Goal: Task Accomplishment & Management: Manage account settings

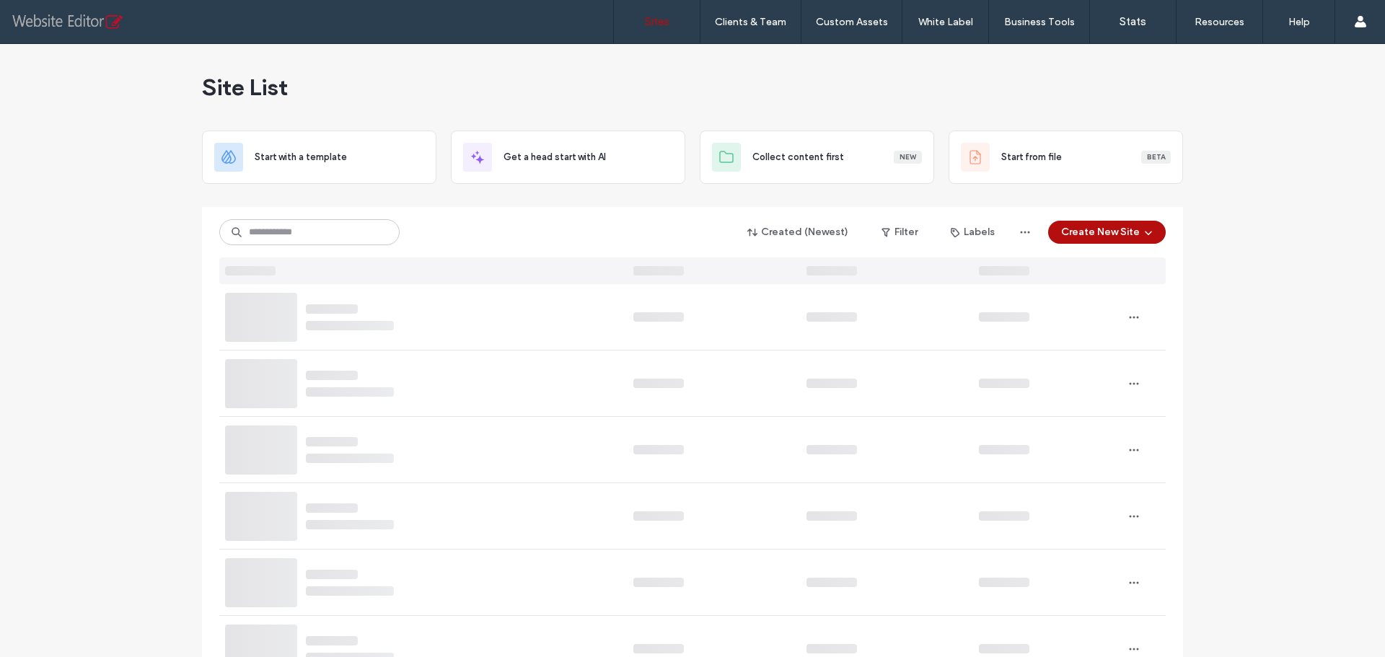
click at [299, 240] on input at bounding box center [309, 232] width 180 height 26
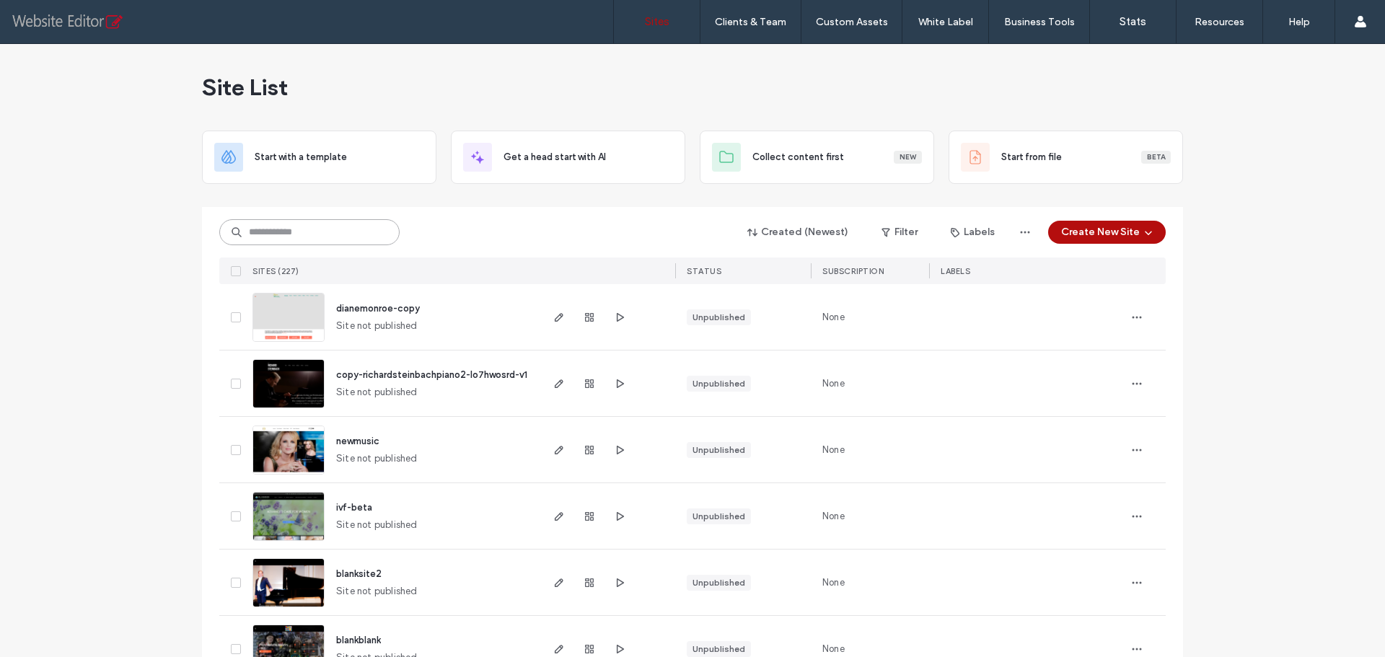
click at [303, 238] on input at bounding box center [309, 232] width 180 height 26
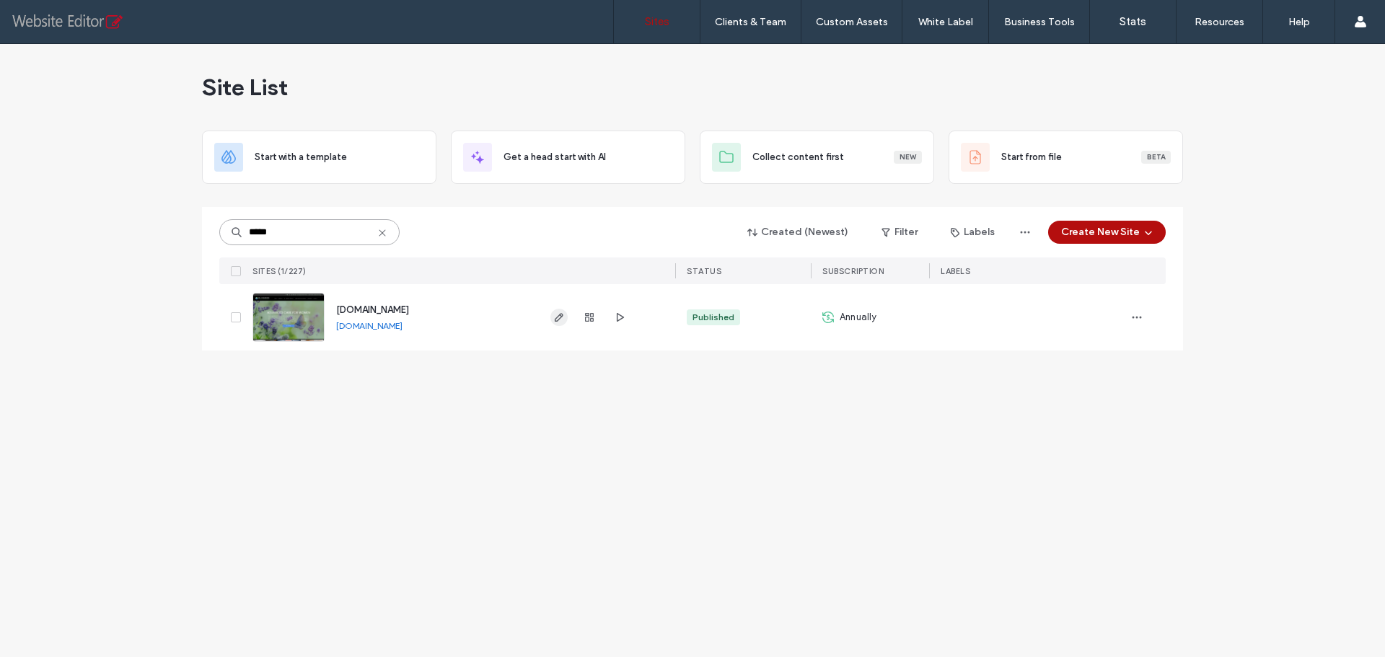
type input "*****"
click at [557, 317] on use "button" at bounding box center [559, 317] width 9 height 9
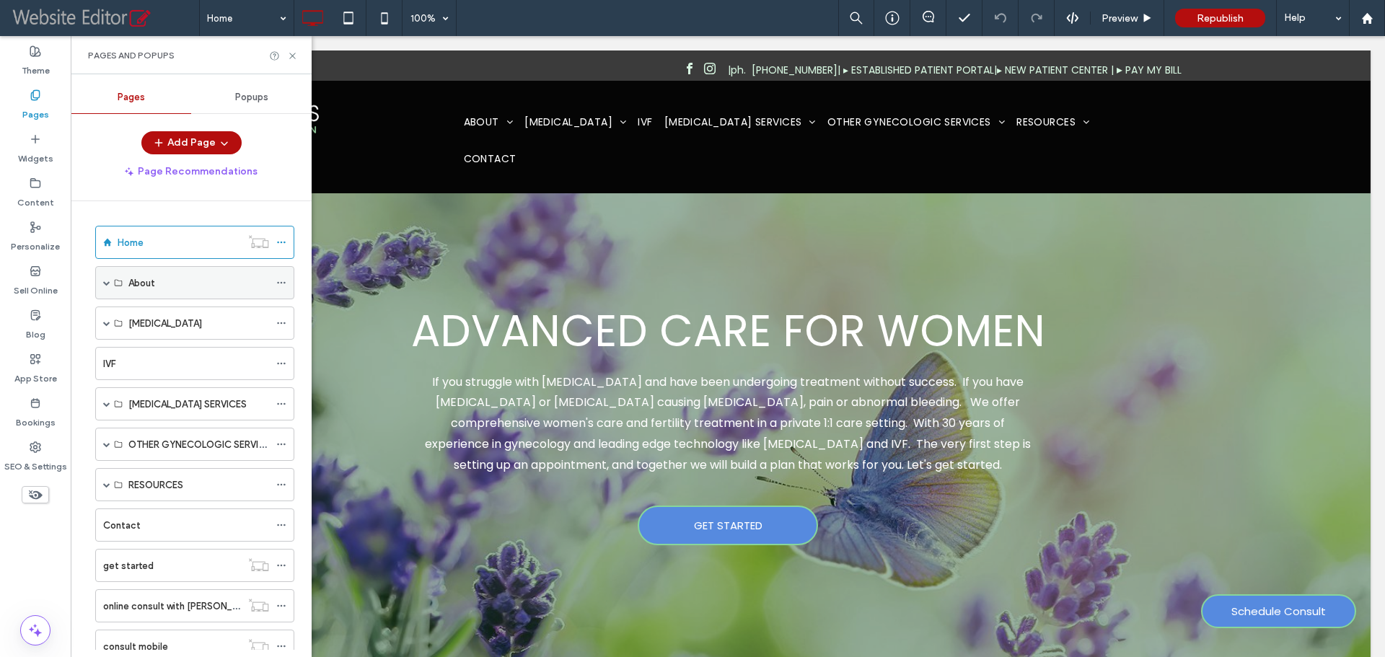
click at [102, 283] on div "About" at bounding box center [194, 282] width 199 height 33
click at [102, 280] on div "About" at bounding box center [194, 282] width 199 height 33
click at [107, 283] on span at bounding box center [106, 282] width 7 height 7
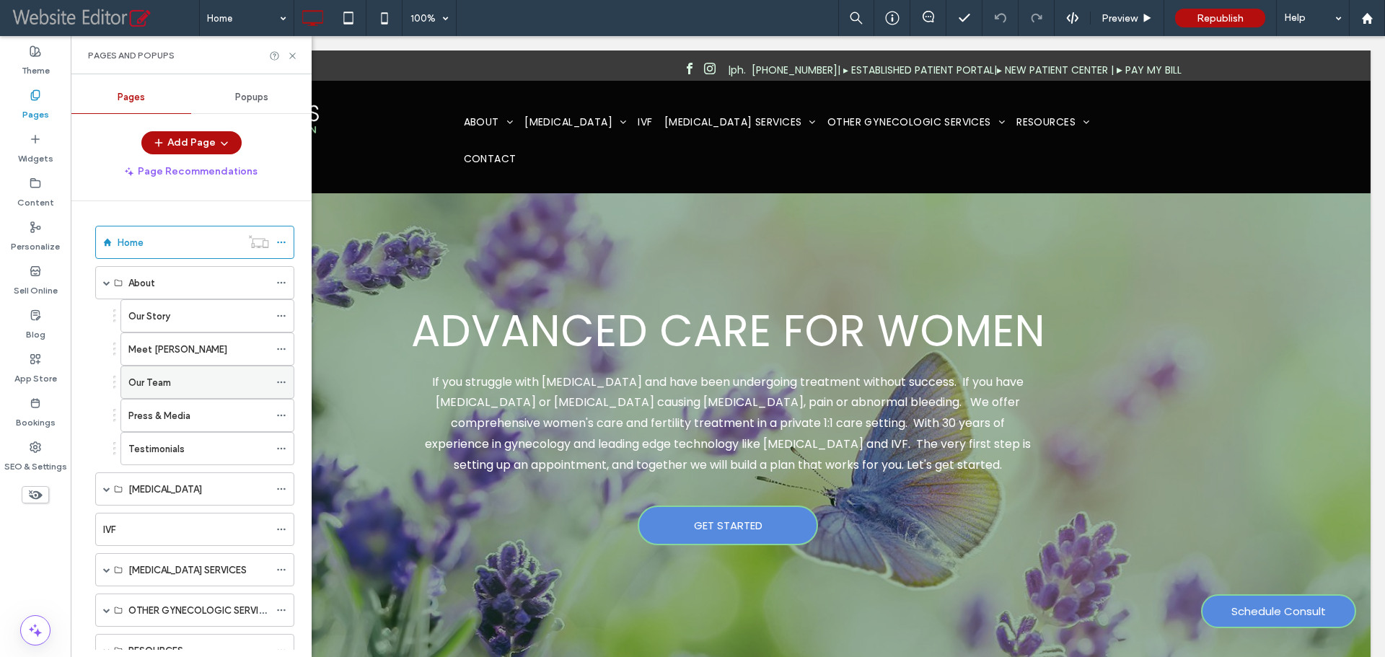
click at [180, 384] on div "Our Team" at bounding box center [198, 382] width 141 height 15
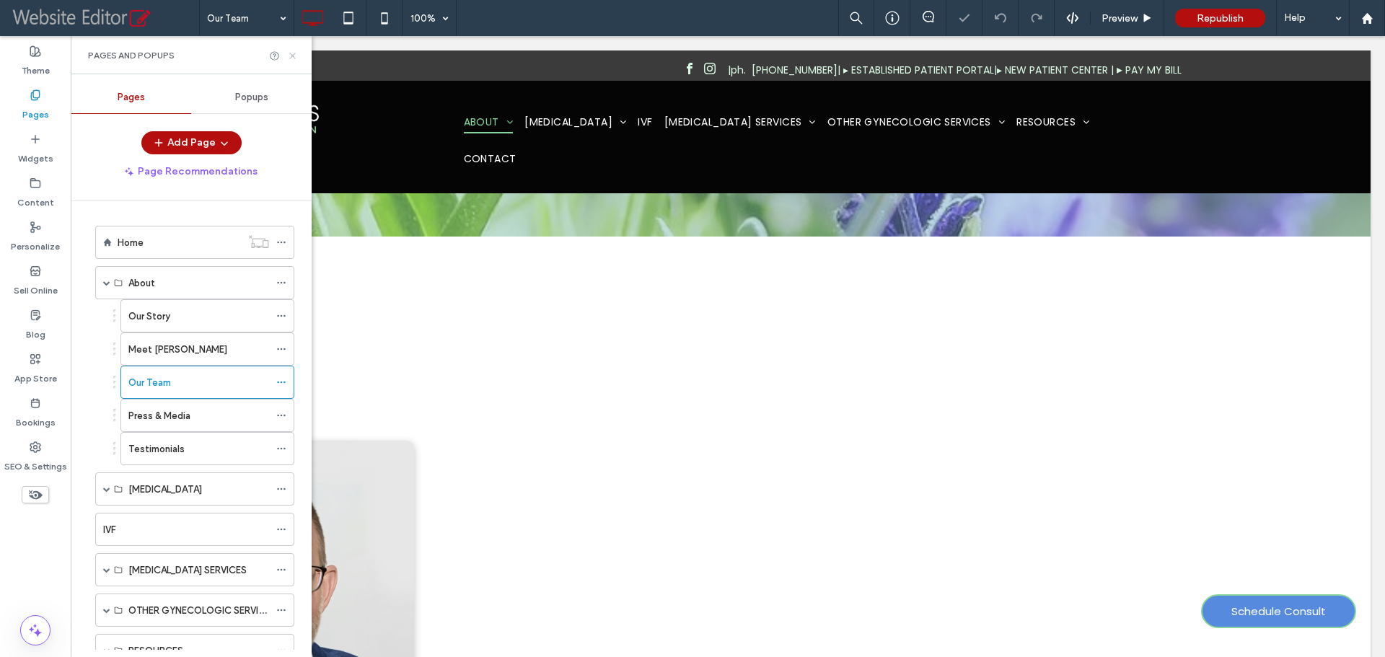
click at [296, 56] on icon at bounding box center [292, 55] width 11 height 11
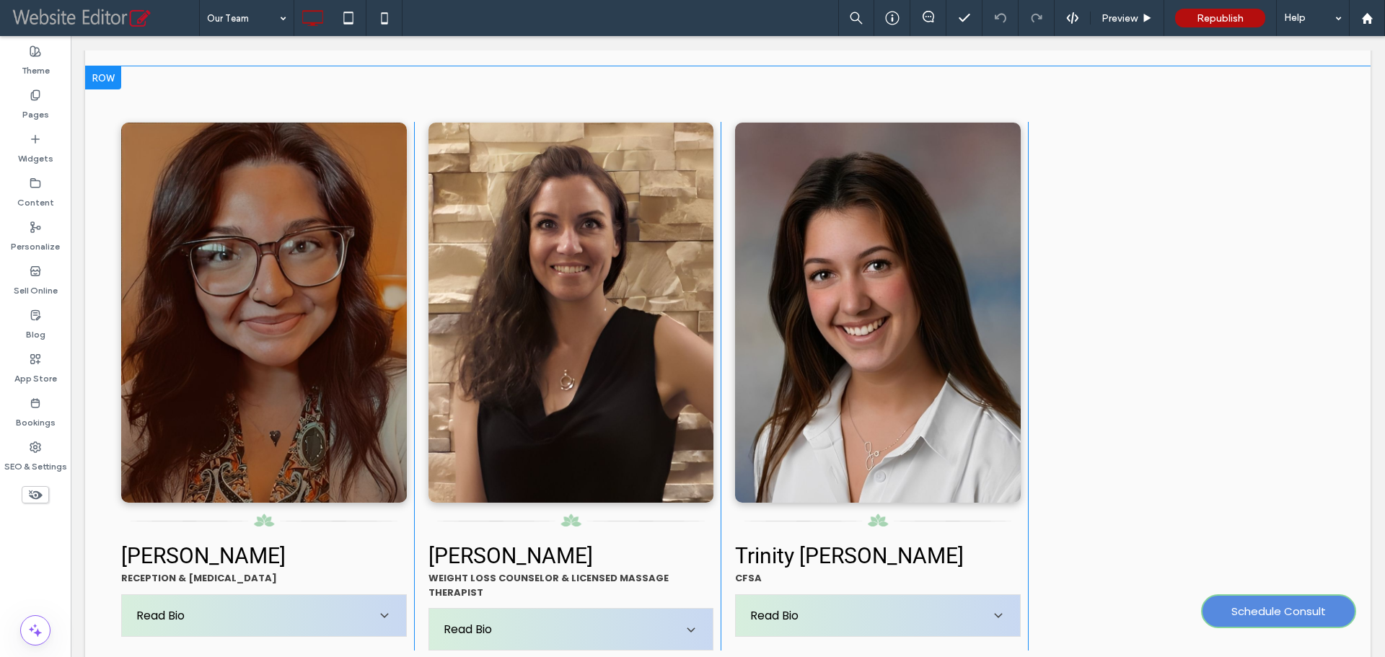
scroll to position [1587, 0]
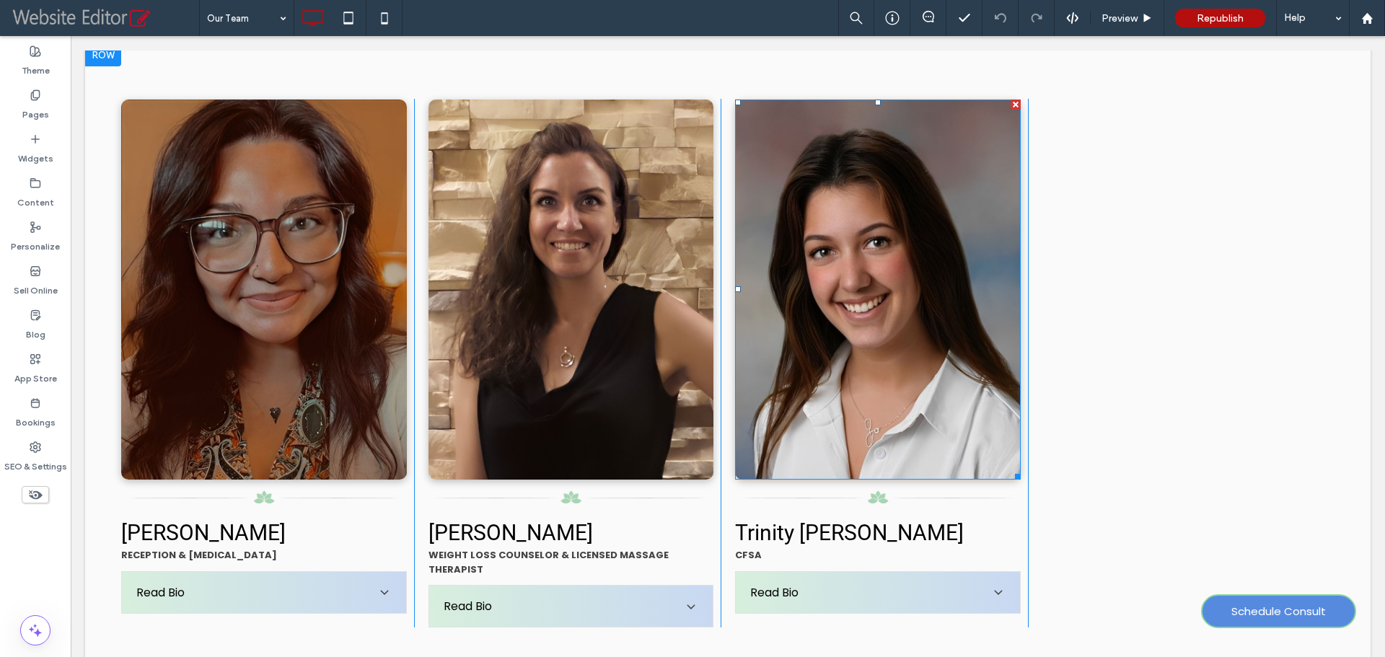
click at [855, 257] on img at bounding box center [878, 290] width 286 height 381
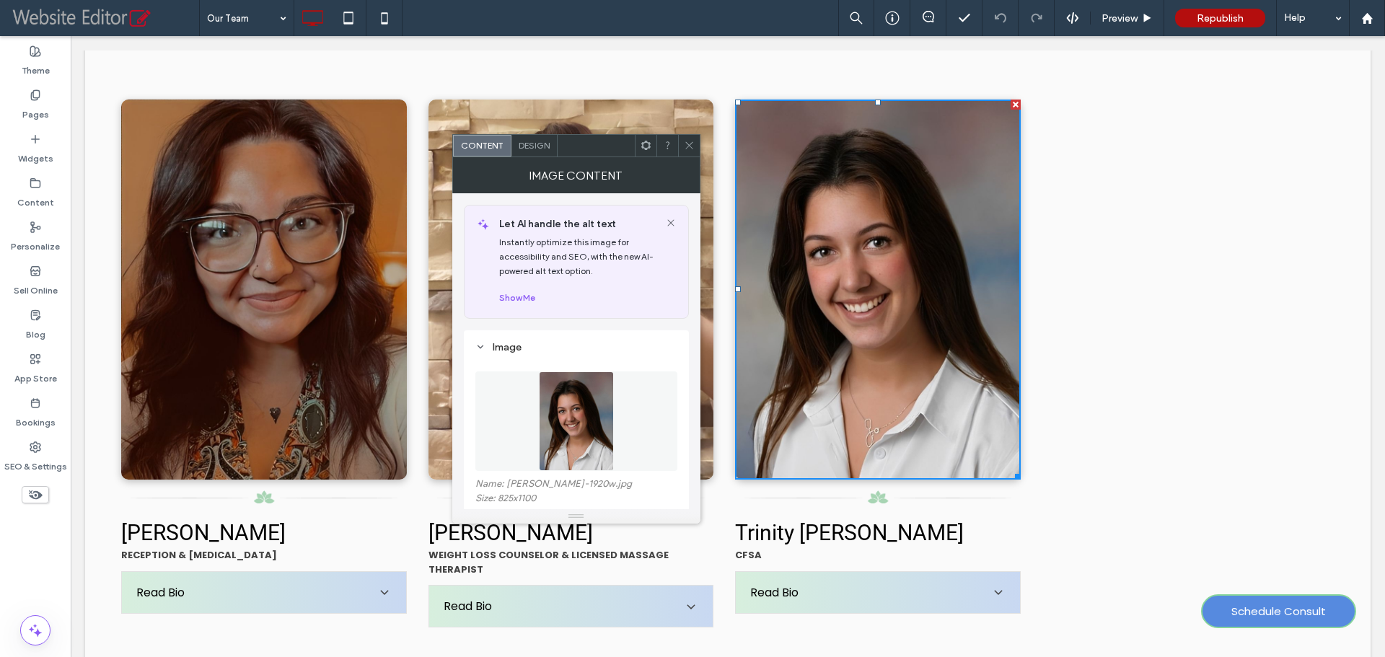
click at [690, 144] on use at bounding box center [688, 145] width 7 height 7
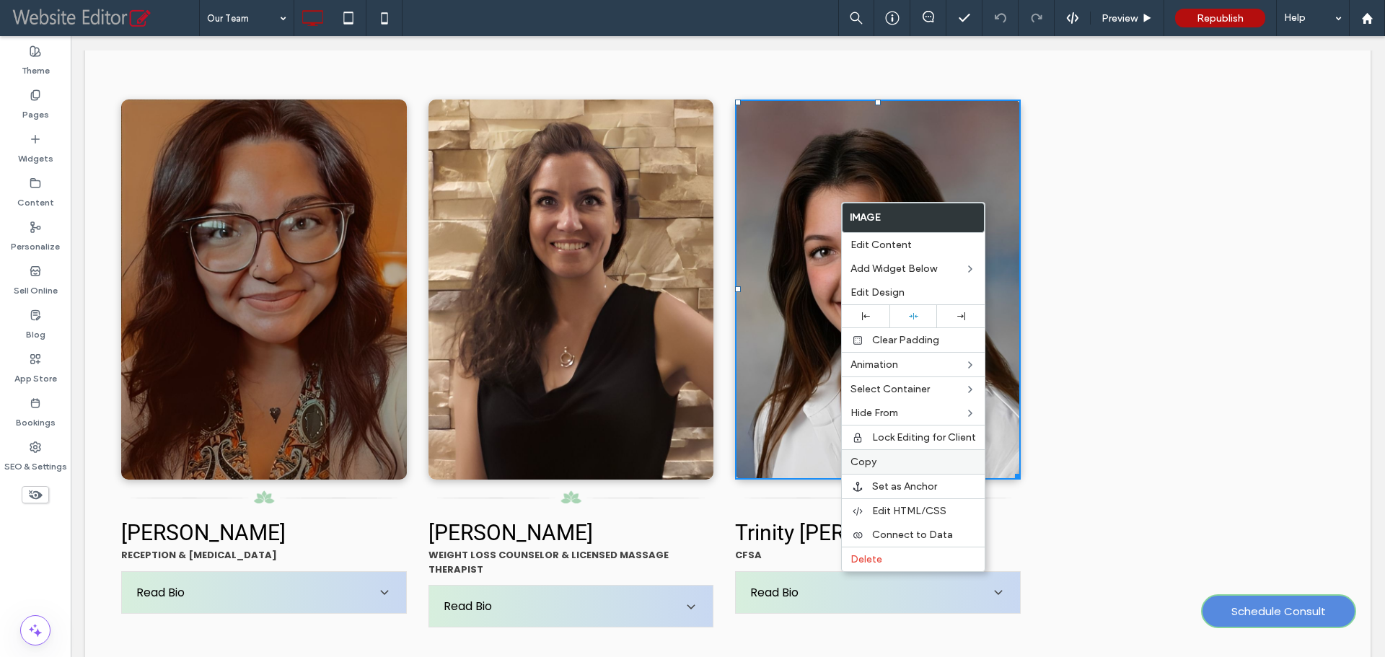
drag, startPoint x: 891, startPoint y: 459, endPoint x: 1169, endPoint y: 291, distance: 325.2
click at [891, 459] on label "Copy" at bounding box center [913, 462] width 126 height 12
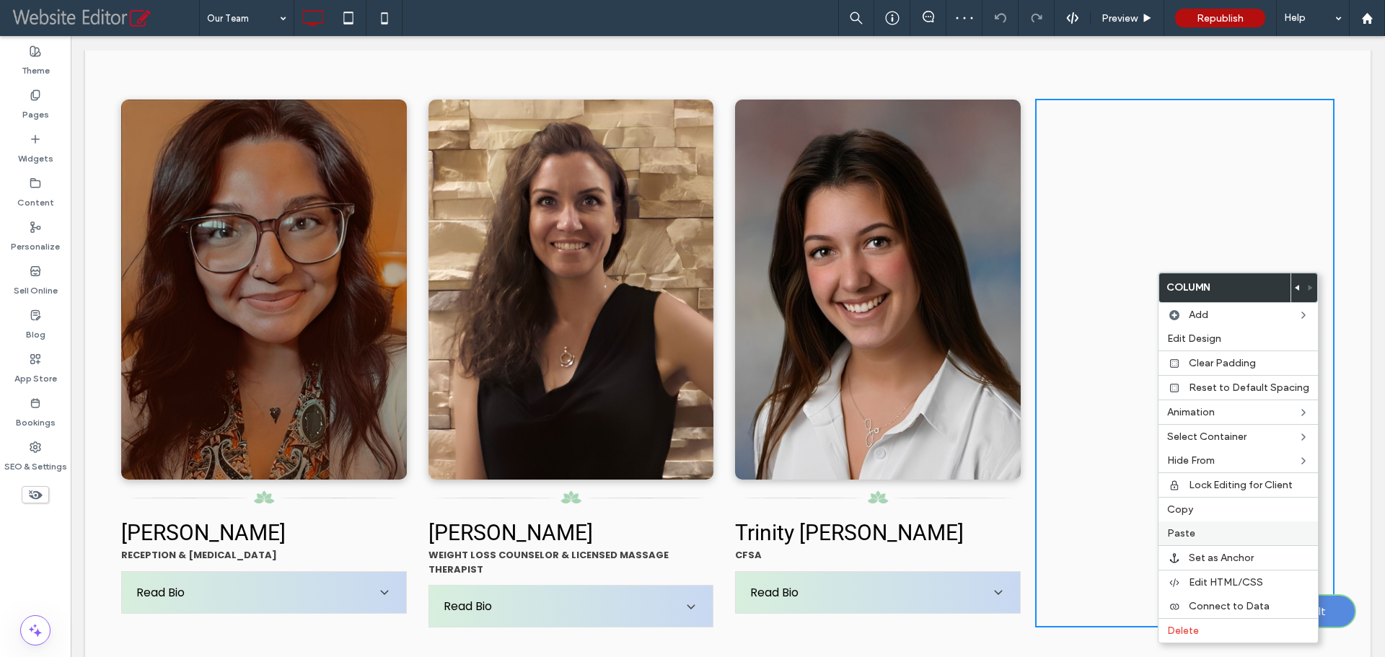
click at [1202, 535] on label "Paste" at bounding box center [1238, 533] width 142 height 12
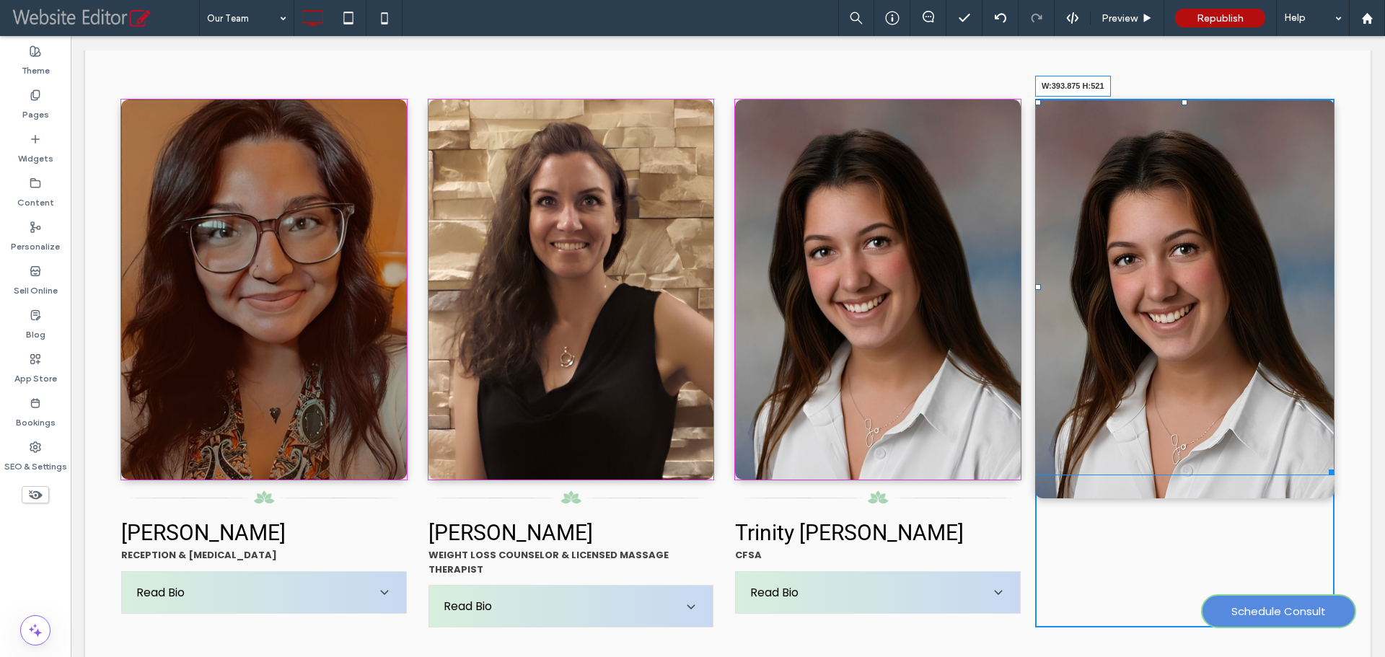
drag, startPoint x: 1321, startPoint y: 486, endPoint x: 1314, endPoint y: 467, distance: 20.5
click at [1324, 467] on div at bounding box center [1329, 470] width 11 height 11
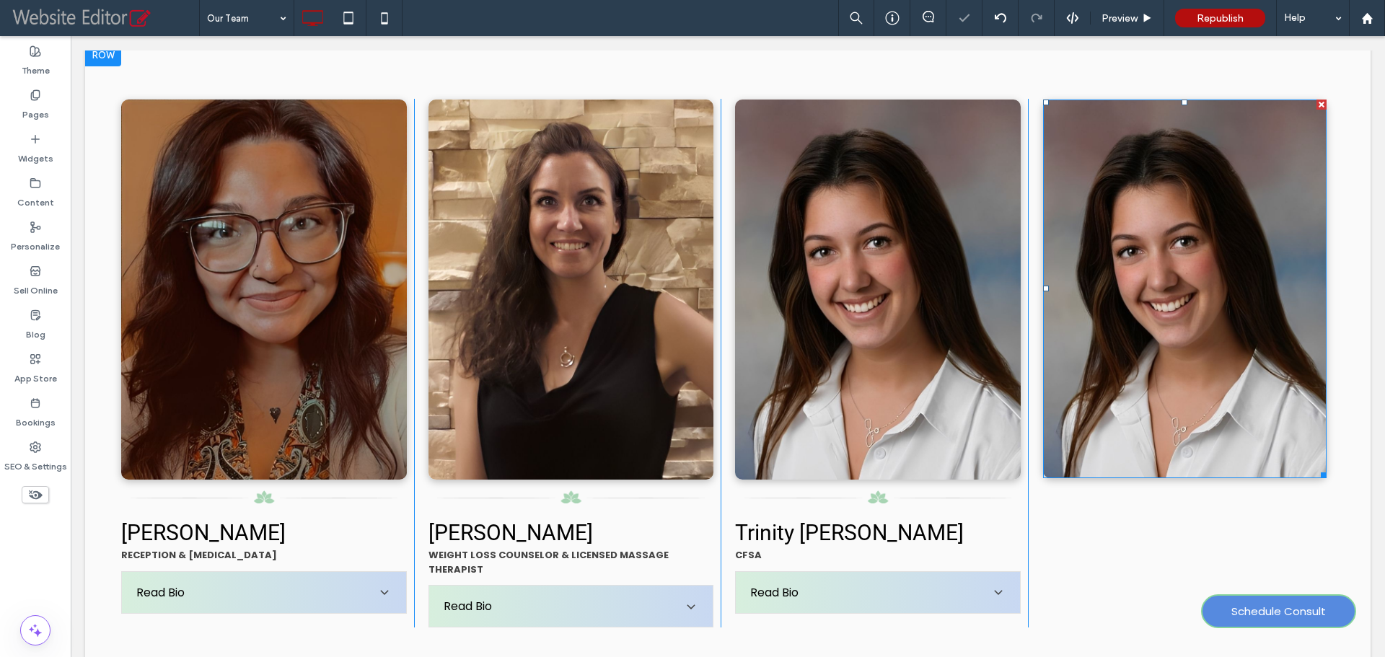
click at [1194, 296] on img at bounding box center [1185, 289] width 284 height 379
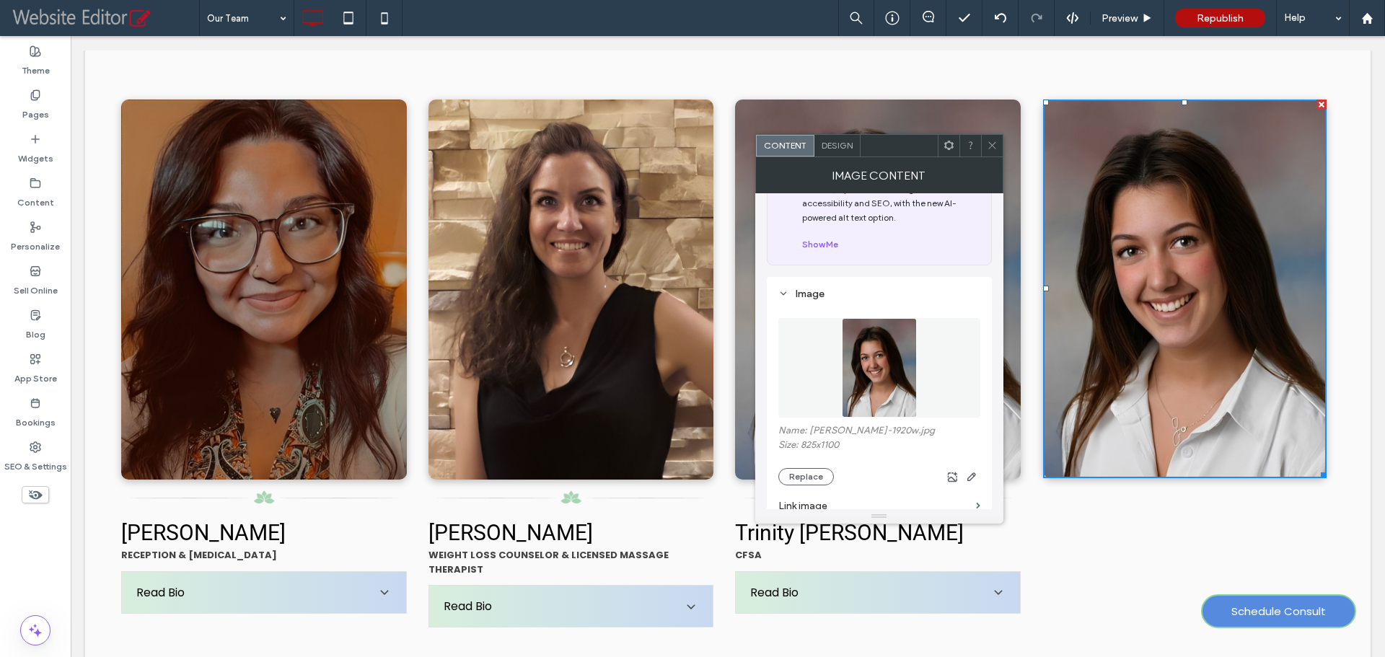
scroll to position [144, 0]
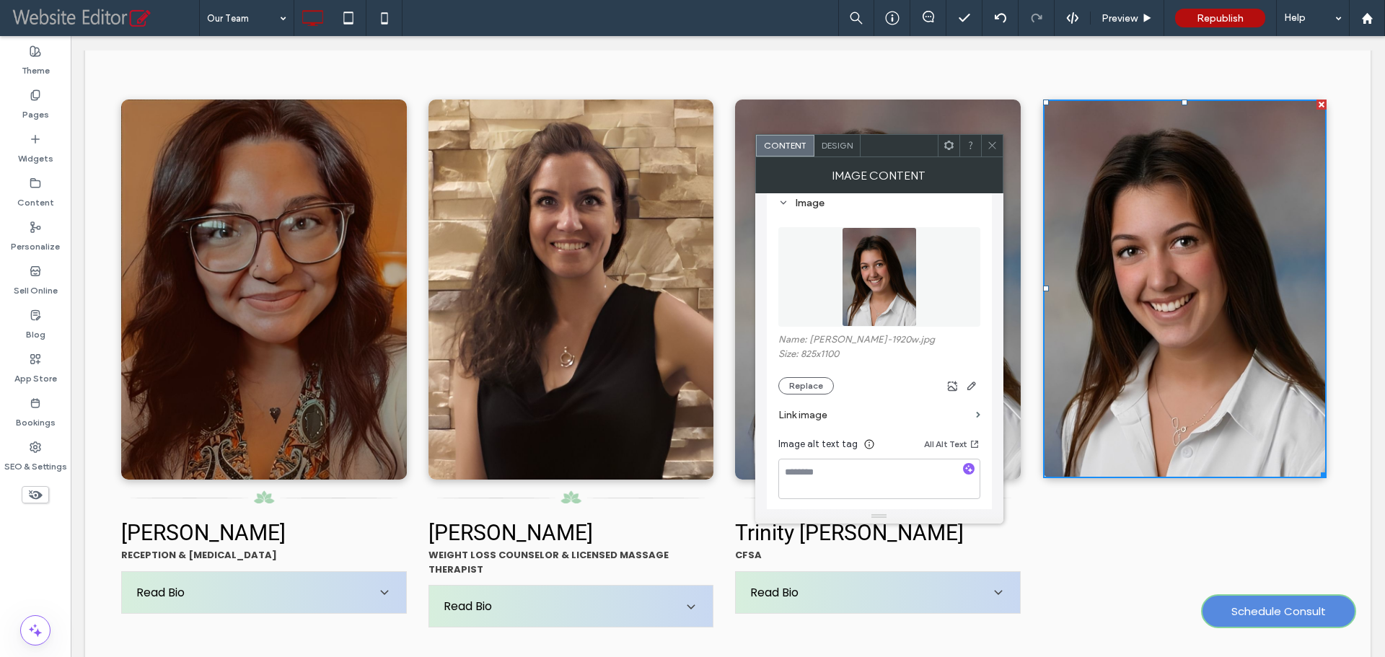
drag, startPoint x: 796, startPoint y: 382, endPoint x: 829, endPoint y: 376, distance: 33.1
click at [796, 382] on button "Replace" at bounding box center [806, 385] width 56 height 17
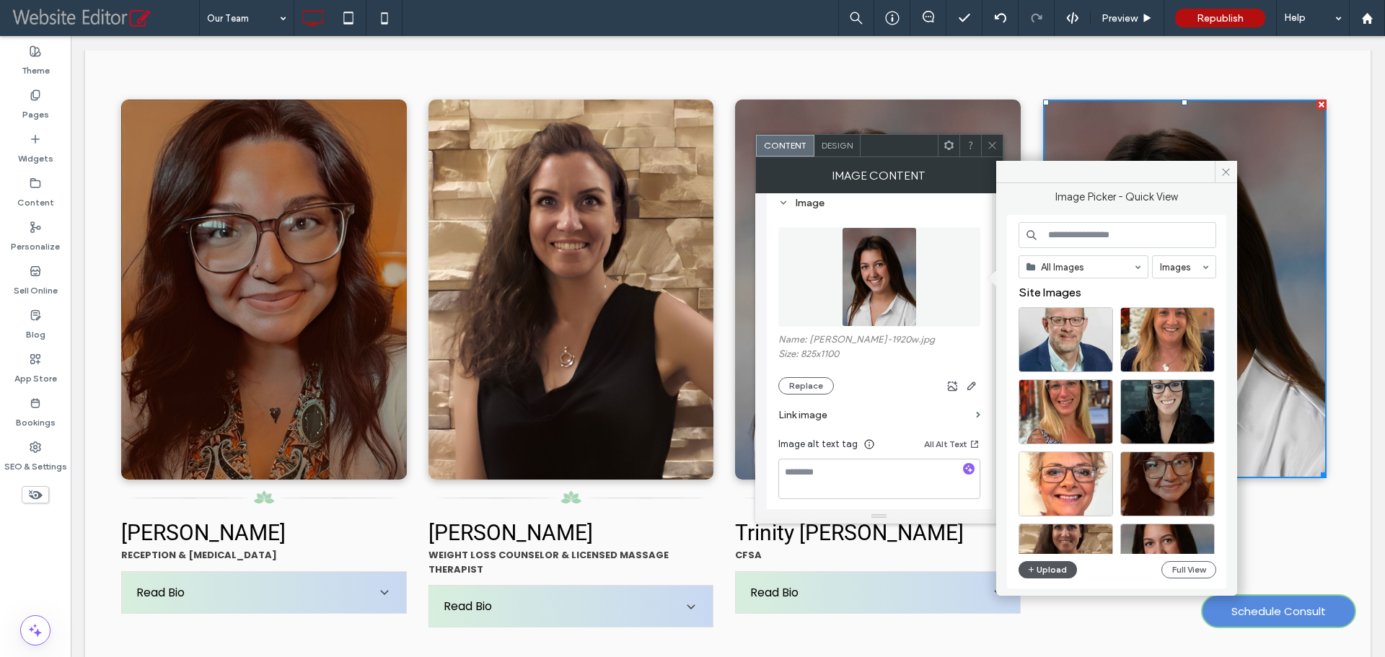
click at [1032, 569] on icon "button" at bounding box center [1031, 570] width 9 height 12
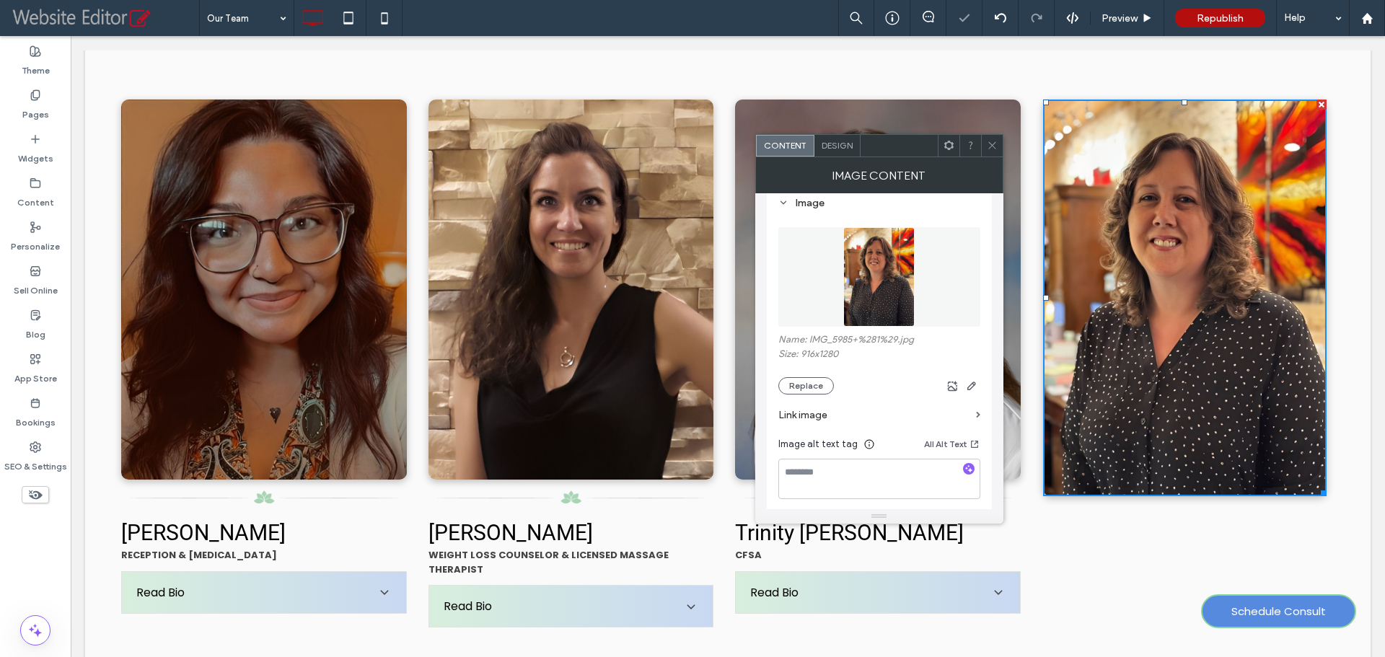
click at [992, 140] on icon at bounding box center [992, 145] width 11 height 11
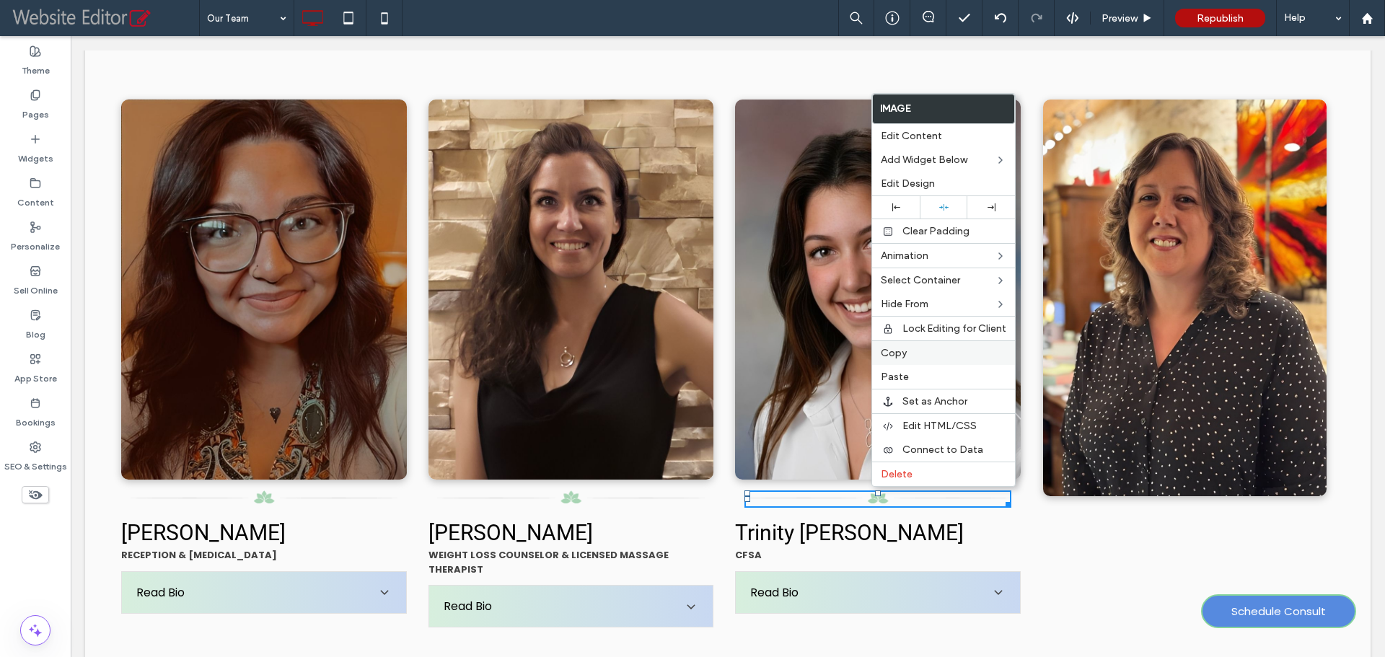
drag, startPoint x: 925, startPoint y: 354, endPoint x: 1052, endPoint y: 456, distance: 162.7
click at [925, 354] on label "Copy" at bounding box center [944, 353] width 126 height 12
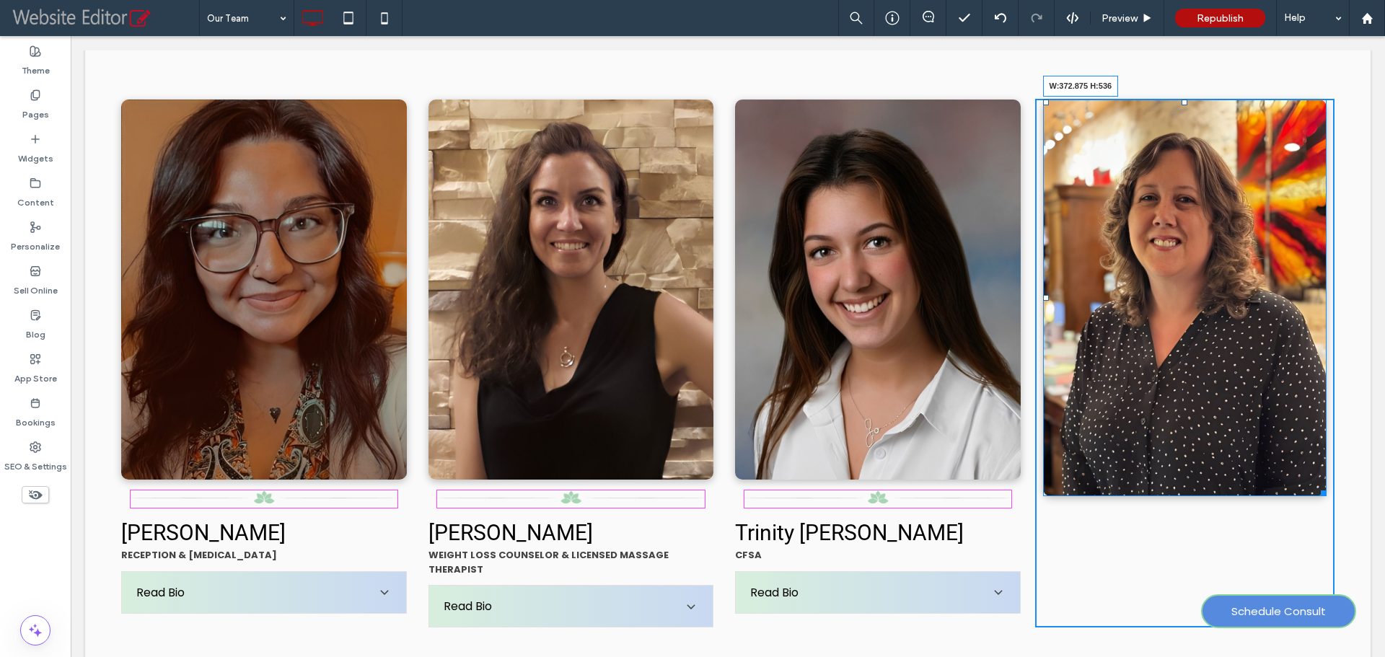
drag, startPoint x: 1311, startPoint y: 487, endPoint x: 1303, endPoint y: 474, distance: 15.6
click at [1316, 485] on div at bounding box center [1321, 490] width 11 height 11
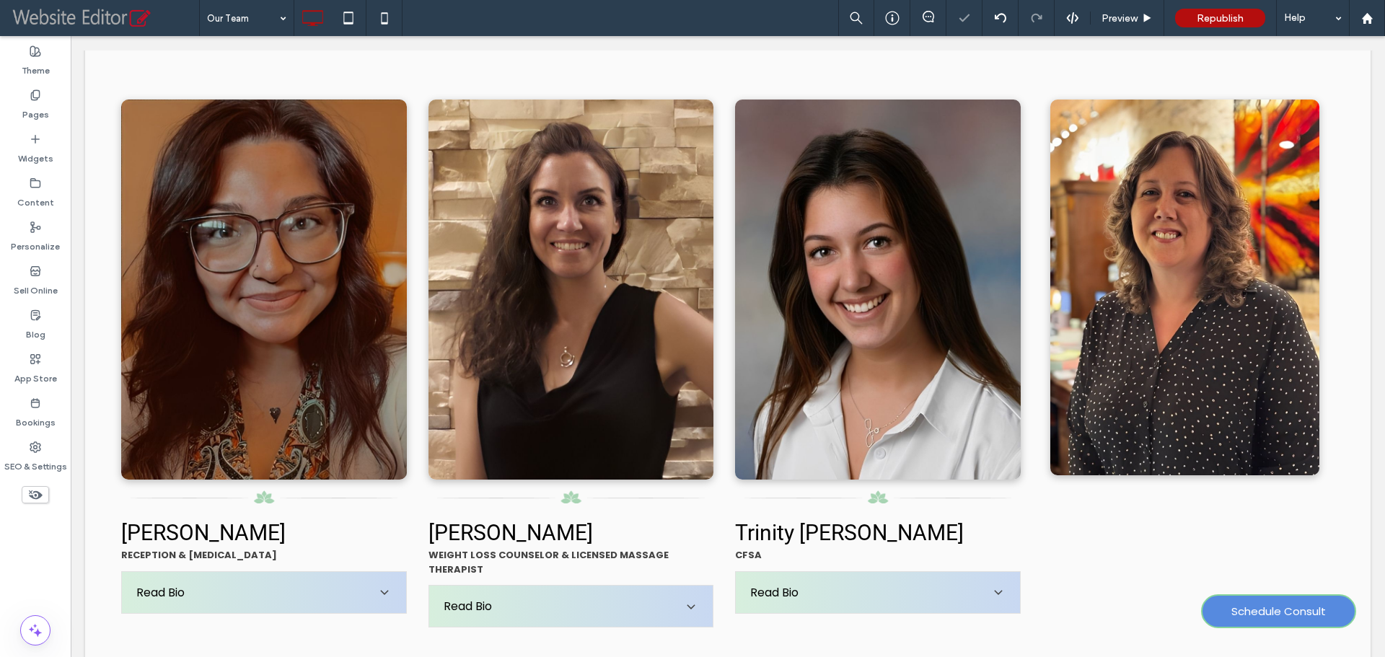
click at [1254, 524] on div at bounding box center [692, 328] width 1385 height 657
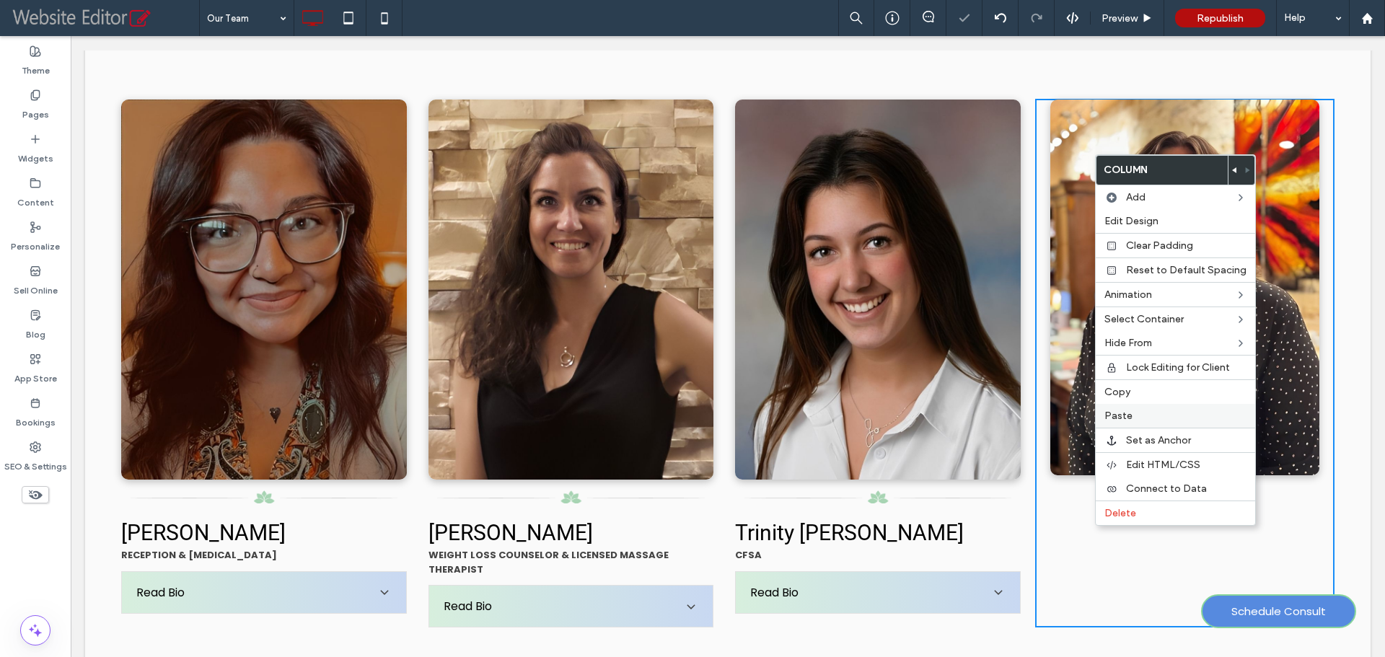
click at [1155, 409] on div "Paste" at bounding box center [1175, 416] width 159 height 24
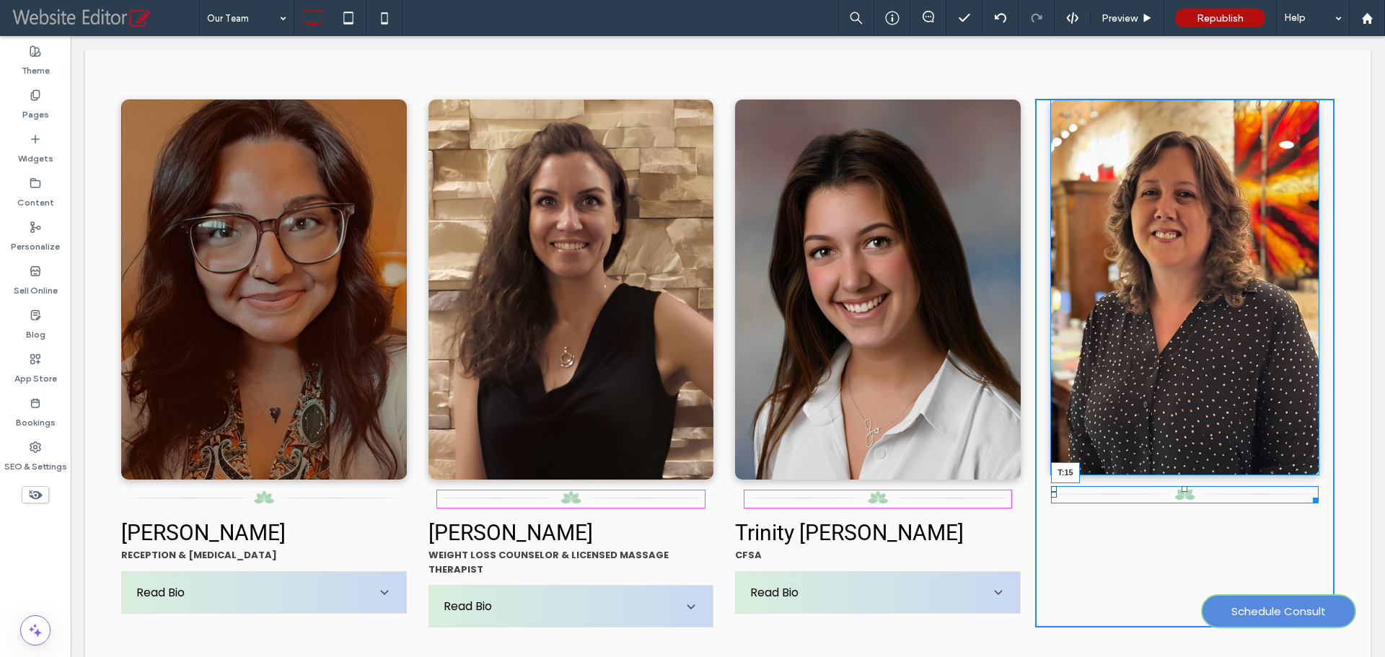
drag, startPoint x: 1174, startPoint y: 470, endPoint x: 1174, endPoint y: 479, distance: 9.4
click at [1174, 479] on div "NAME TITLE Bio here. Bio here. Bio here. Bio here. Bio here. Bio here. Bio here…" at bounding box center [1184, 363] width 299 height 529
drag, startPoint x: 1306, startPoint y: 461, endPoint x: 1383, endPoint y: 516, distance: 95.3
click at [1308, 472] on div "NAME TITLE Bio here. Bio here. Bio here. Bio here. Bio here. Bio here. Bio here…" at bounding box center [1184, 363] width 299 height 529
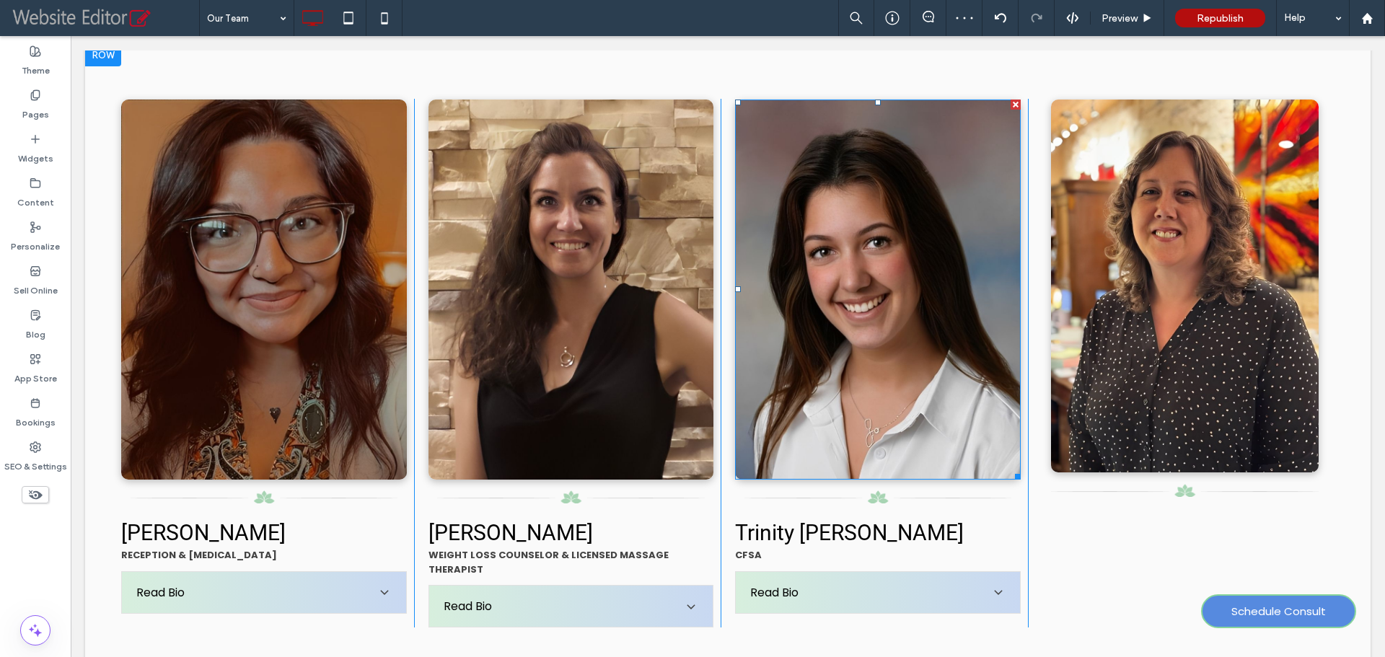
click at [961, 421] on img at bounding box center [878, 290] width 286 height 381
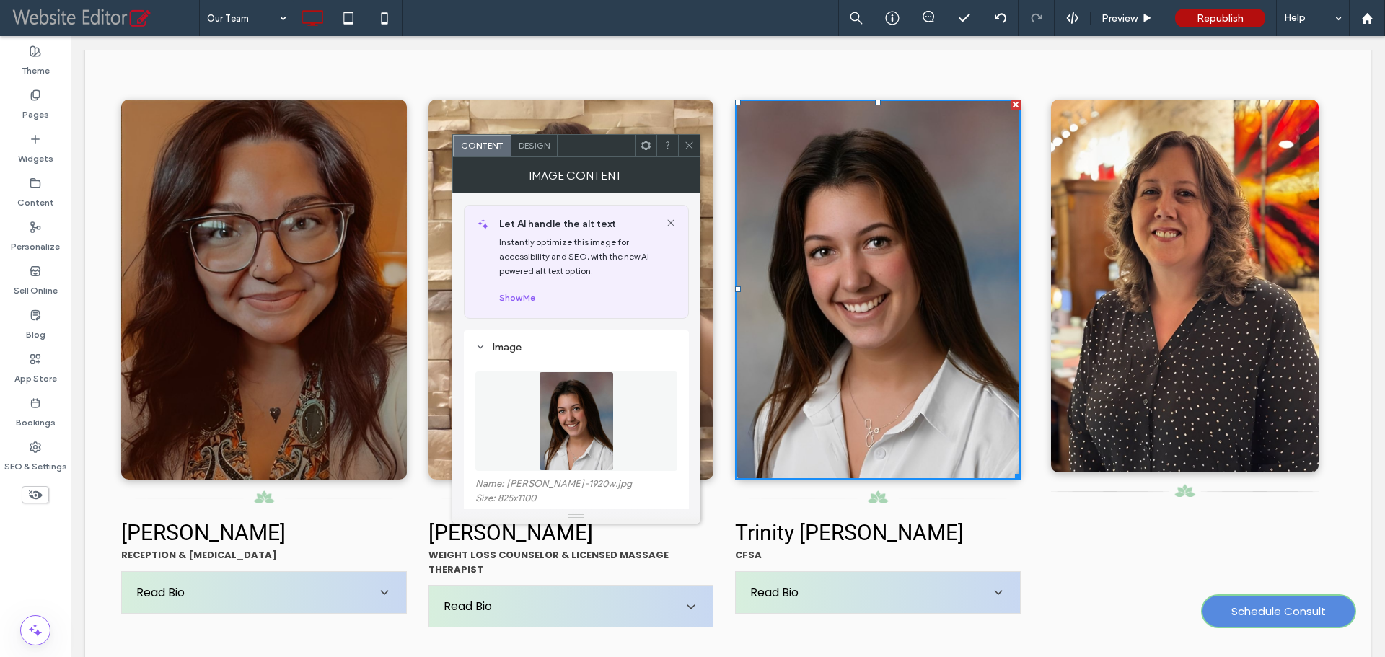
drag, startPoint x: 688, startPoint y: 141, endPoint x: 815, endPoint y: 20, distance: 175.5
click at [688, 141] on icon at bounding box center [689, 145] width 11 height 11
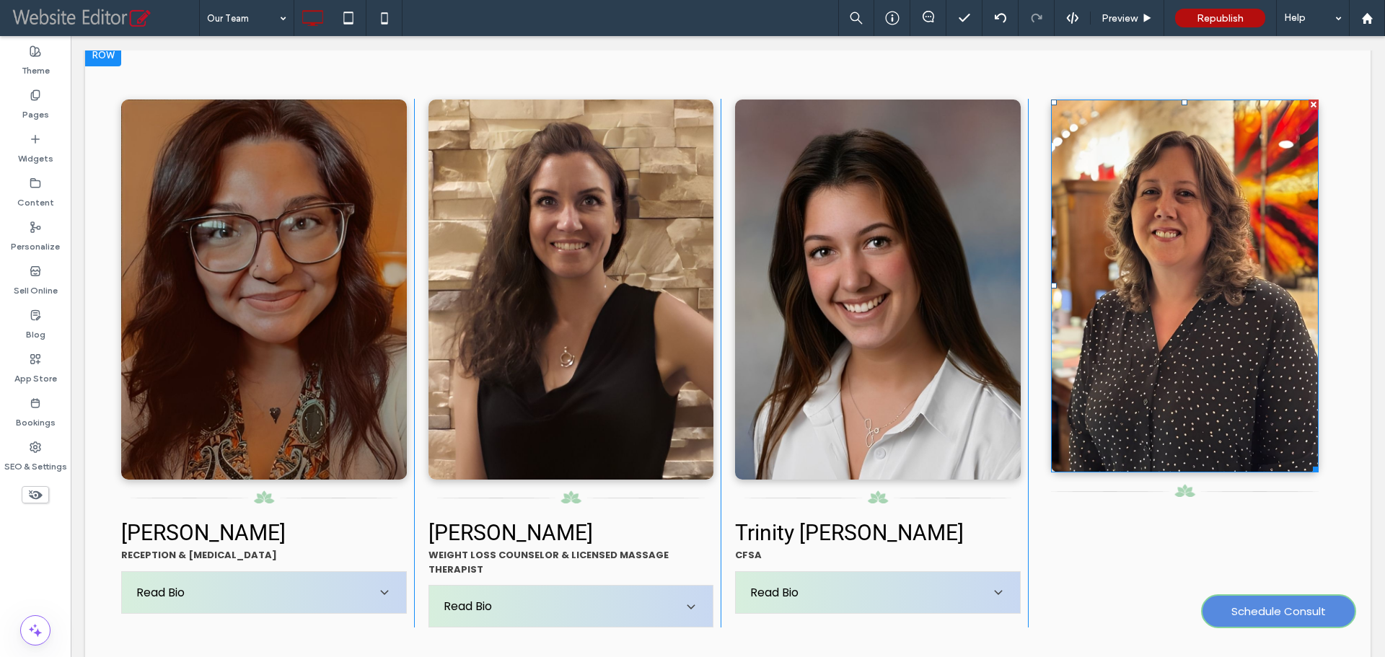
click at [1119, 374] on img at bounding box center [1184, 286] width 267 height 373
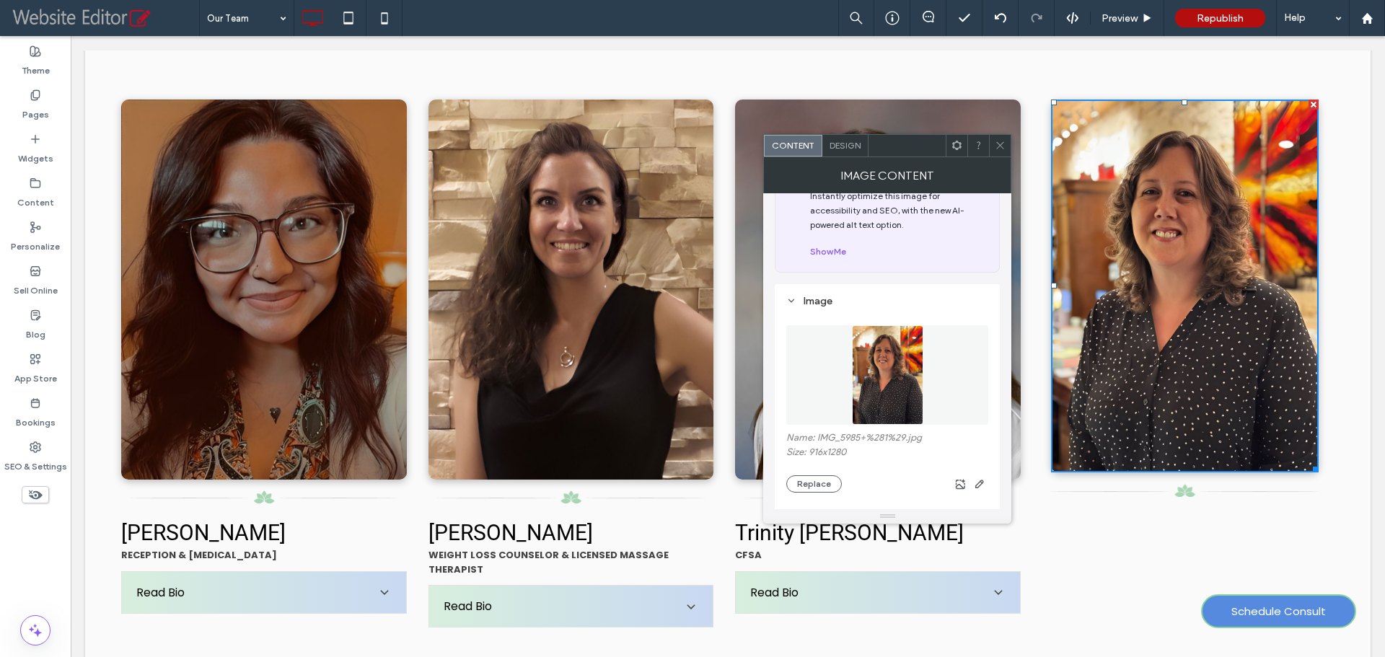
scroll to position [72, 0]
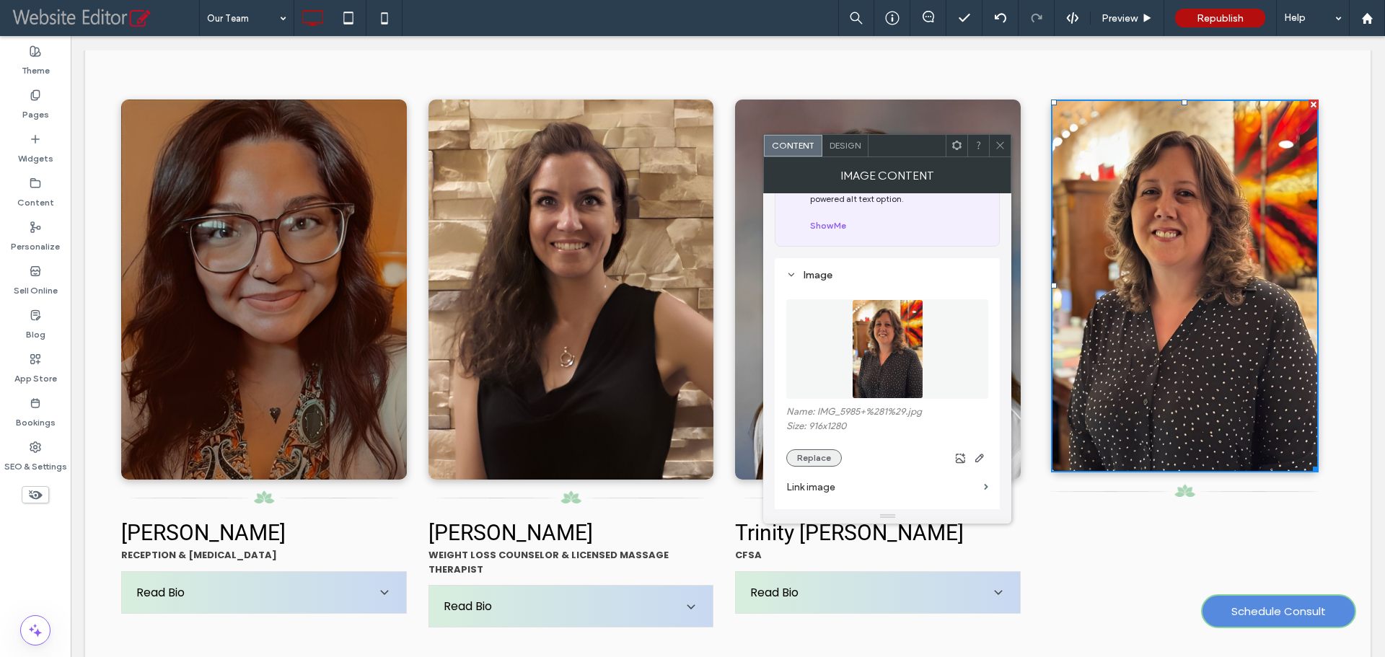
click at [815, 461] on button "Replace" at bounding box center [814, 457] width 56 height 17
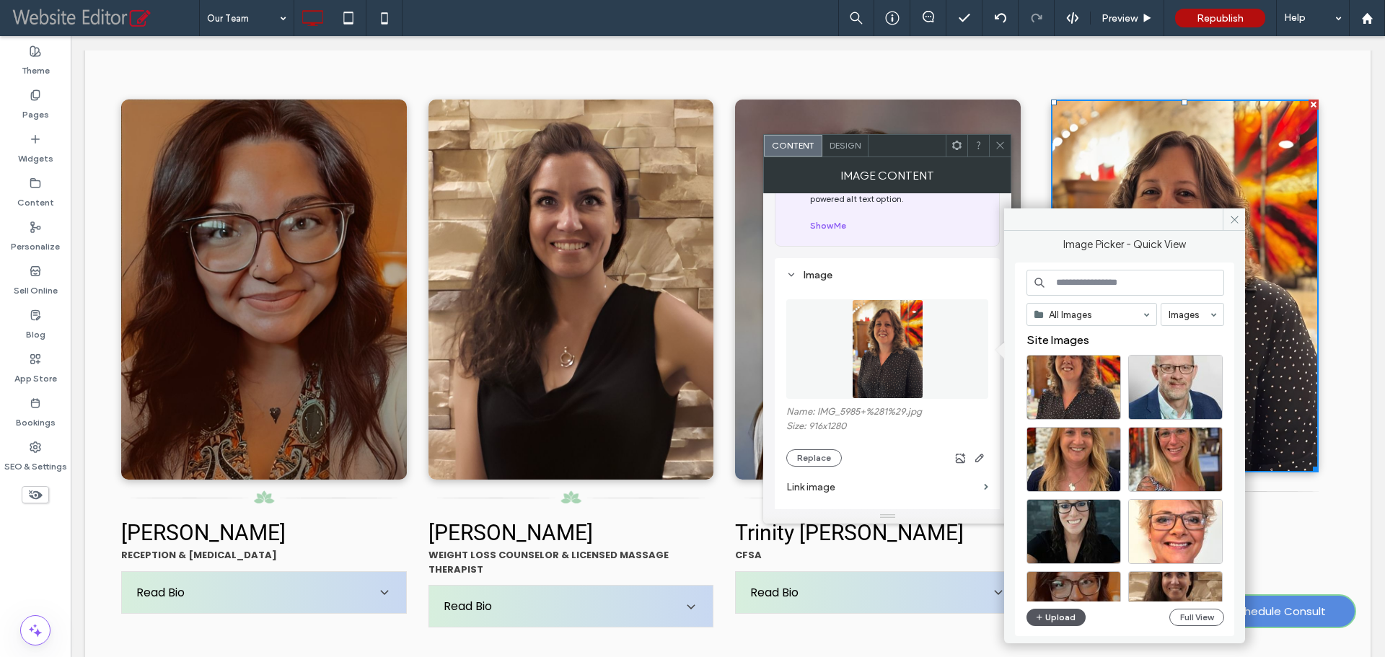
click at [1044, 614] on span "button" at bounding box center [1040, 618] width 10 height 16
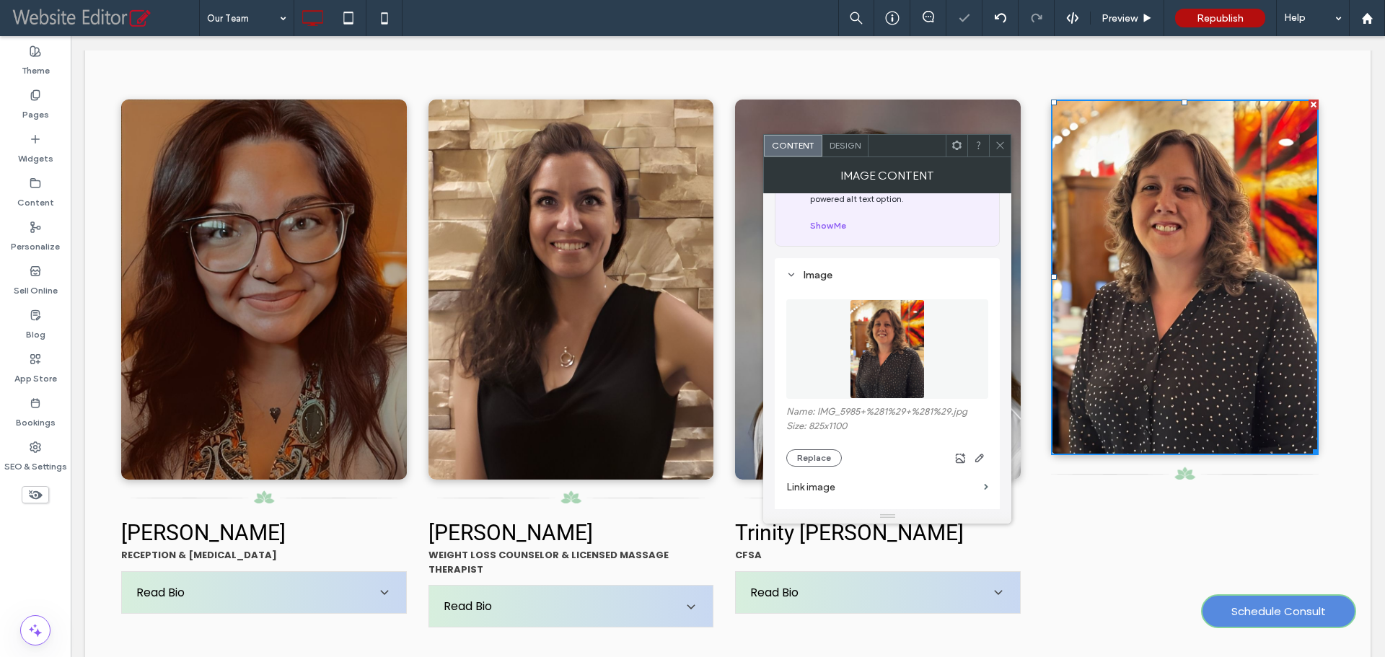
drag, startPoint x: 1004, startPoint y: 138, endPoint x: 998, endPoint y: 167, distance: 30.1
click at [1004, 138] on span at bounding box center [1000, 146] width 11 height 22
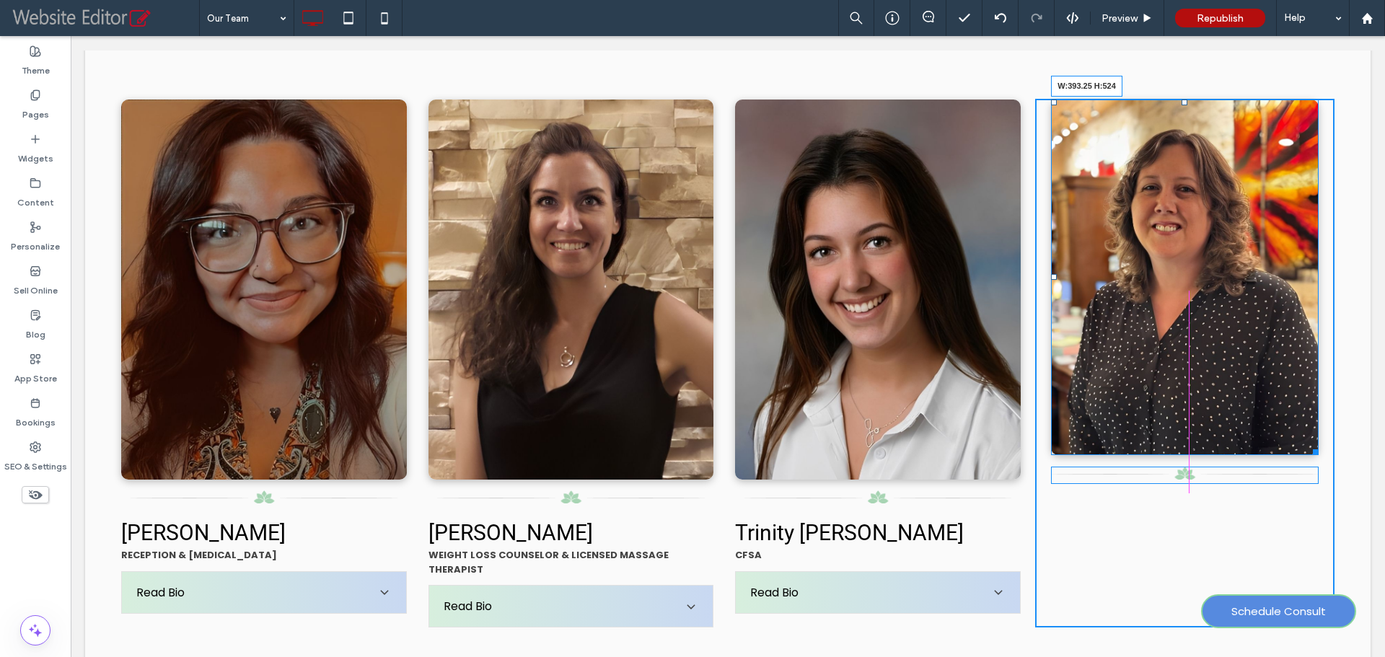
drag, startPoint x: 1306, startPoint y: 444, endPoint x: 1377, endPoint y: 537, distance: 116.7
click at [1313, 453] on div "W:393.25 H:524" at bounding box center [1184, 278] width 267 height 356
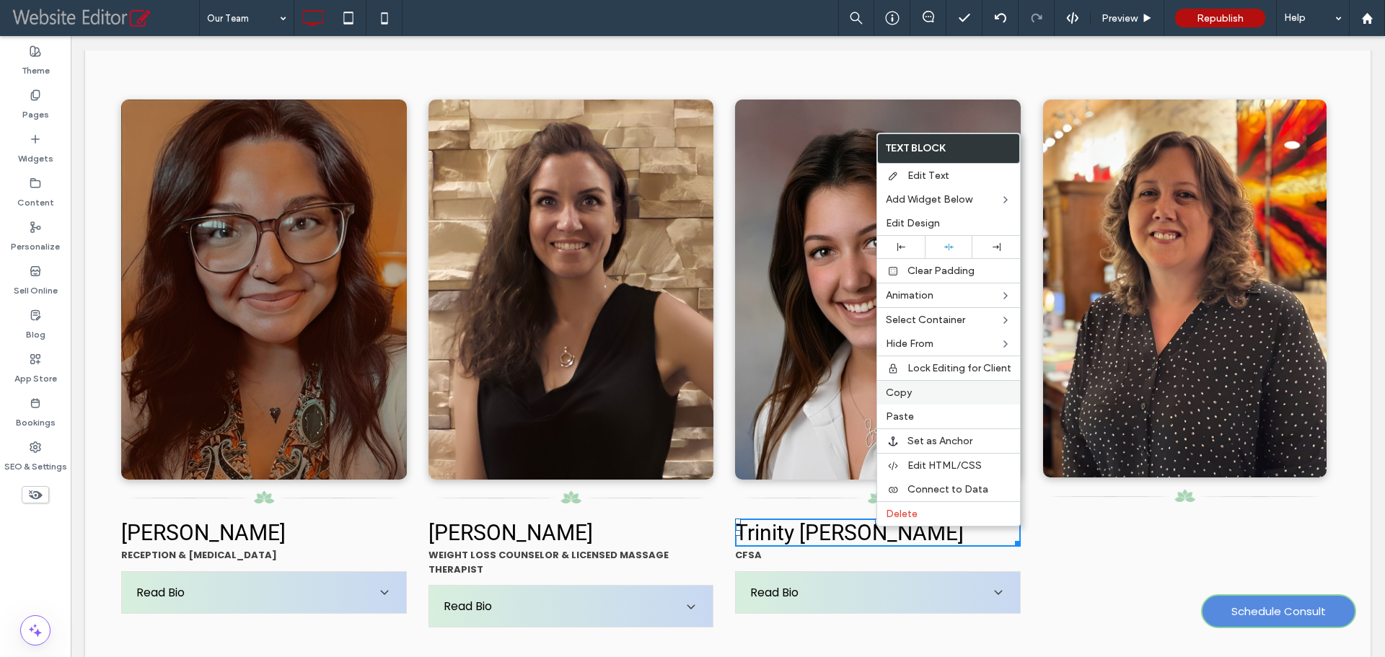
drag, startPoint x: 920, startPoint y: 399, endPoint x: 1072, endPoint y: 493, distance: 178.8
click at [920, 399] on div "Copy" at bounding box center [948, 392] width 143 height 25
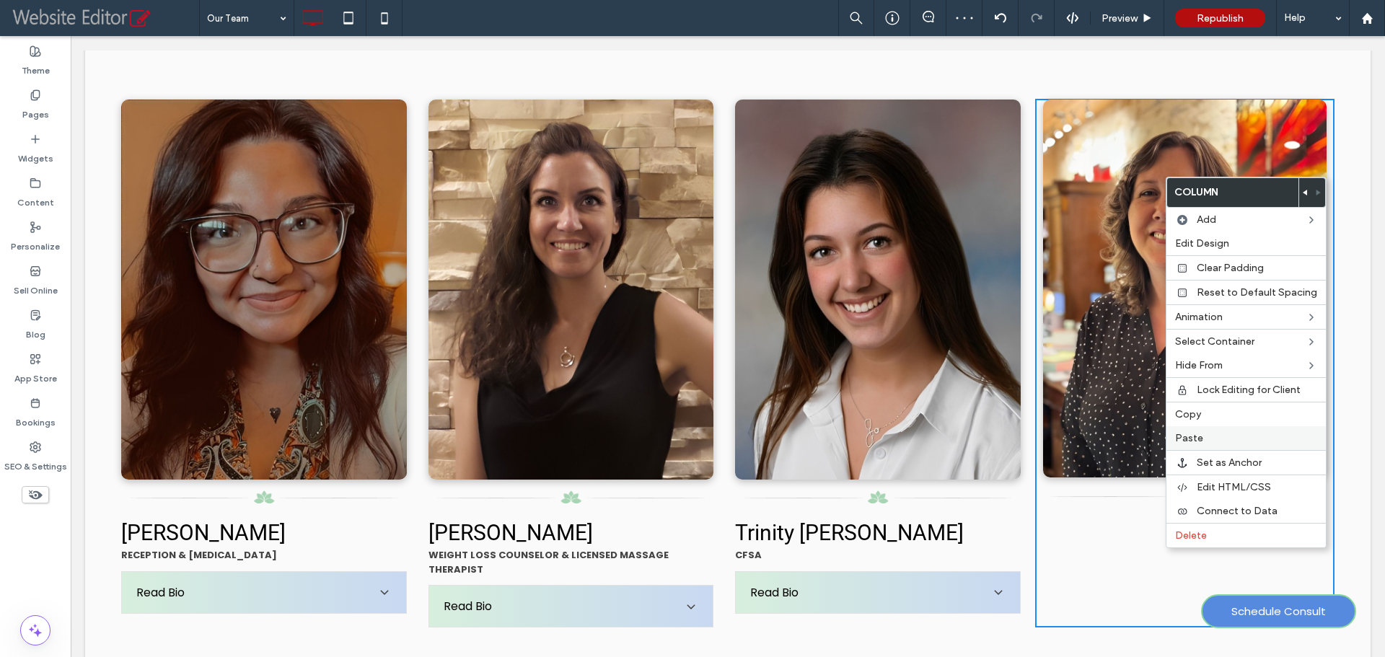
click at [1194, 444] on span "Paste" at bounding box center [1189, 438] width 28 height 12
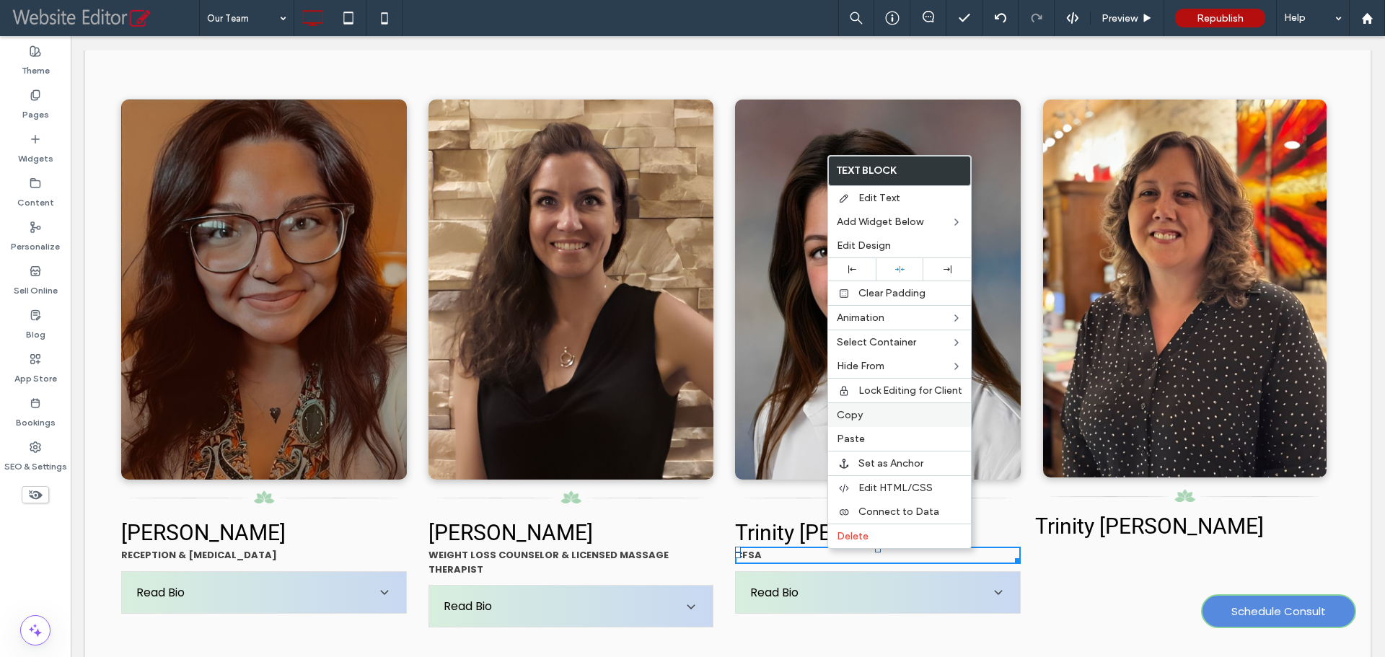
click at [872, 413] on label "Copy" at bounding box center [900, 415] width 126 height 12
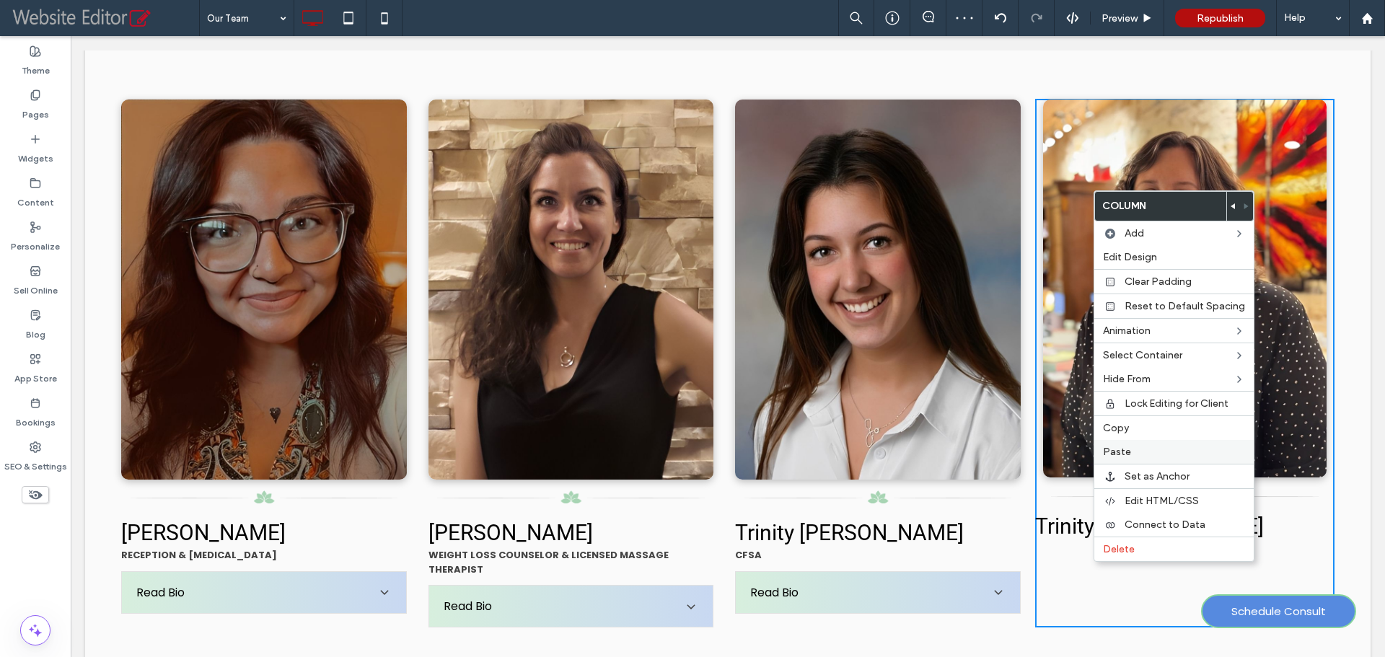
click at [1138, 447] on label "Paste" at bounding box center [1174, 452] width 142 height 12
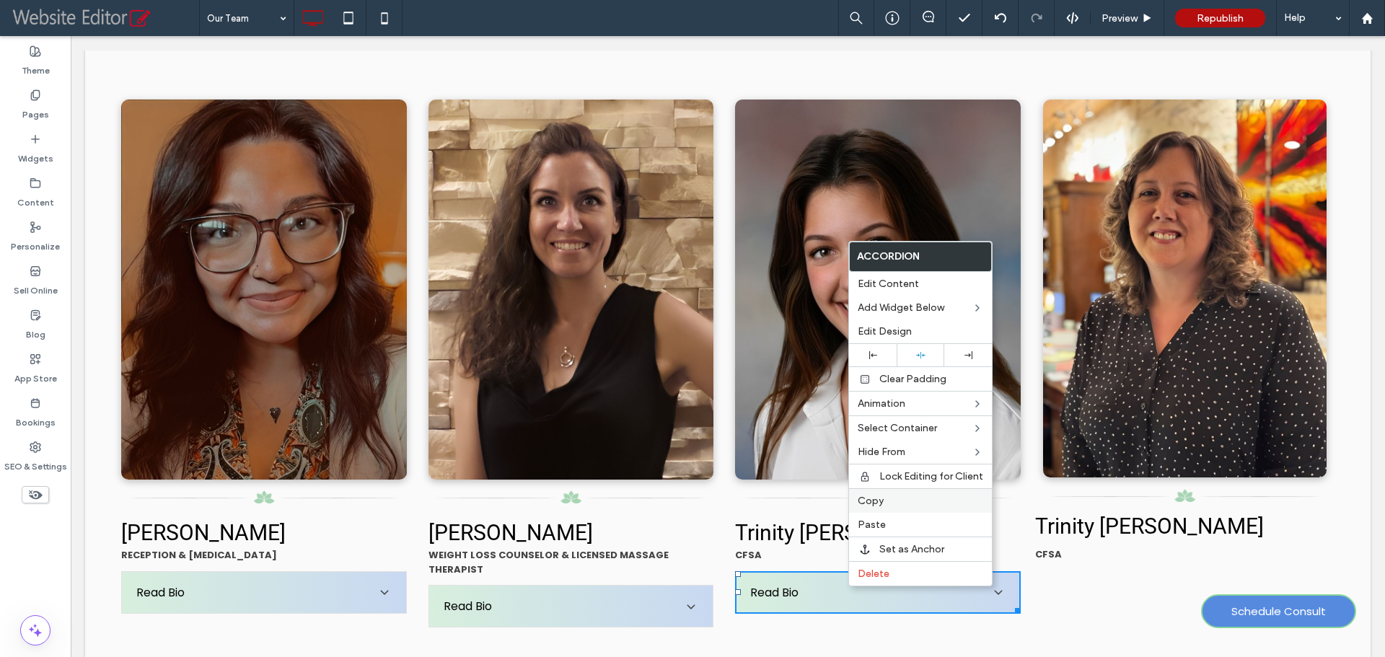
click at [897, 508] on div "Copy" at bounding box center [920, 500] width 143 height 25
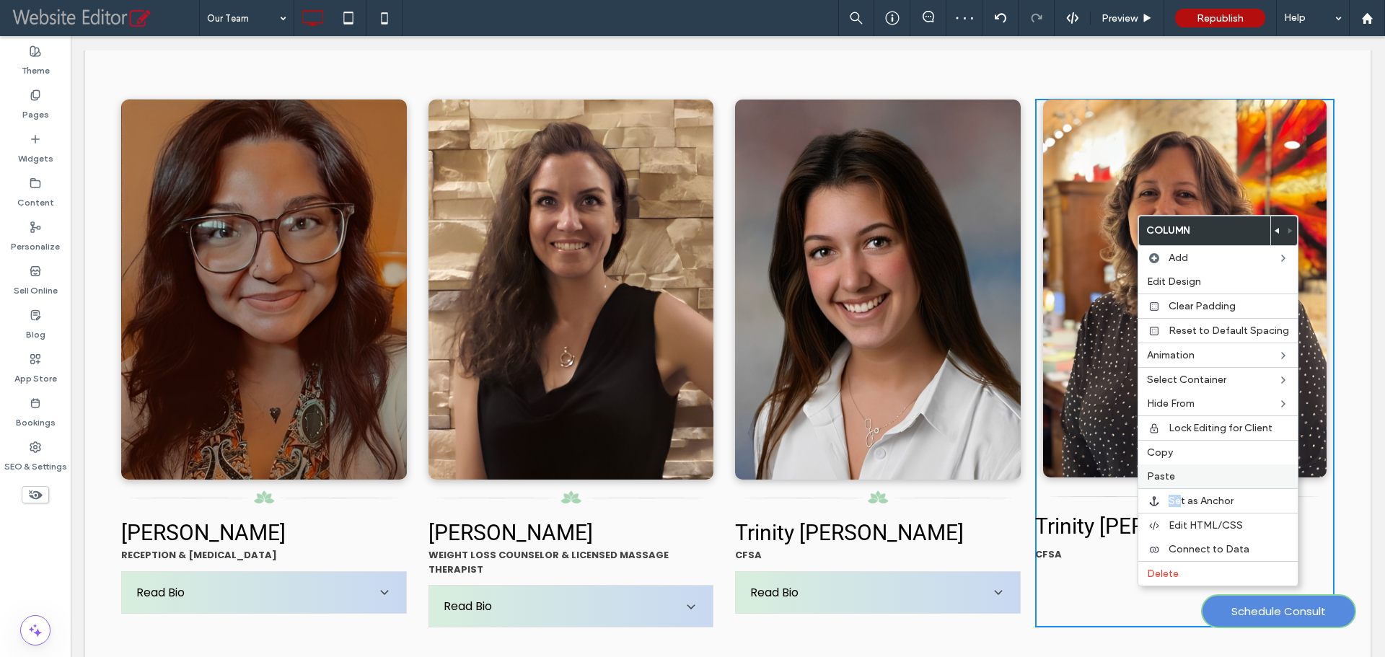
drag, startPoint x: 1181, startPoint y: 488, endPoint x: 1181, endPoint y: 478, distance: 10.8
click at [1181, 478] on div "Column Add Edit Design Clear Padding Reset to Default Spacing Animation Select …" at bounding box center [1217, 400] width 161 height 371
click at [1181, 477] on label "Paste" at bounding box center [1218, 476] width 142 height 12
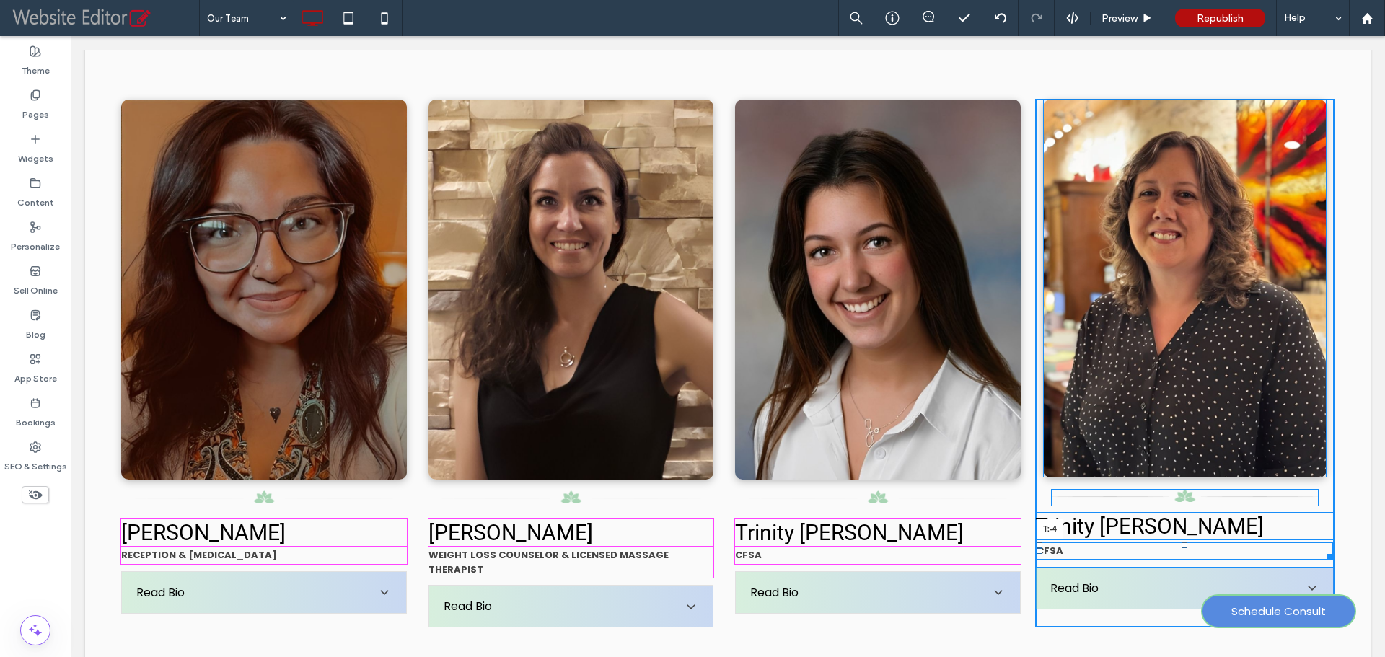
click at [1173, 537] on div "NAME TITLE Bio here. Bio here. Bio here. Bio here. Bio here. Bio here. Bio here…" at bounding box center [1184, 363] width 299 height 529
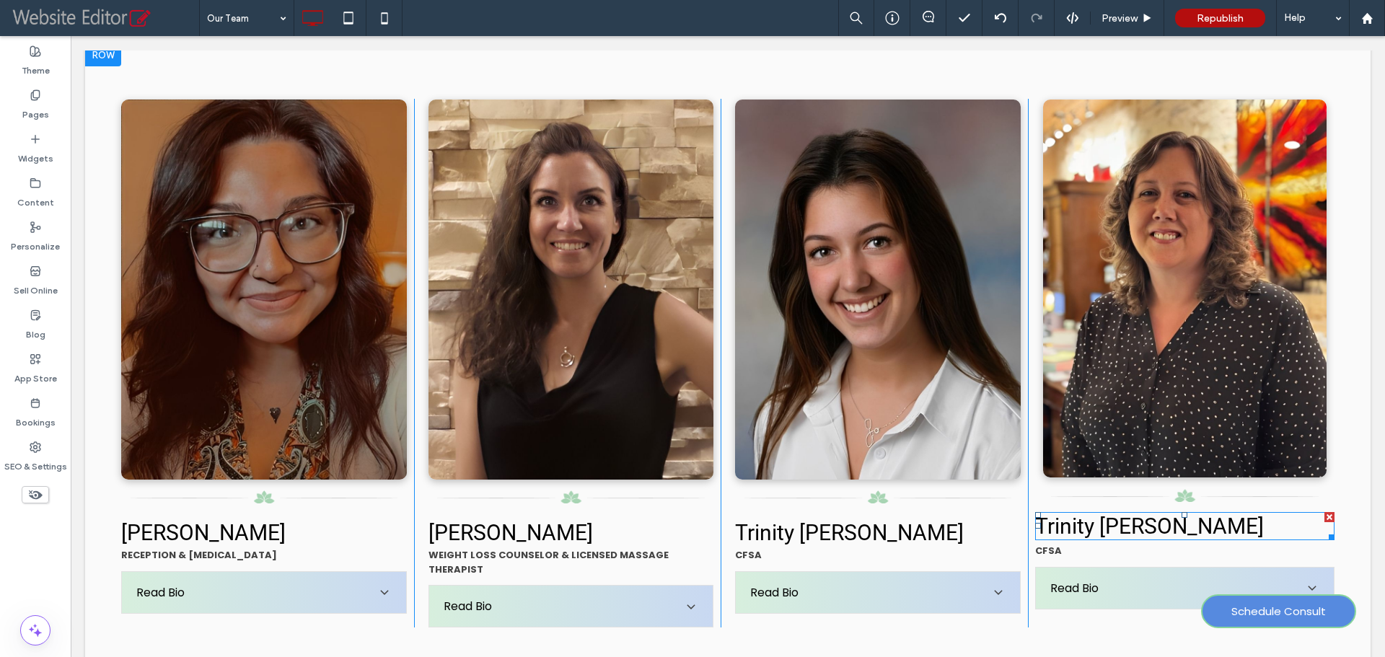
click at [1131, 521] on span "Trinity [PERSON_NAME]" at bounding box center [1149, 526] width 229 height 25
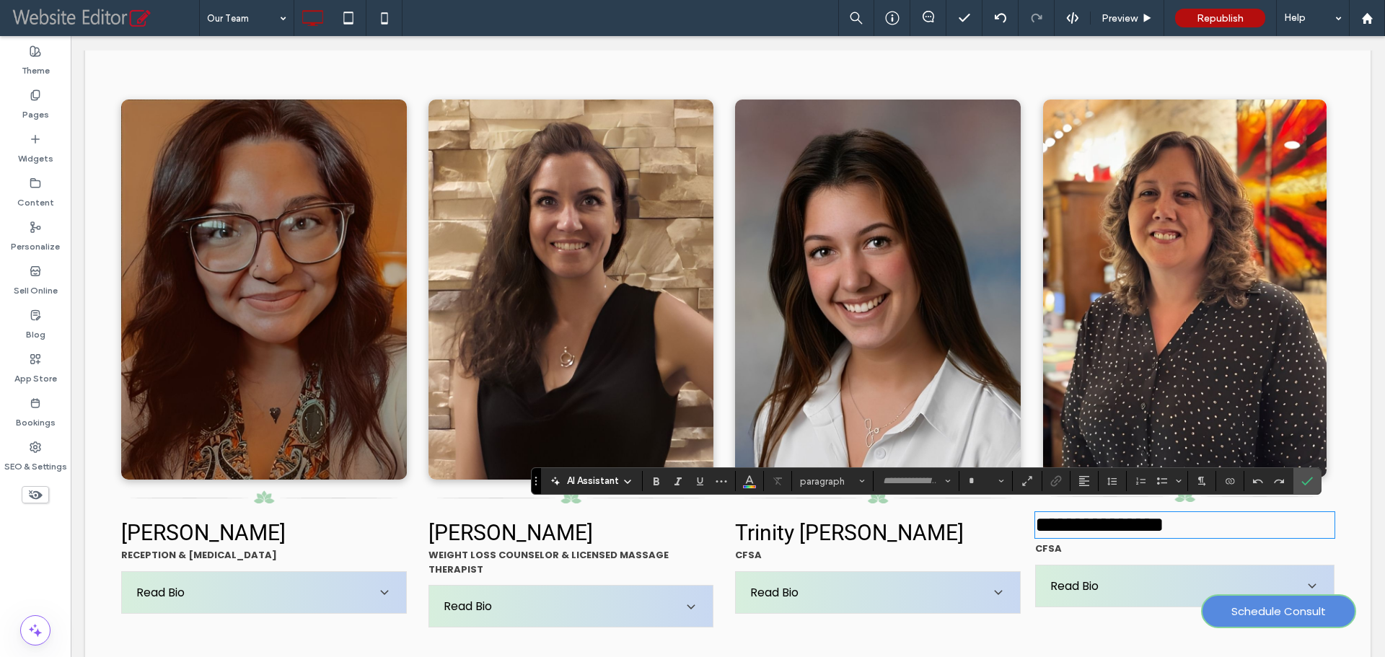
type input "******"
type input "**"
click at [1075, 545] on p "CFSA" at bounding box center [1184, 549] width 299 height 14
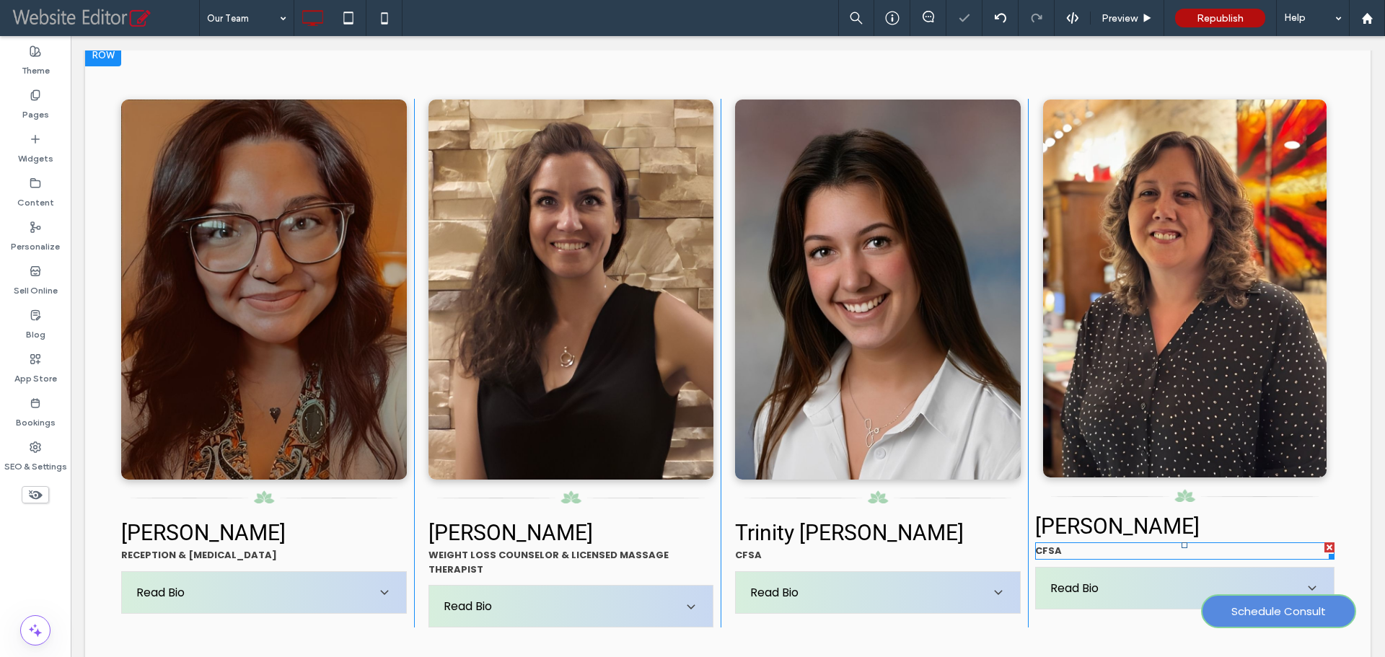
click at [1052, 545] on p "CFSA" at bounding box center [1184, 551] width 299 height 14
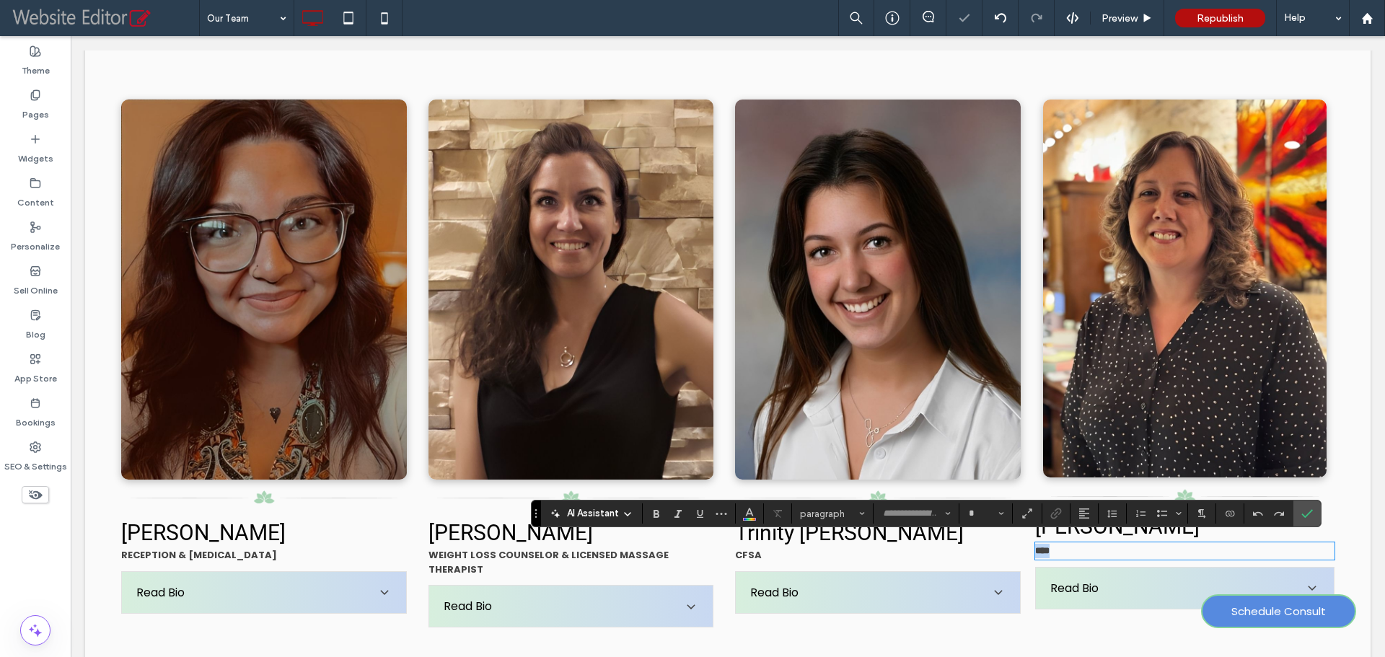
type input "*******"
type input "**"
click at [1035, 547] on strong "**********" at bounding box center [1062, 550] width 54 height 9
click at [1035, 548] on strong "**********" at bounding box center [1062, 550] width 54 height 9
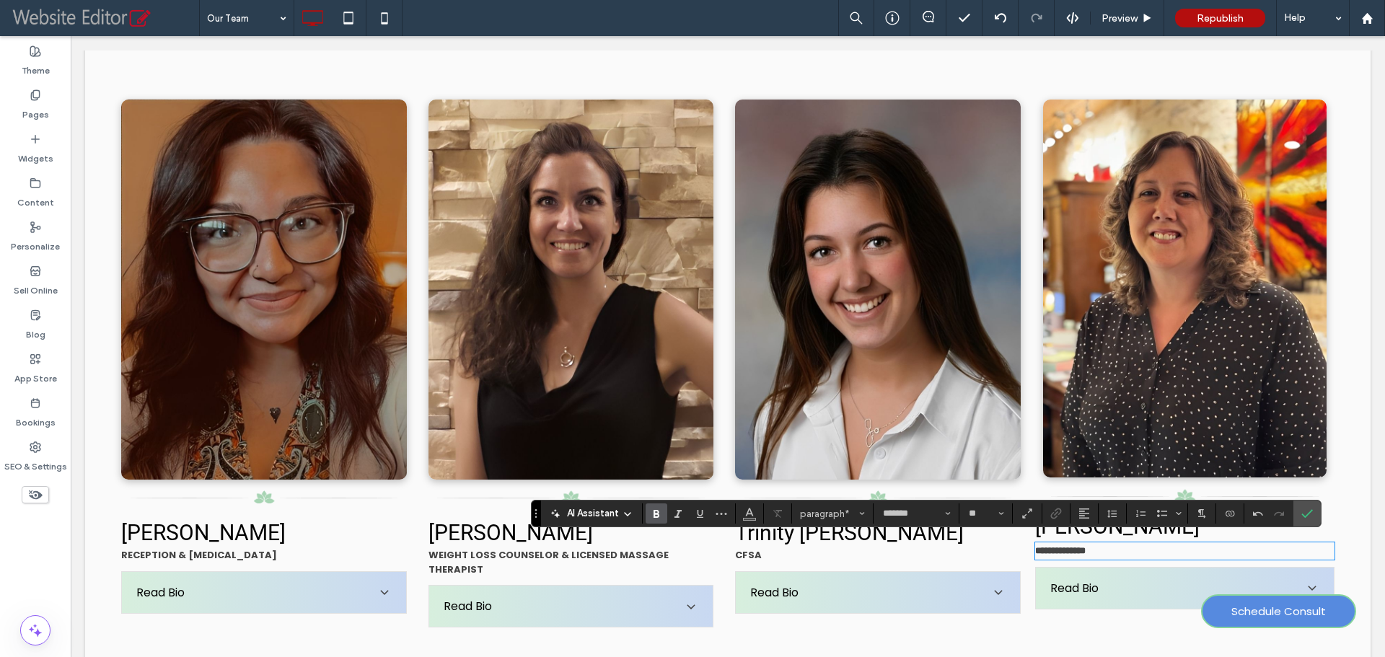
click at [1076, 579] on span "Read Bio" at bounding box center [1174, 588] width 249 height 18
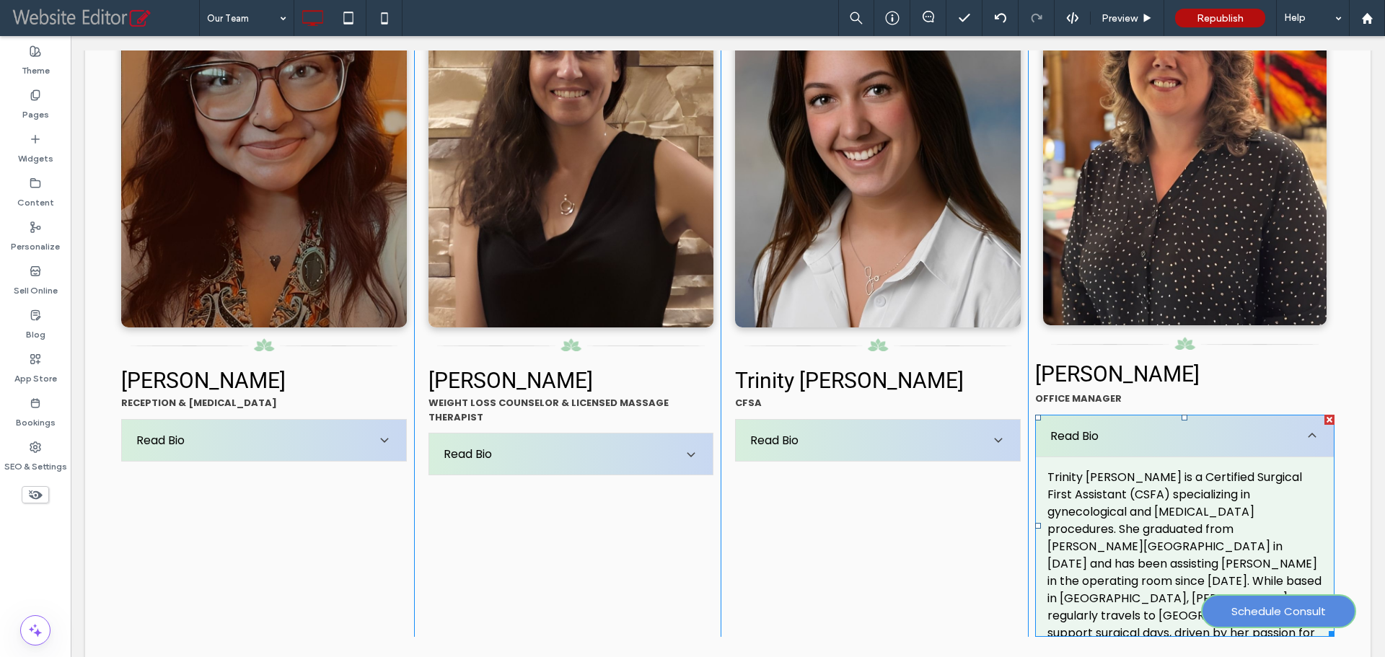
scroll to position [1803, 0]
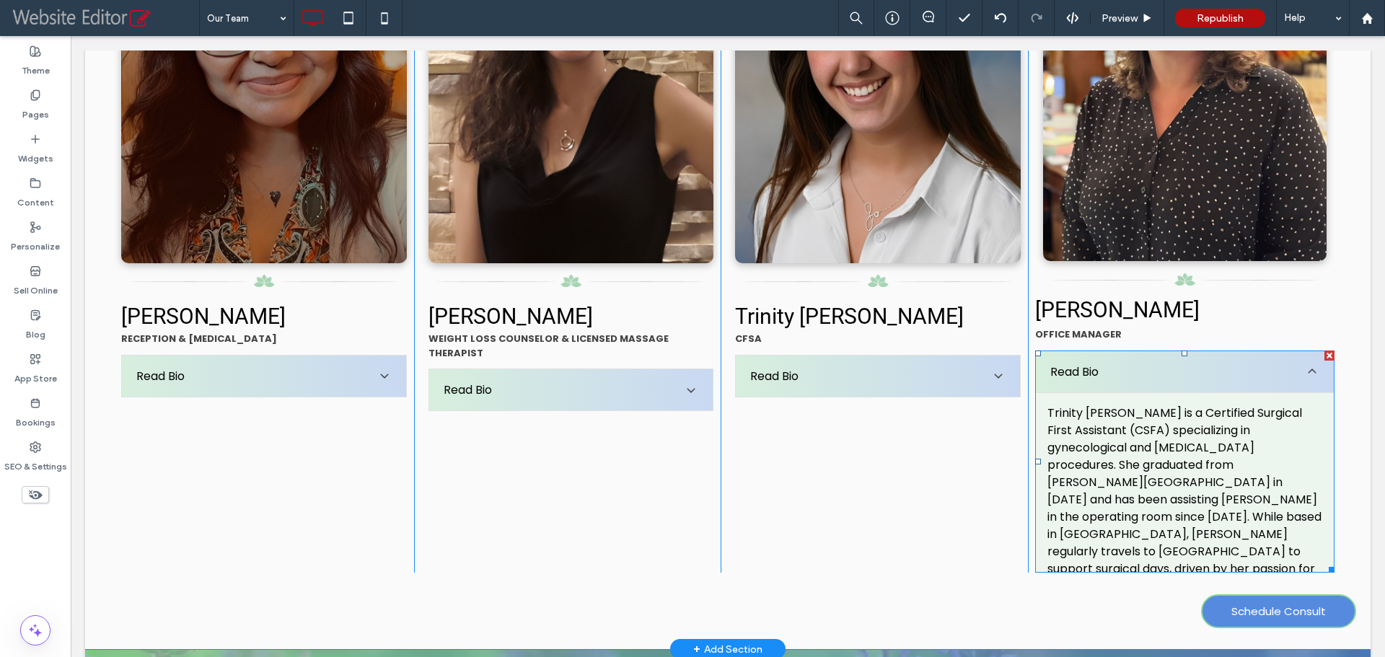
click at [1106, 467] on p "Trinity [PERSON_NAME] is a Certified Surgical First Assistant (CSFA) specializi…" at bounding box center [1184, 500] width 275 height 190
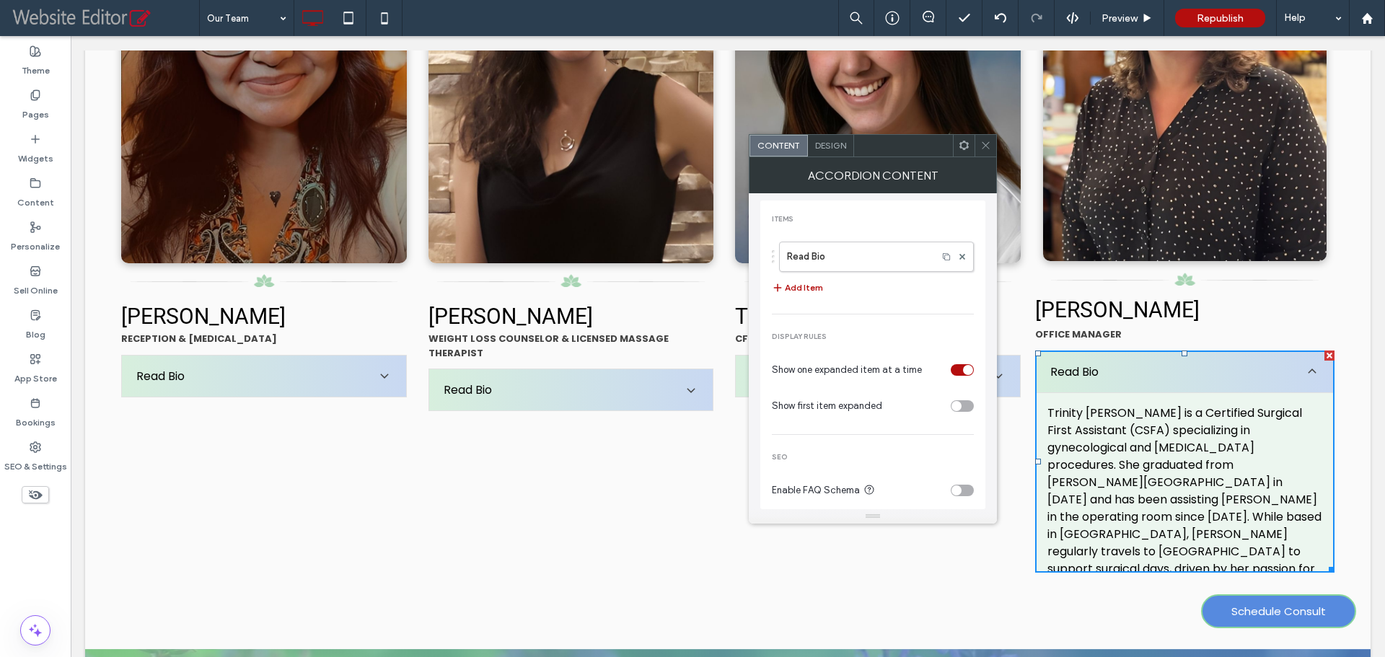
scroll to position [0, 0]
click at [845, 261] on label "Read Bio" at bounding box center [858, 260] width 143 height 29
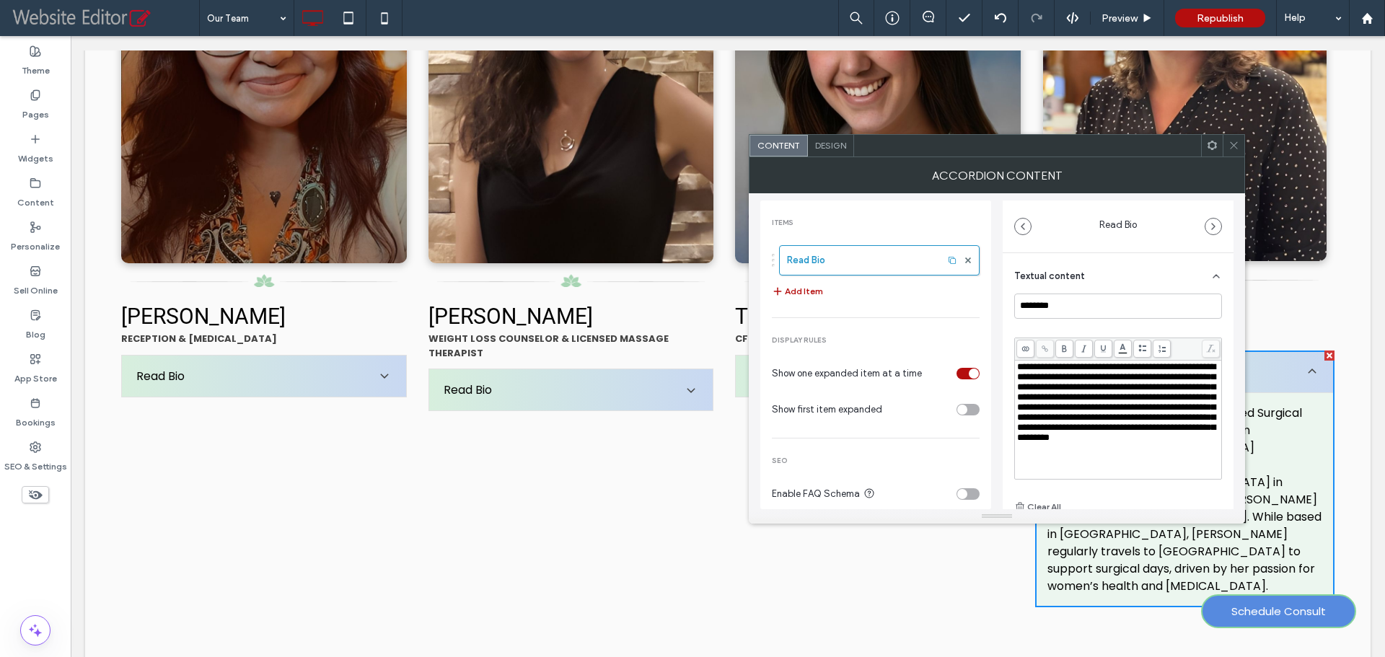
click at [1110, 400] on span "**********" at bounding box center [1116, 402] width 198 height 80
drag, startPoint x: 1080, startPoint y: 368, endPoint x: 1050, endPoint y: 371, distance: 29.8
click at [1050, 371] on span "**********" at bounding box center [1116, 437] width 198 height 151
click at [1237, 142] on use at bounding box center [1233, 145] width 7 height 7
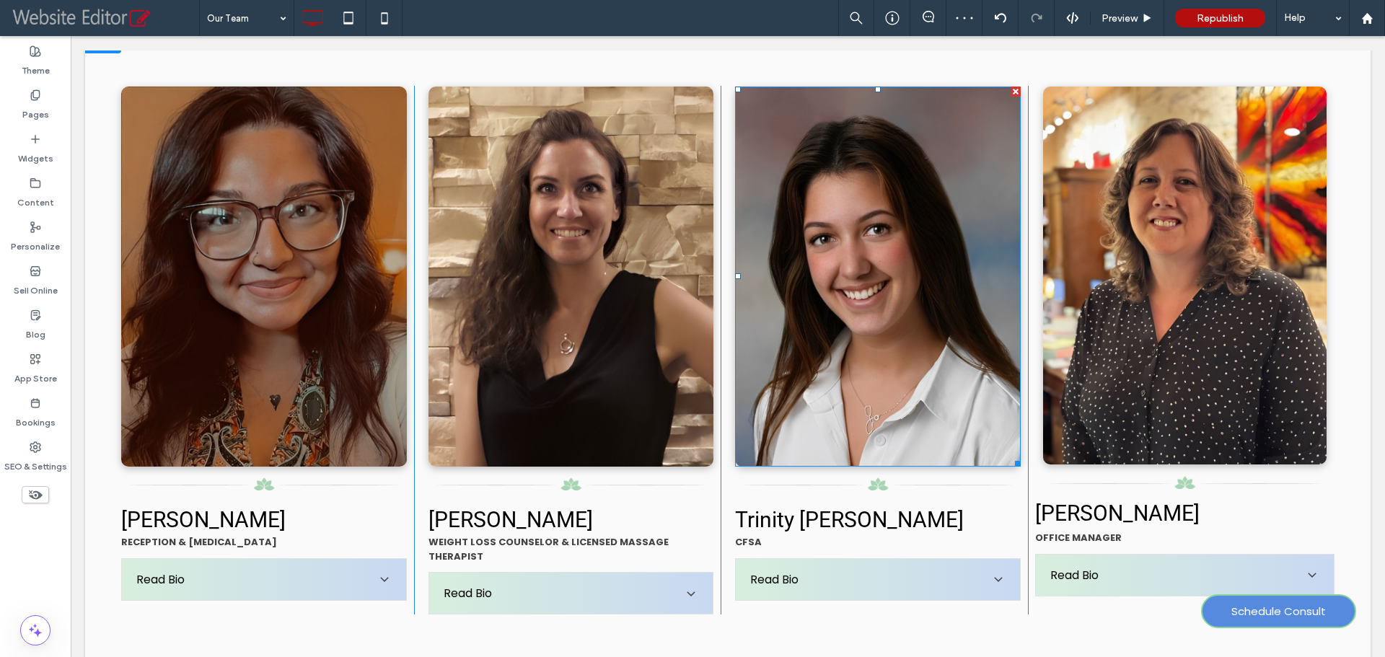
scroll to position [1587, 0]
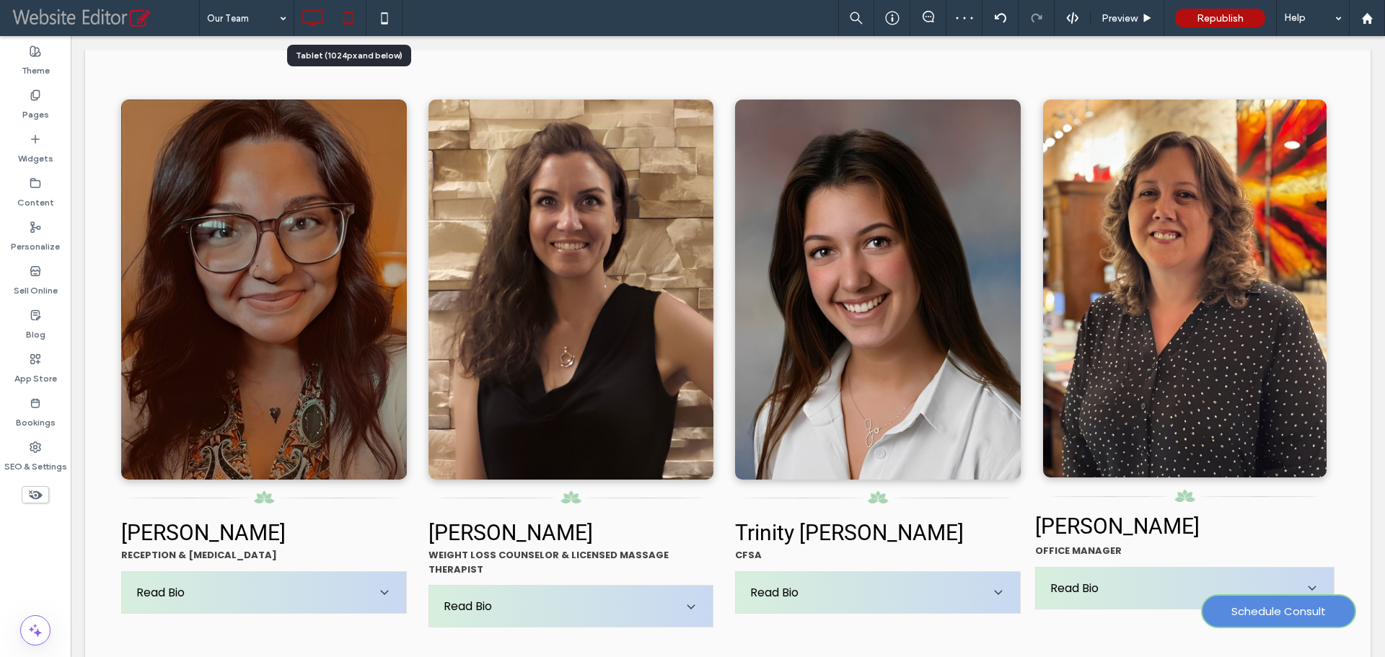
drag, startPoint x: 356, startPoint y: 24, endPoint x: 379, endPoint y: 157, distance: 135.3
click at [356, 24] on icon at bounding box center [348, 18] width 29 height 29
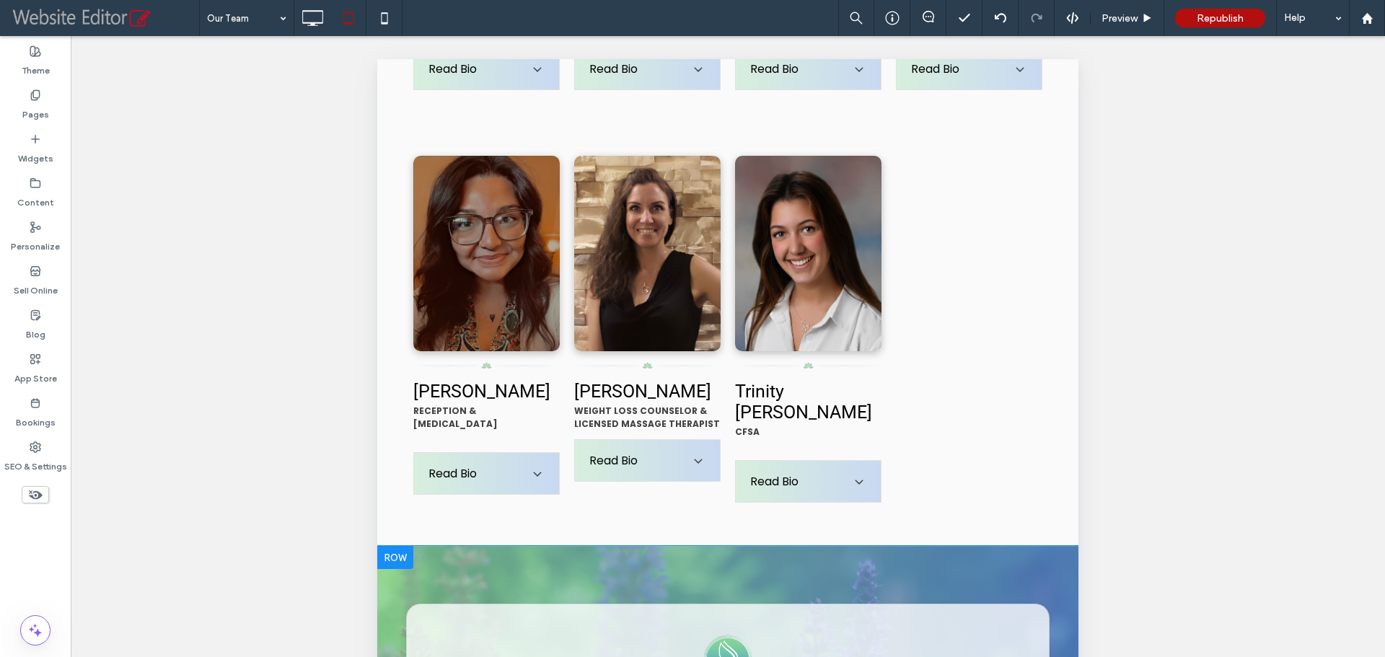
scroll to position [1082, 0]
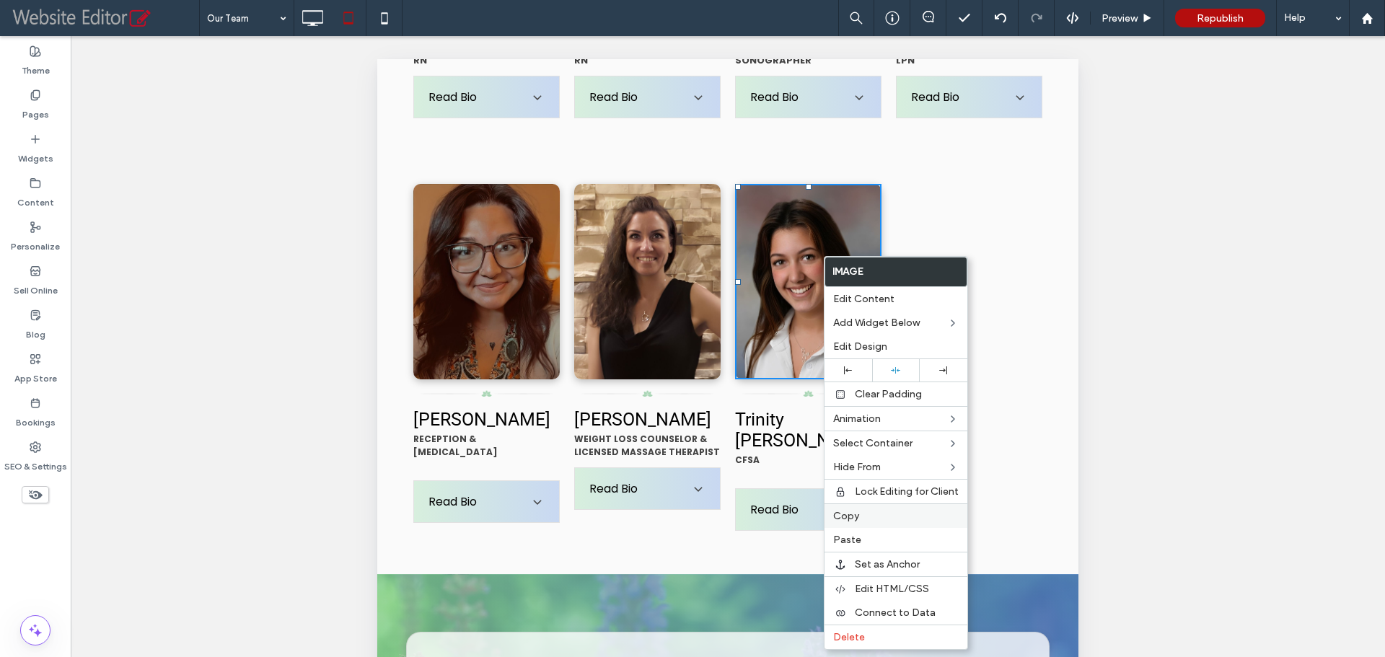
click at [857, 513] on span "Copy" at bounding box center [846, 516] width 26 height 12
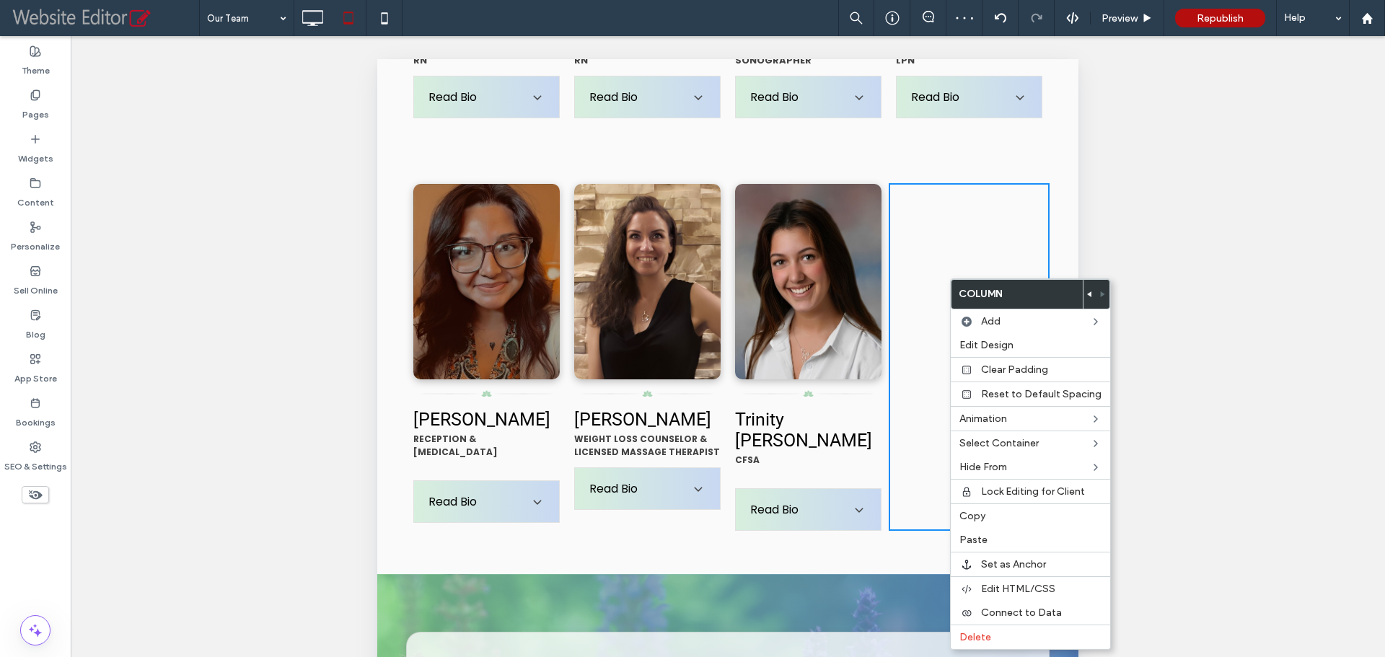
drag, startPoint x: 980, startPoint y: 542, endPoint x: 867, endPoint y: 462, distance: 138.1
click at [980, 542] on span "Paste" at bounding box center [973, 540] width 28 height 12
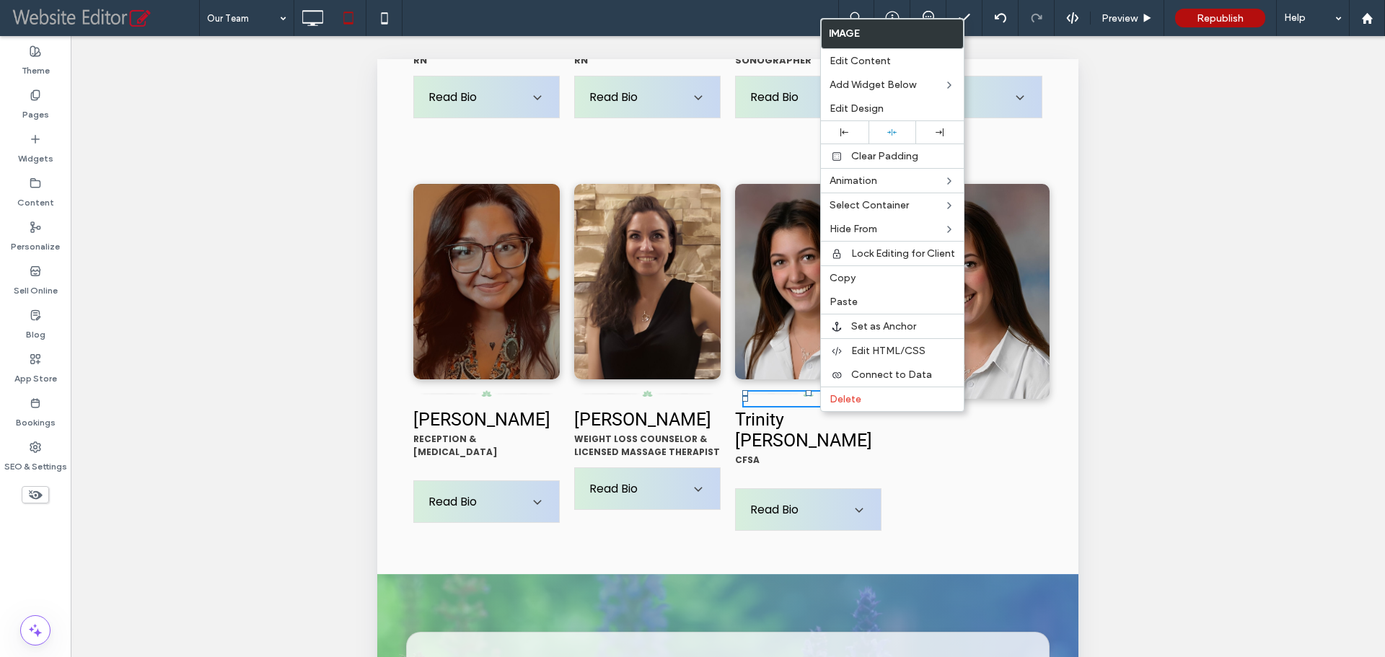
click at [938, 452] on div "NAME TITLE Bio here. Bio here. Bio here. Bio here. Bio here. Bio here. Bio here…" at bounding box center [969, 357] width 161 height 348
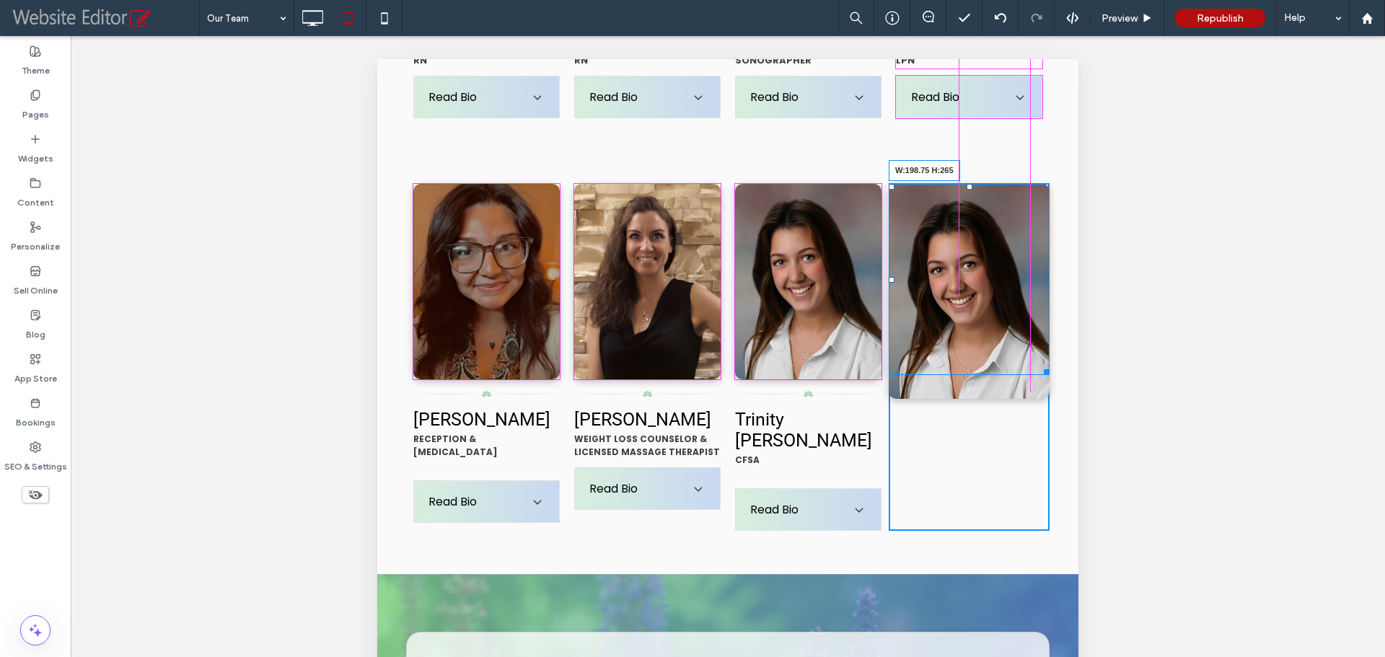
drag, startPoint x: 1032, startPoint y: 404, endPoint x: 1025, endPoint y: 387, distance: 18.8
click at [1039, 375] on div at bounding box center [1044, 369] width 11 height 11
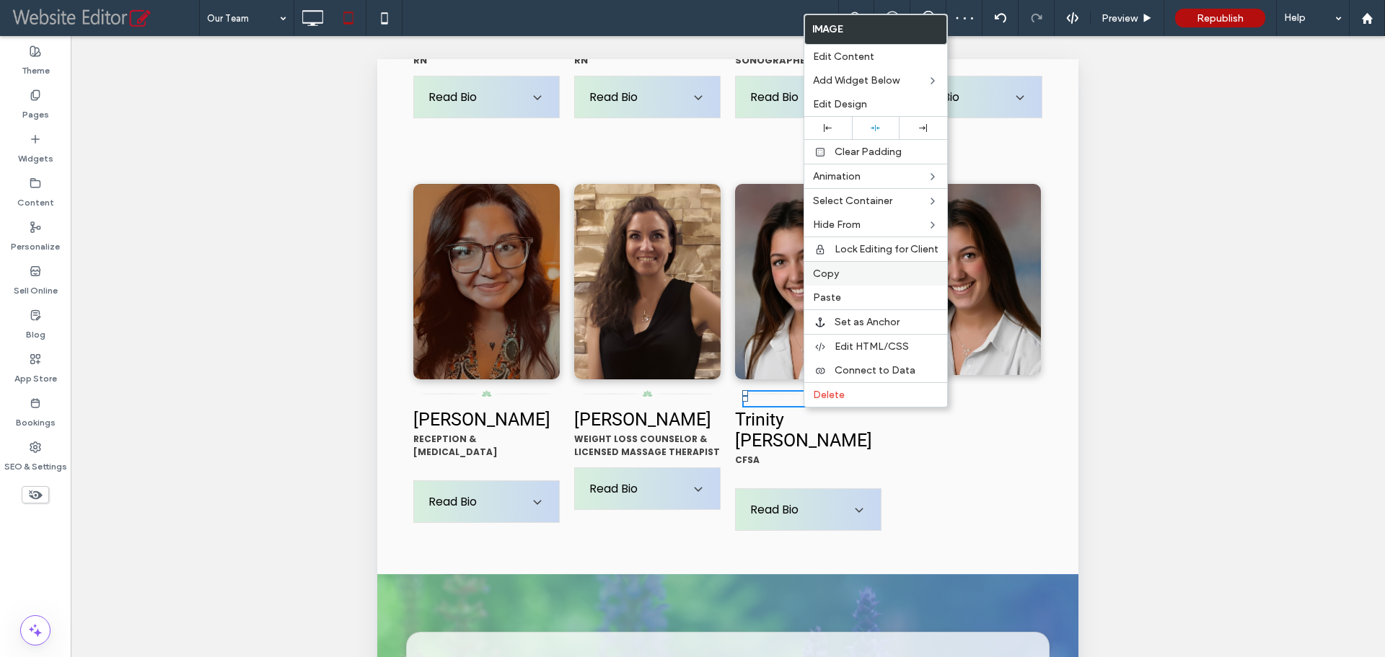
drag, startPoint x: 846, startPoint y: 276, endPoint x: 581, endPoint y: 374, distance: 283.2
click at [846, 276] on label "Copy" at bounding box center [876, 274] width 126 height 12
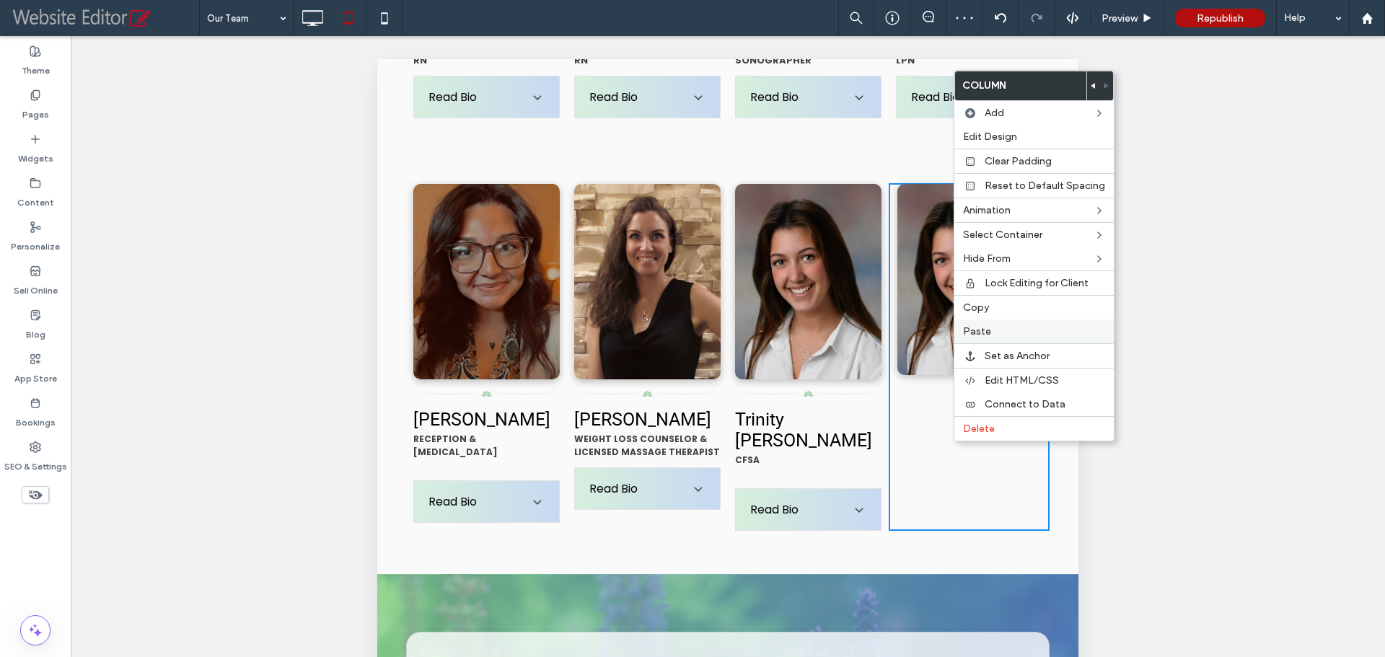
click at [990, 330] on label "Paste" at bounding box center [1034, 331] width 142 height 12
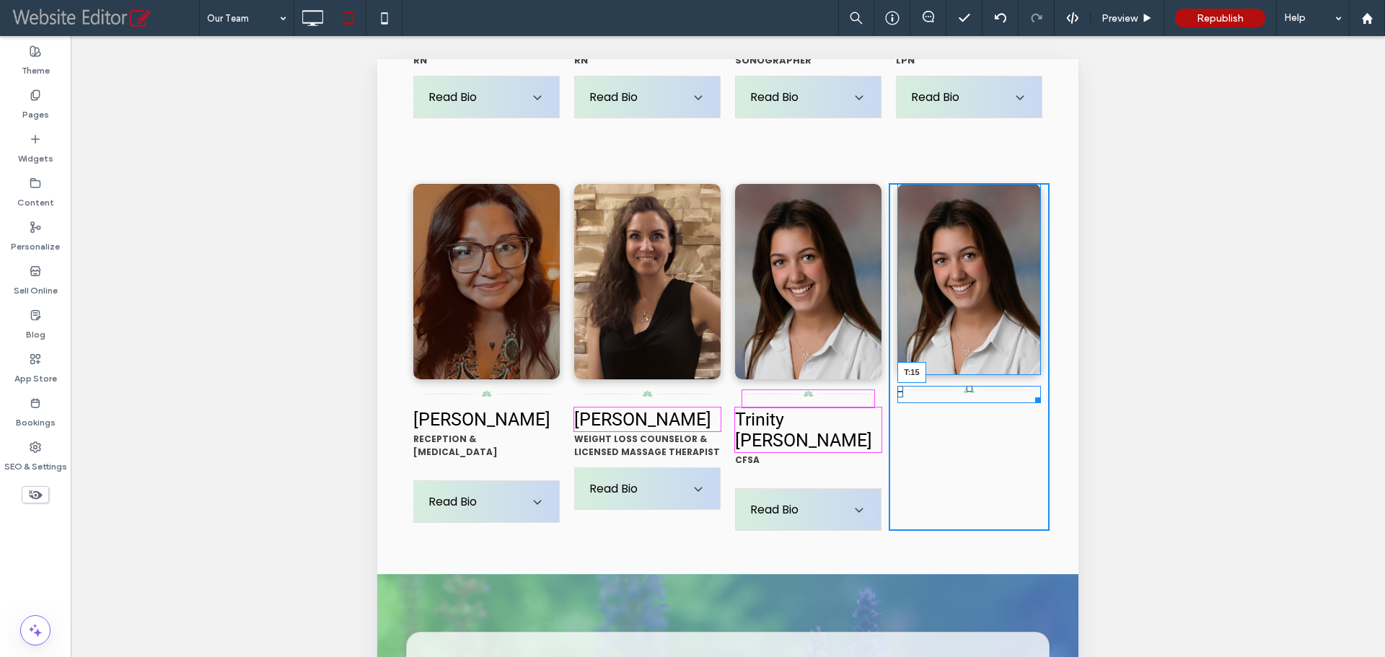
drag, startPoint x: 956, startPoint y: 394, endPoint x: 956, endPoint y: 402, distance: 7.9
click at [967, 392] on div at bounding box center [970, 389] width 6 height 6
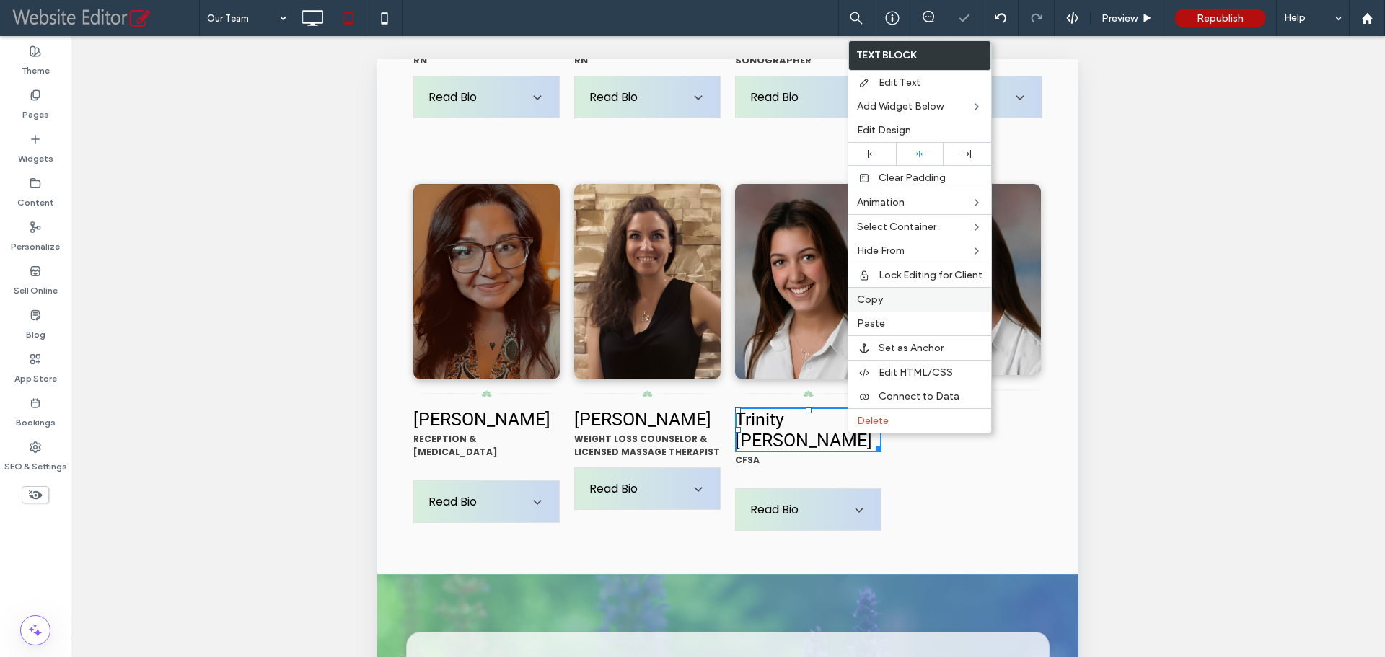
click at [876, 305] on span "Copy" at bounding box center [870, 300] width 26 height 12
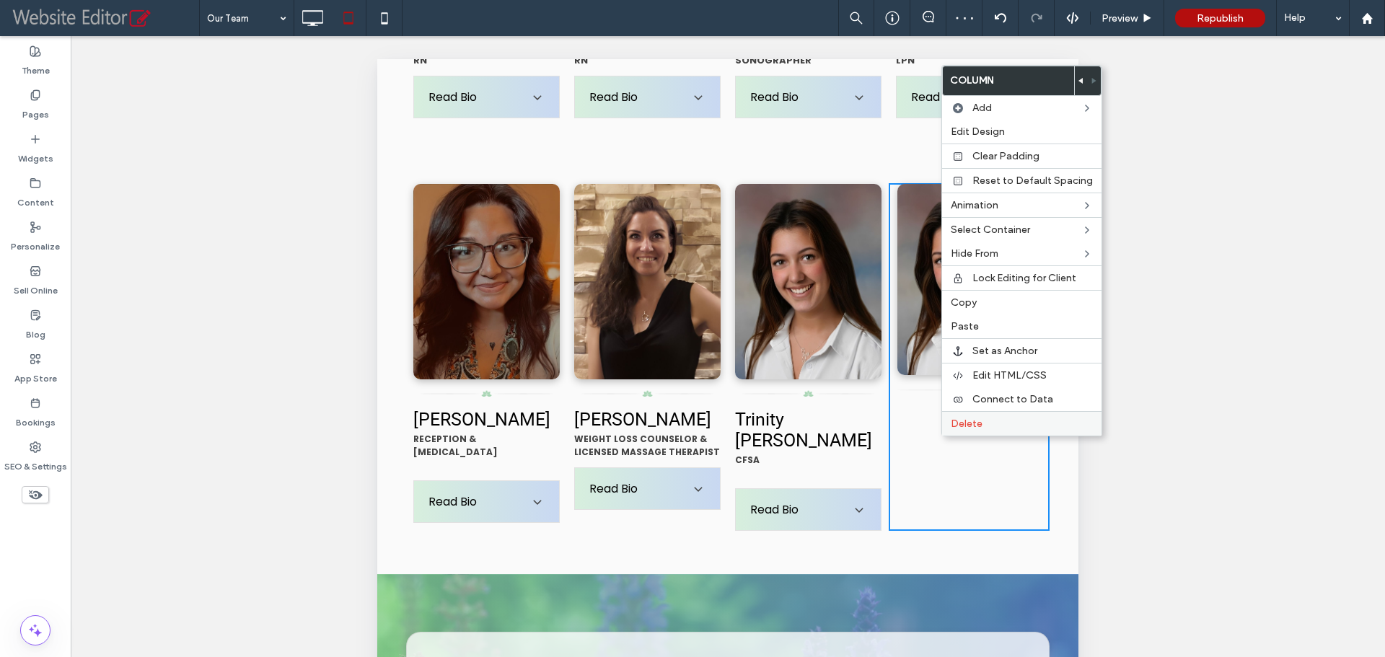
click at [1000, 331] on label "Paste" at bounding box center [1022, 326] width 142 height 12
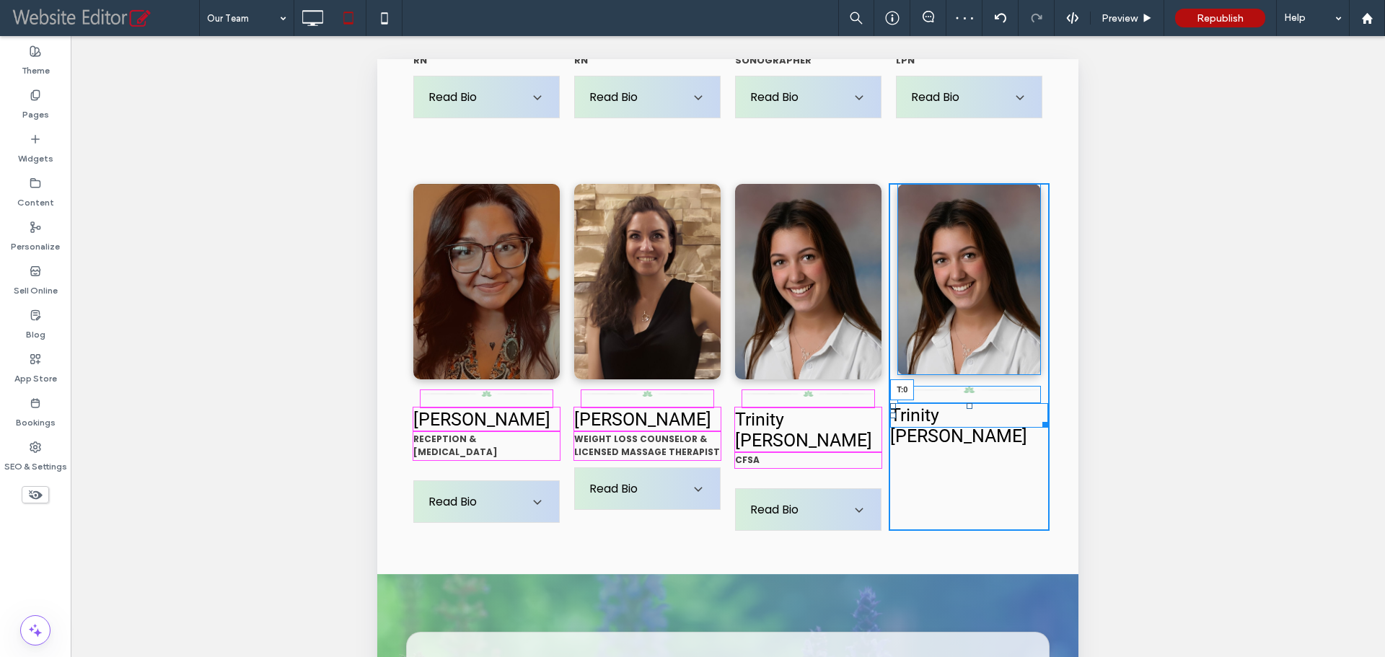
drag, startPoint x: 958, startPoint y: 429, endPoint x: 1228, endPoint y: 504, distance: 280.7
click at [967, 409] on div at bounding box center [970, 406] width 6 height 6
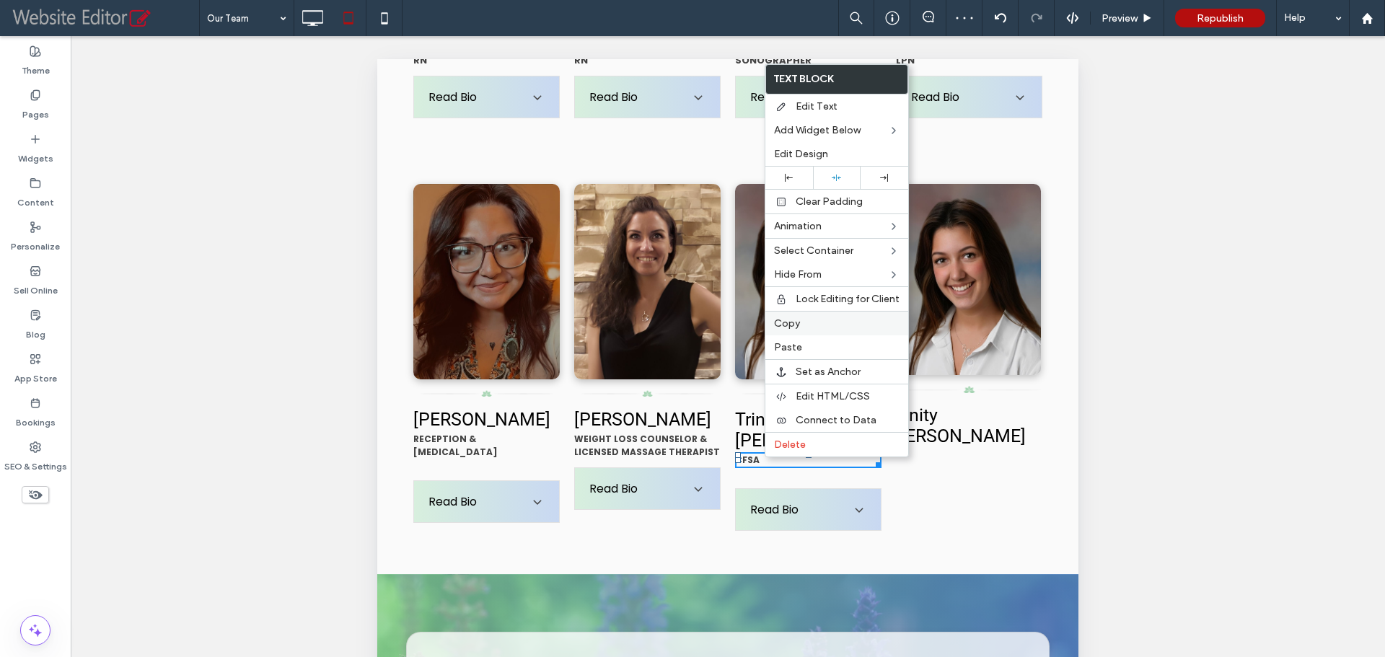
click at [796, 327] on span "Copy" at bounding box center [787, 323] width 26 height 12
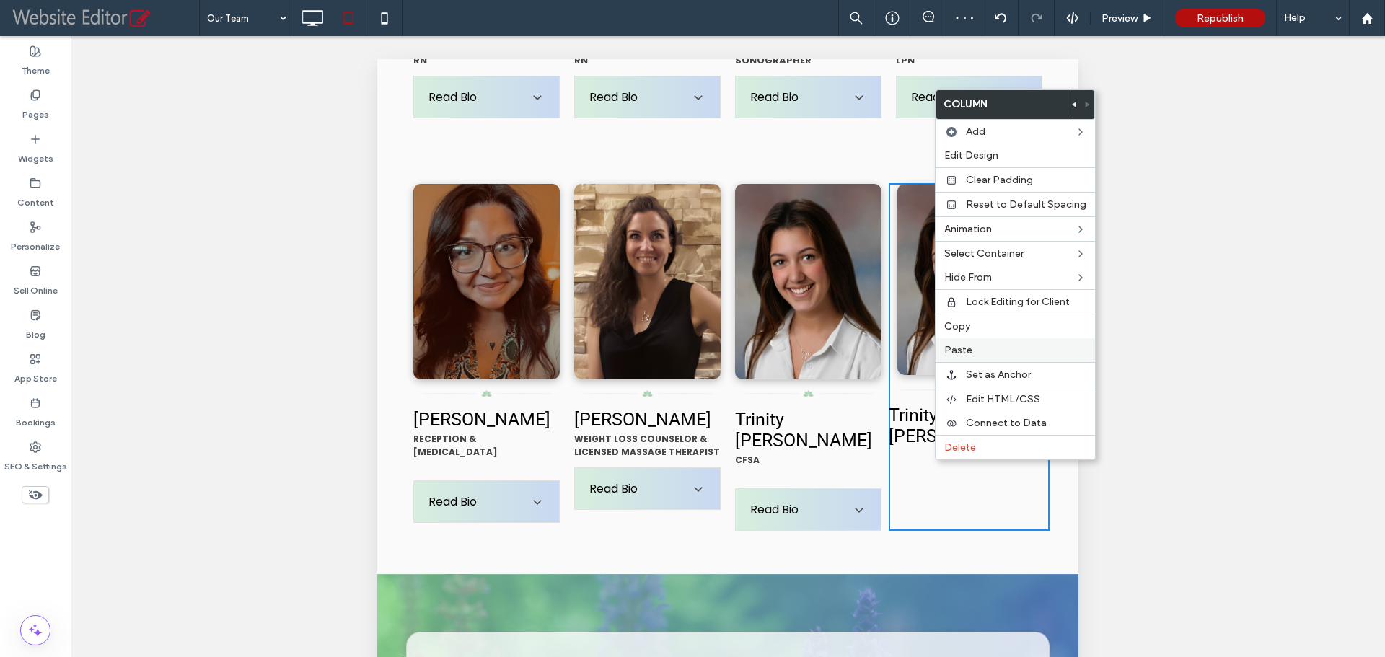
click at [977, 352] on label "Paste" at bounding box center [1015, 350] width 142 height 12
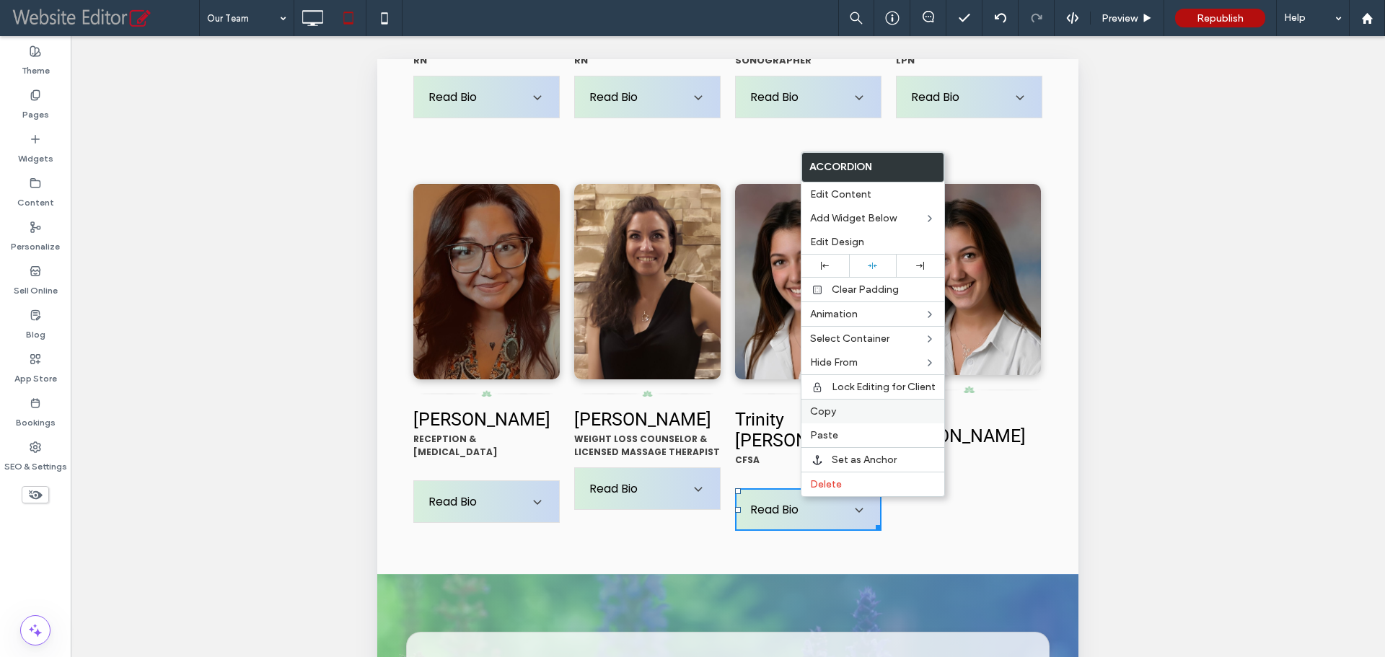
click at [828, 416] on span "Copy" at bounding box center [823, 411] width 26 height 12
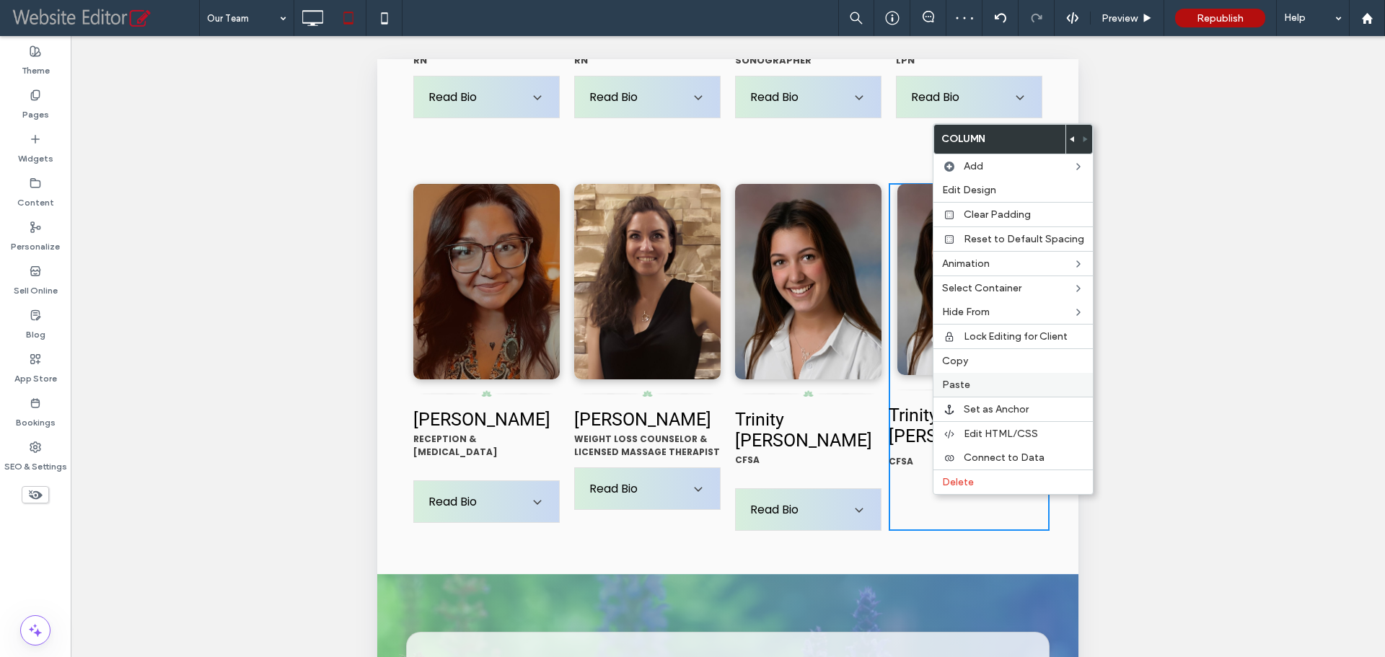
click at [959, 383] on span "Paste" at bounding box center [956, 385] width 28 height 12
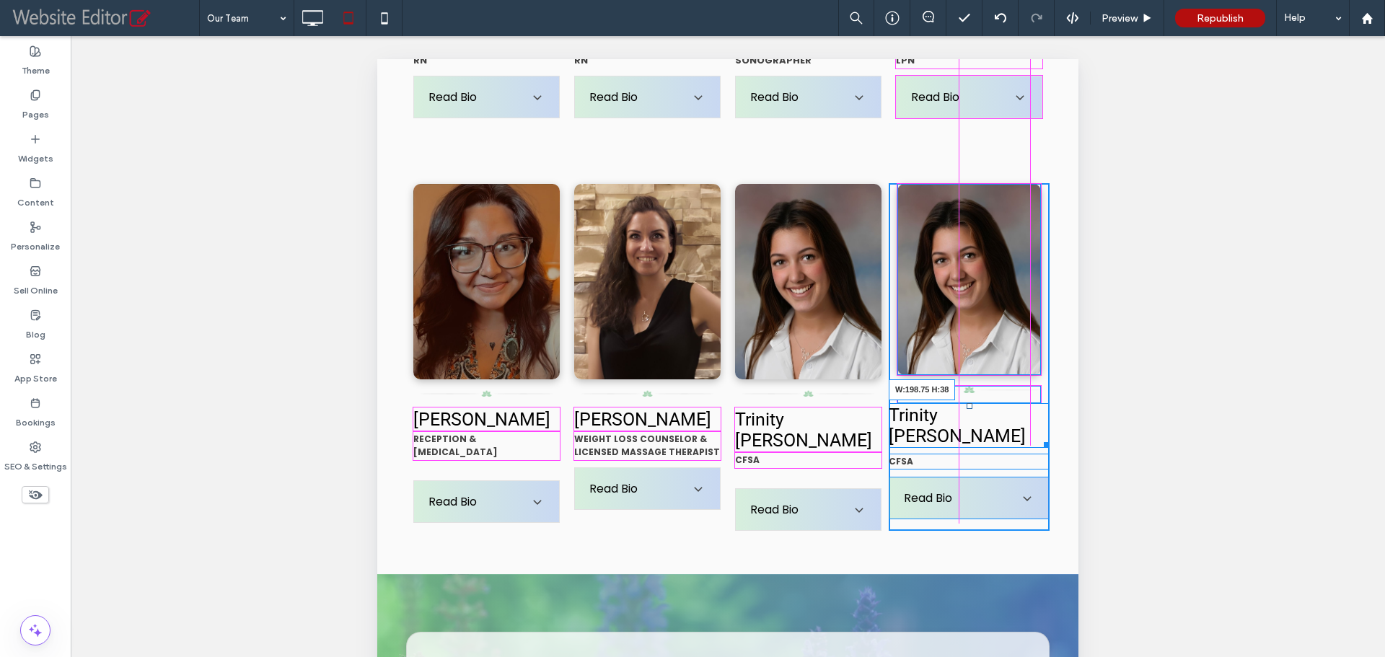
click at [1039, 438] on div at bounding box center [1044, 442] width 11 height 11
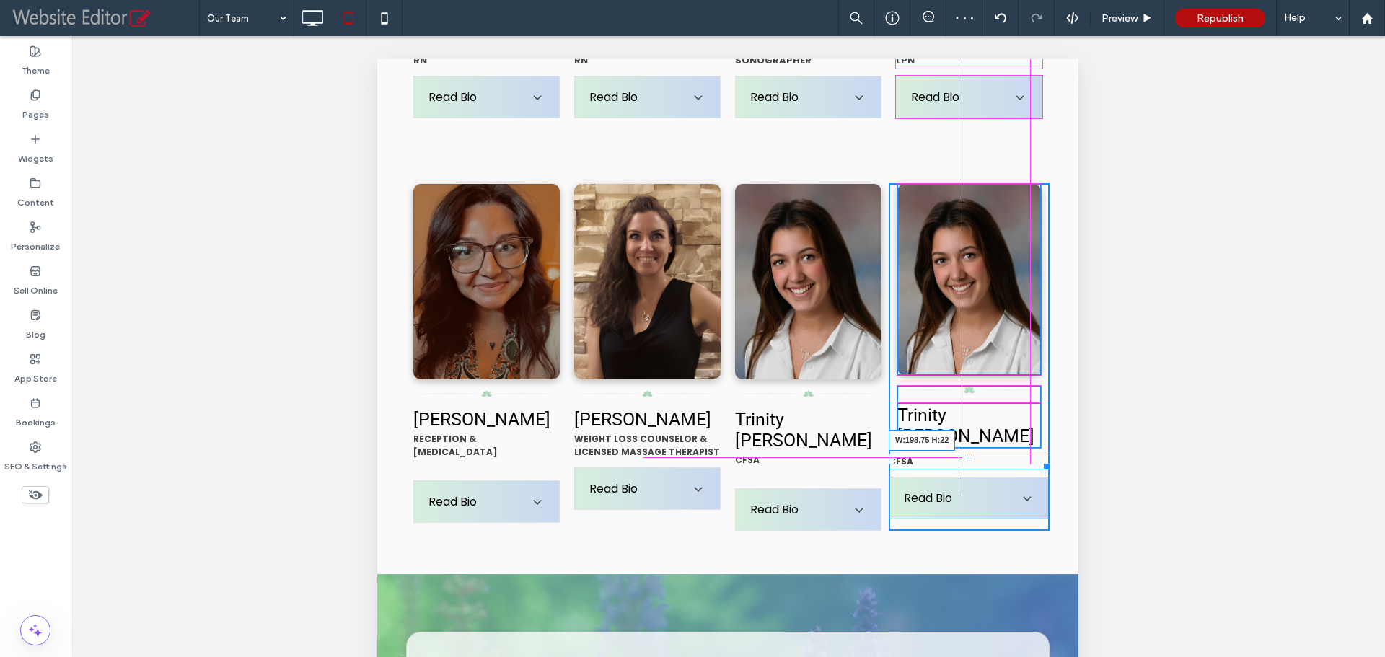
drag, startPoint x: 1031, startPoint y: 461, endPoint x: 1024, endPoint y: 459, distance: 7.5
click at [1039, 459] on div at bounding box center [1044, 464] width 11 height 11
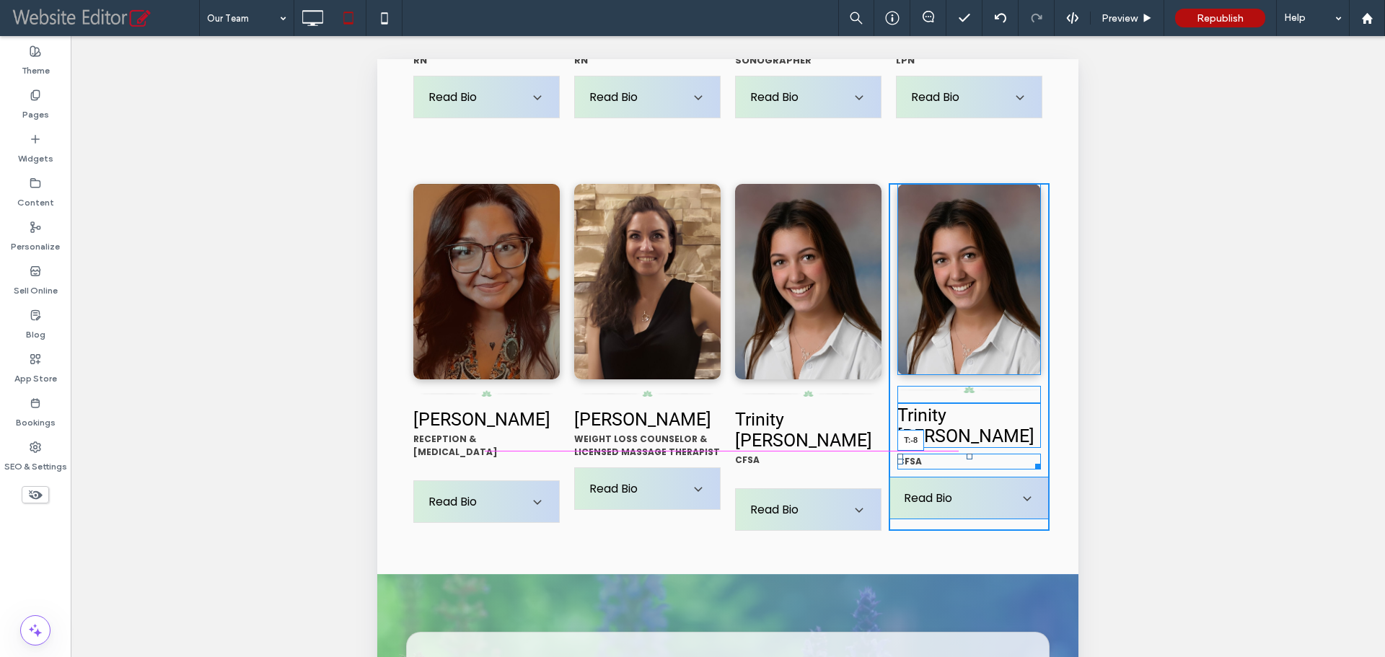
click at [957, 439] on div "NAME TITLE Bio here. Bio here. Bio here. Bio here. Bio here. Bio here. Bio here…" at bounding box center [969, 357] width 161 height 348
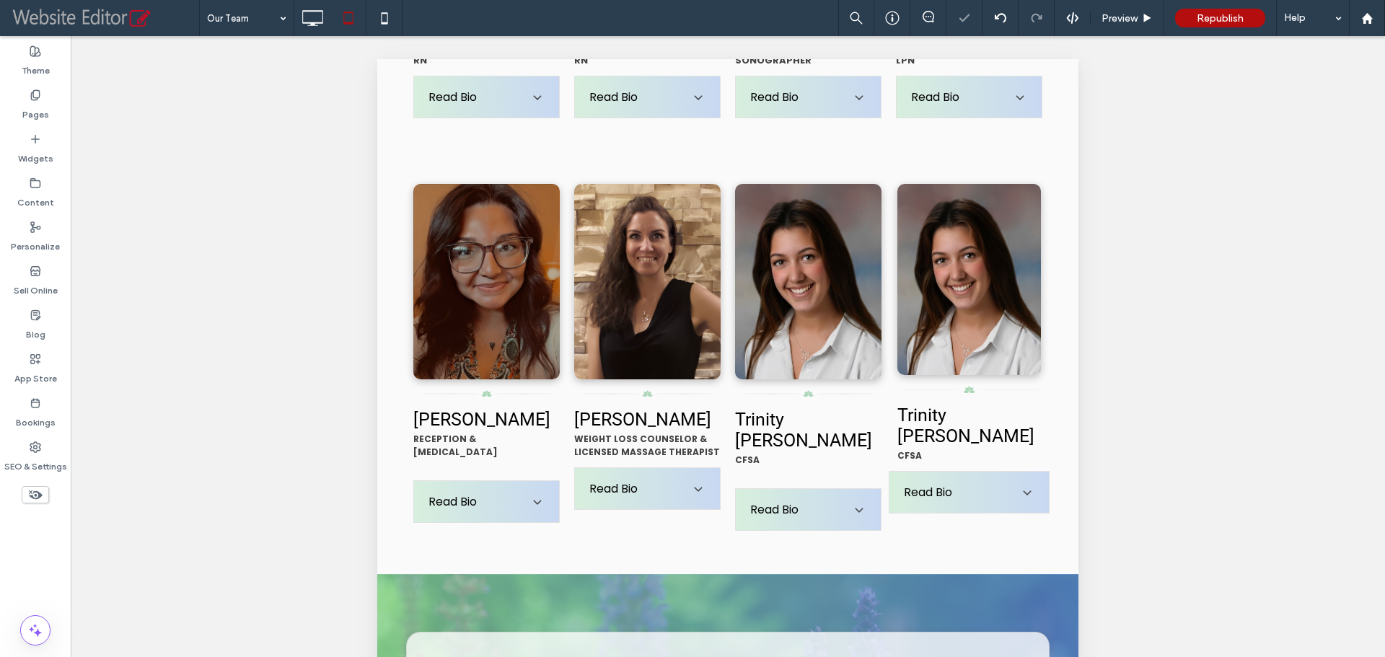
click at [951, 439] on div at bounding box center [692, 328] width 1385 height 657
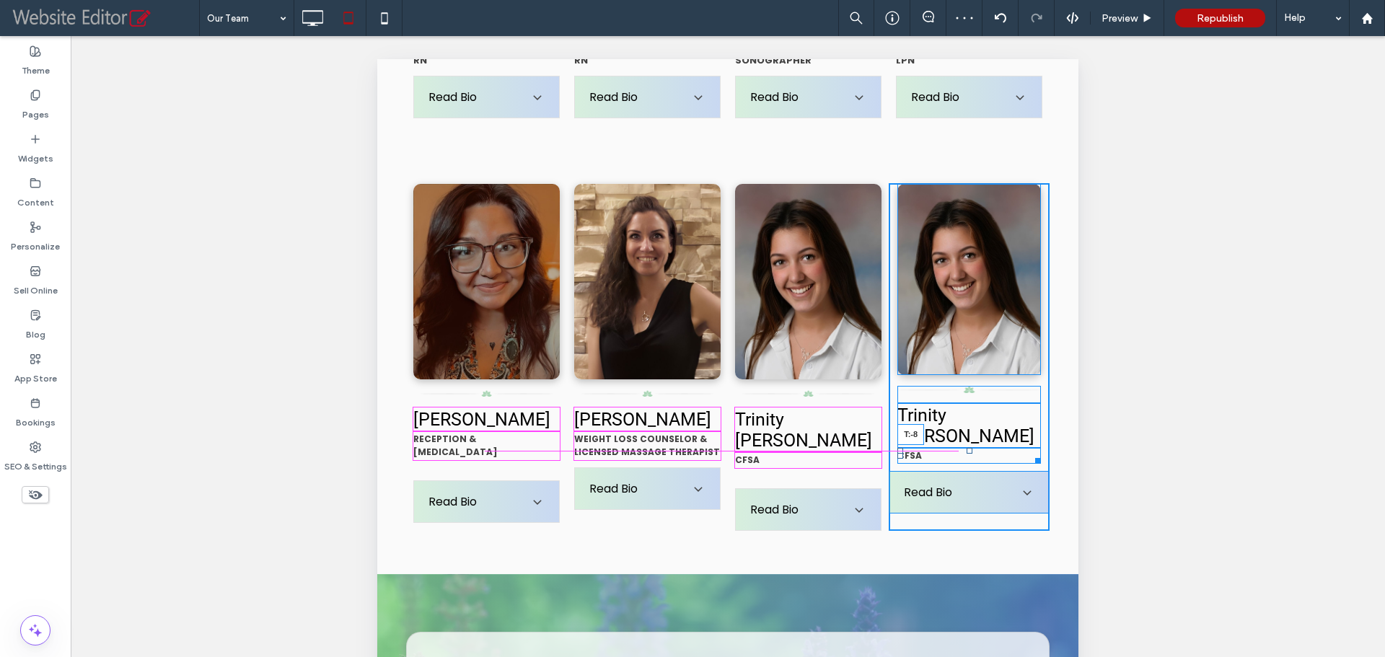
click at [967, 448] on div at bounding box center [970, 451] width 6 height 6
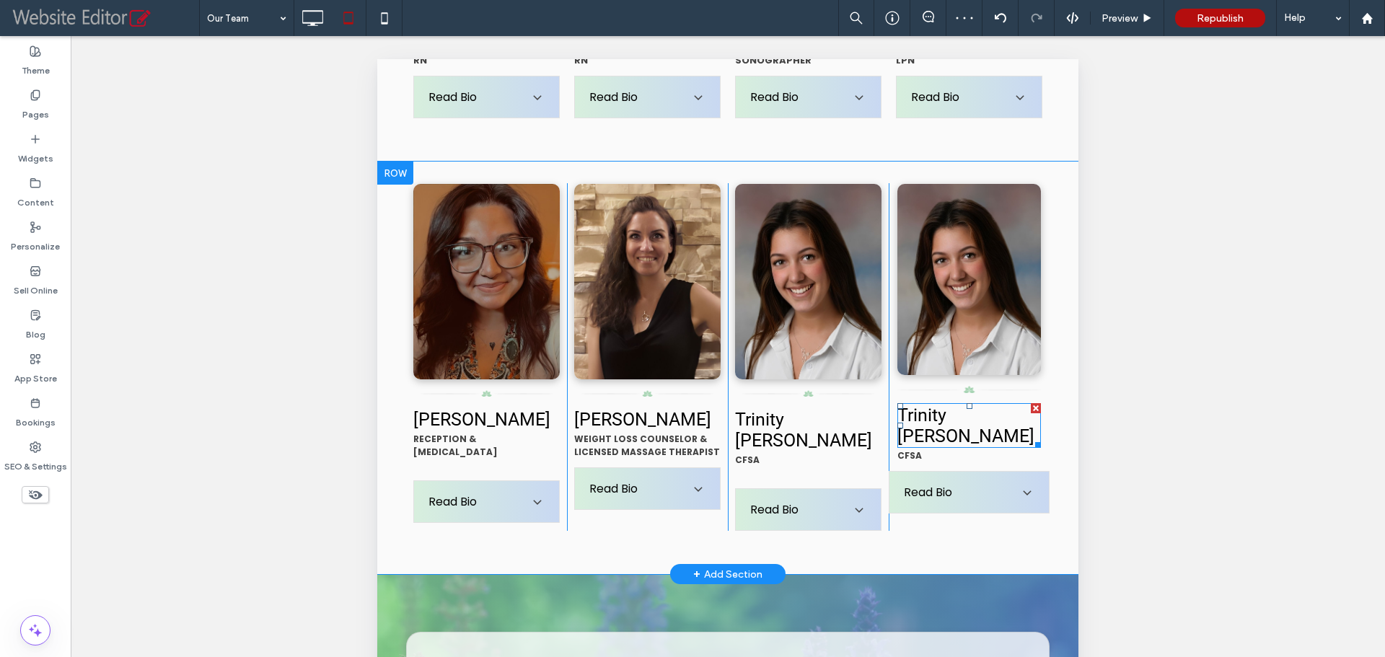
click at [929, 433] on span "Trinity [PERSON_NAME]" at bounding box center [965, 426] width 137 height 42
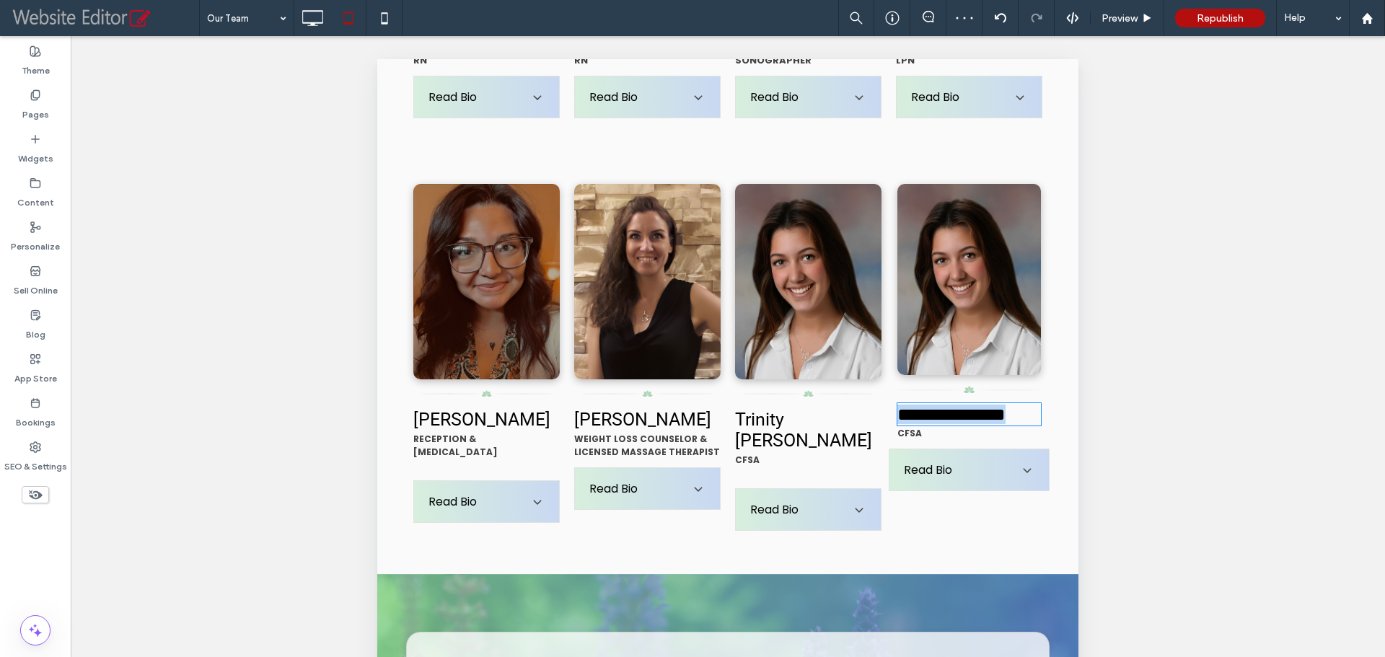
type input "******"
type input "**"
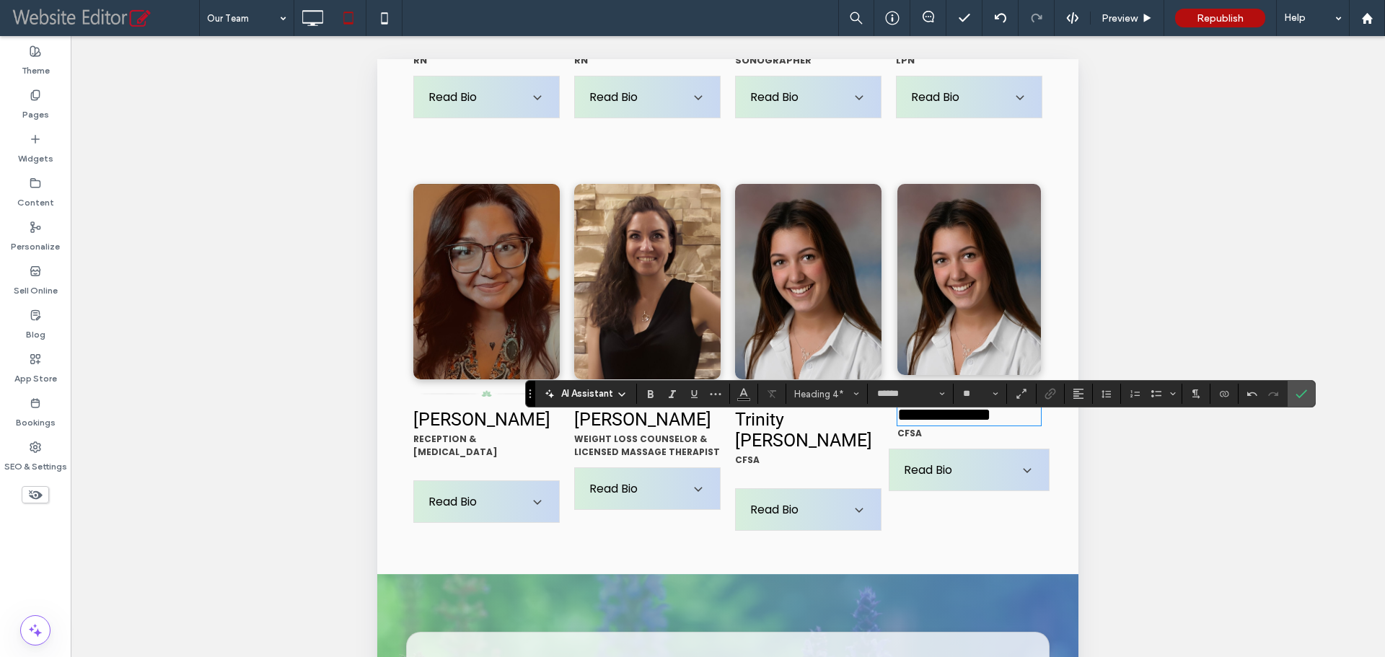
click at [901, 423] on span "**********" at bounding box center [944, 414] width 94 height 18
click at [914, 440] on p "CFSA" at bounding box center [969, 433] width 144 height 13
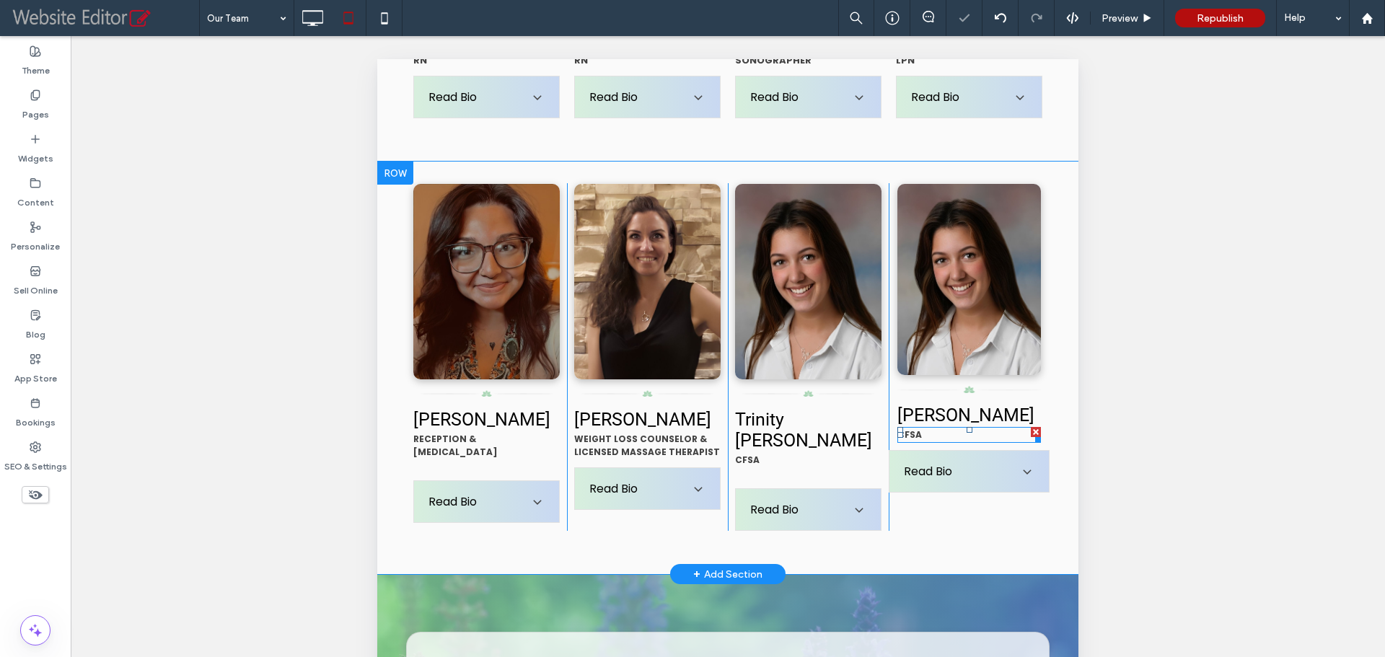
click at [914, 441] on p "CFSA" at bounding box center [969, 434] width 144 height 13
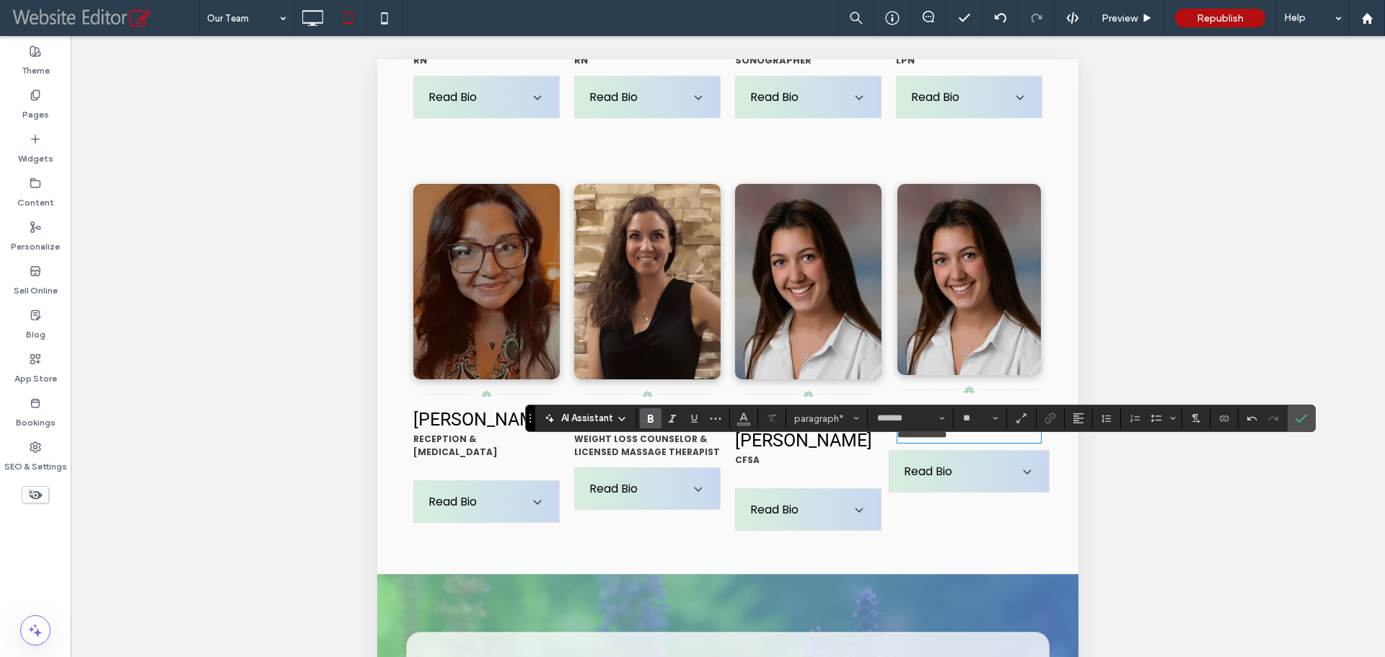
click at [952, 480] on span "Read Bio" at bounding box center [959, 471] width 110 height 18
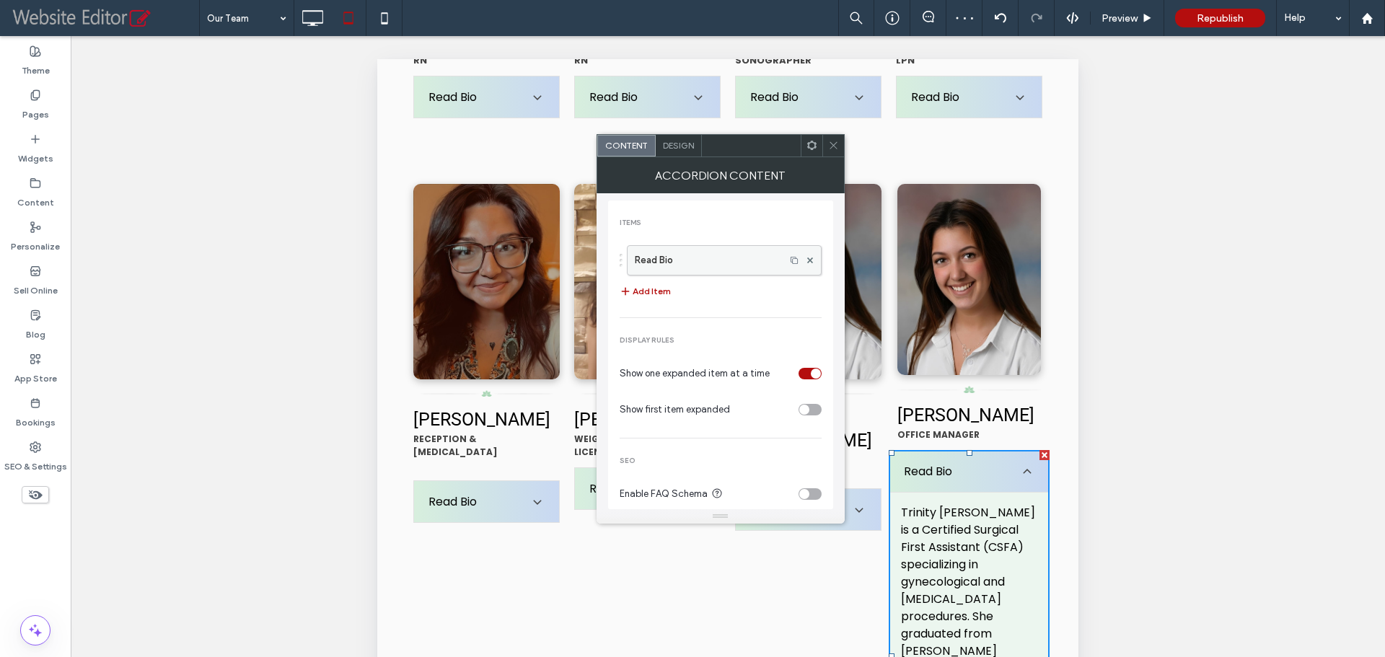
click at [701, 246] on label "Read Bio" at bounding box center [706, 260] width 143 height 29
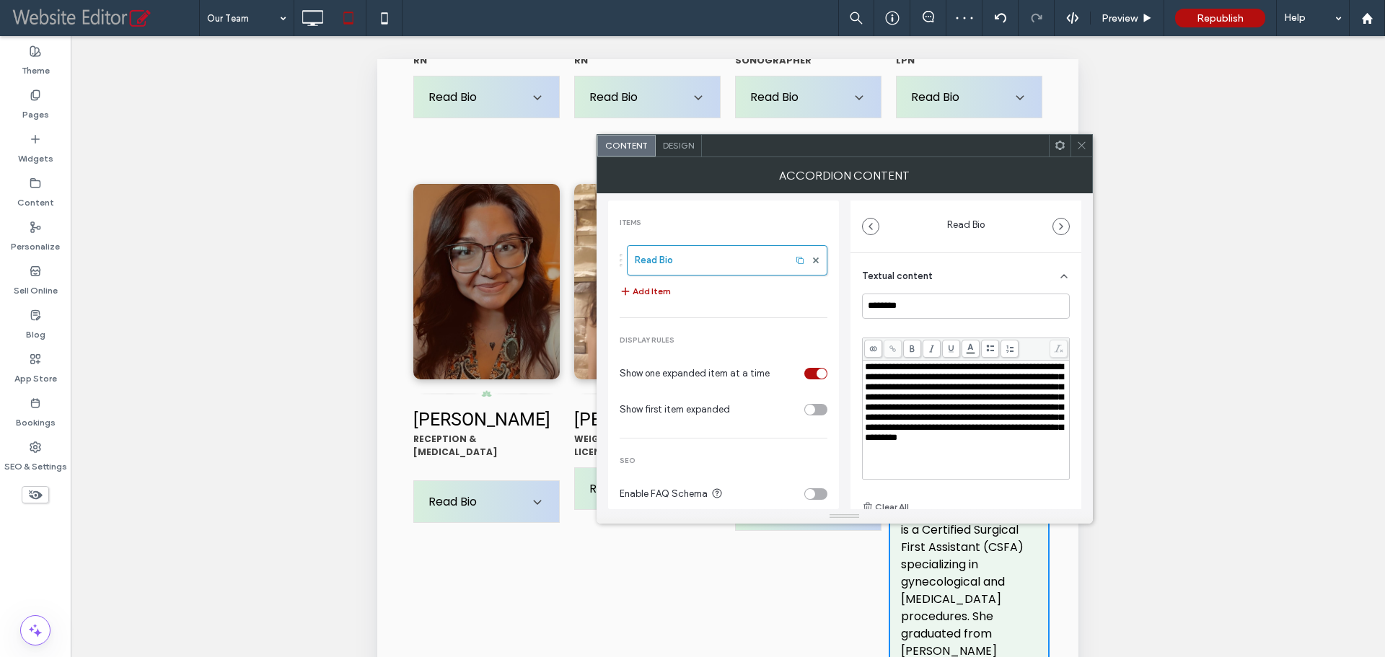
click at [946, 397] on span "**********" at bounding box center [964, 402] width 198 height 80
drag, startPoint x: 927, startPoint y: 367, endPoint x: 899, endPoint y: 372, distance: 28.6
click at [899, 372] on span "**********" at bounding box center [964, 437] width 198 height 151
click at [1080, 144] on use at bounding box center [1081, 145] width 7 height 7
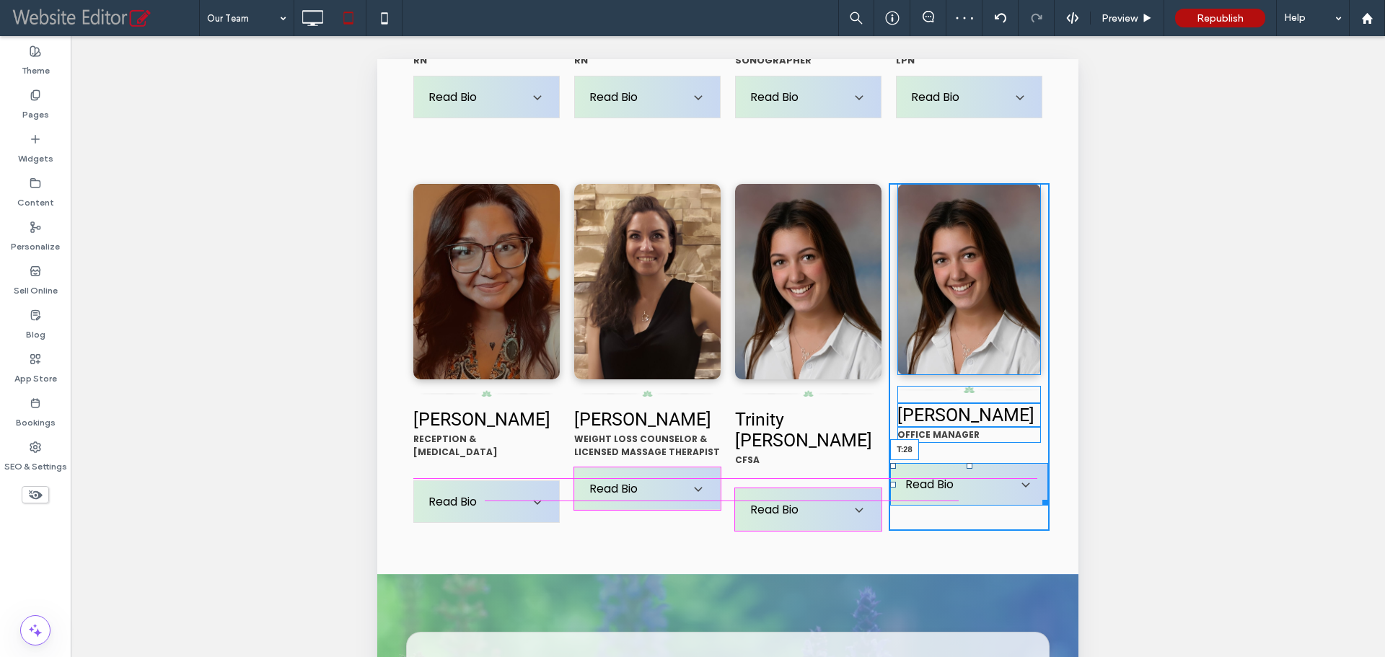
drag, startPoint x: 956, startPoint y: 467, endPoint x: 1343, endPoint y: 546, distance: 394.7
click at [956, 478] on div "NAME TITLE Bio here. Bio here. Bio here. Bio here. Bio here. Bio here. Bio here…" at bounding box center [969, 357] width 161 height 348
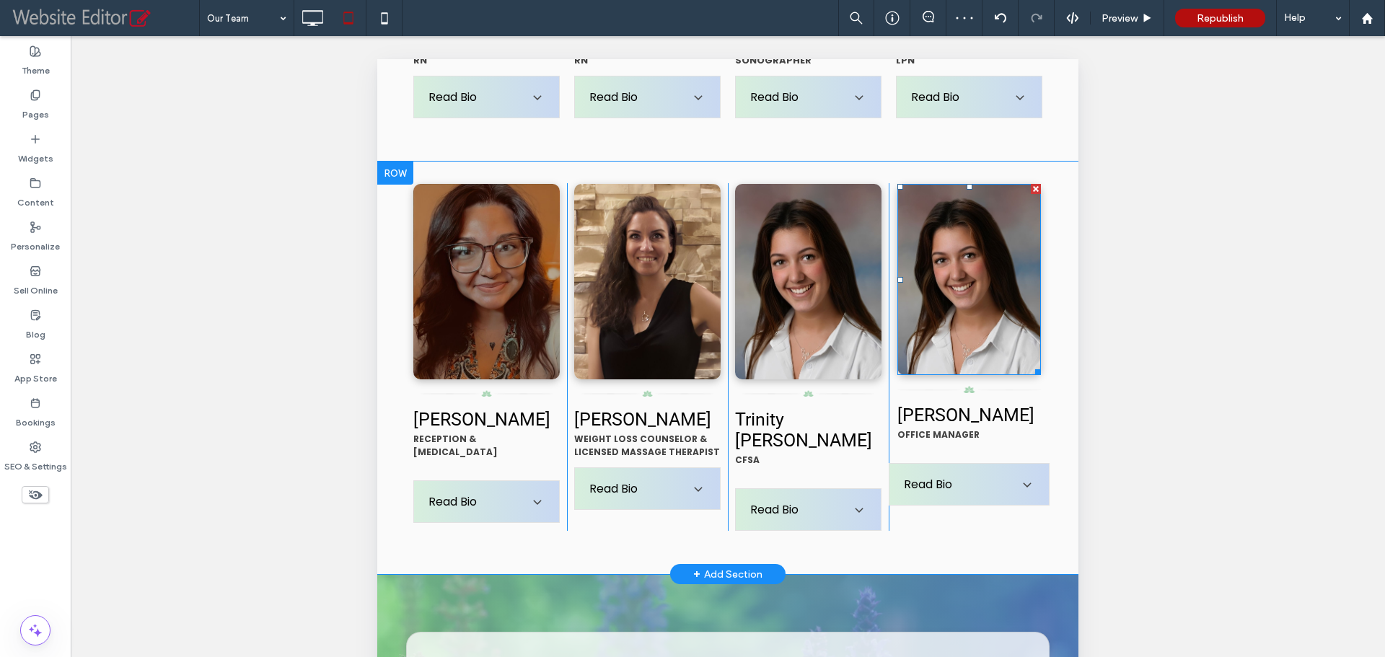
click at [957, 285] on img at bounding box center [969, 279] width 144 height 191
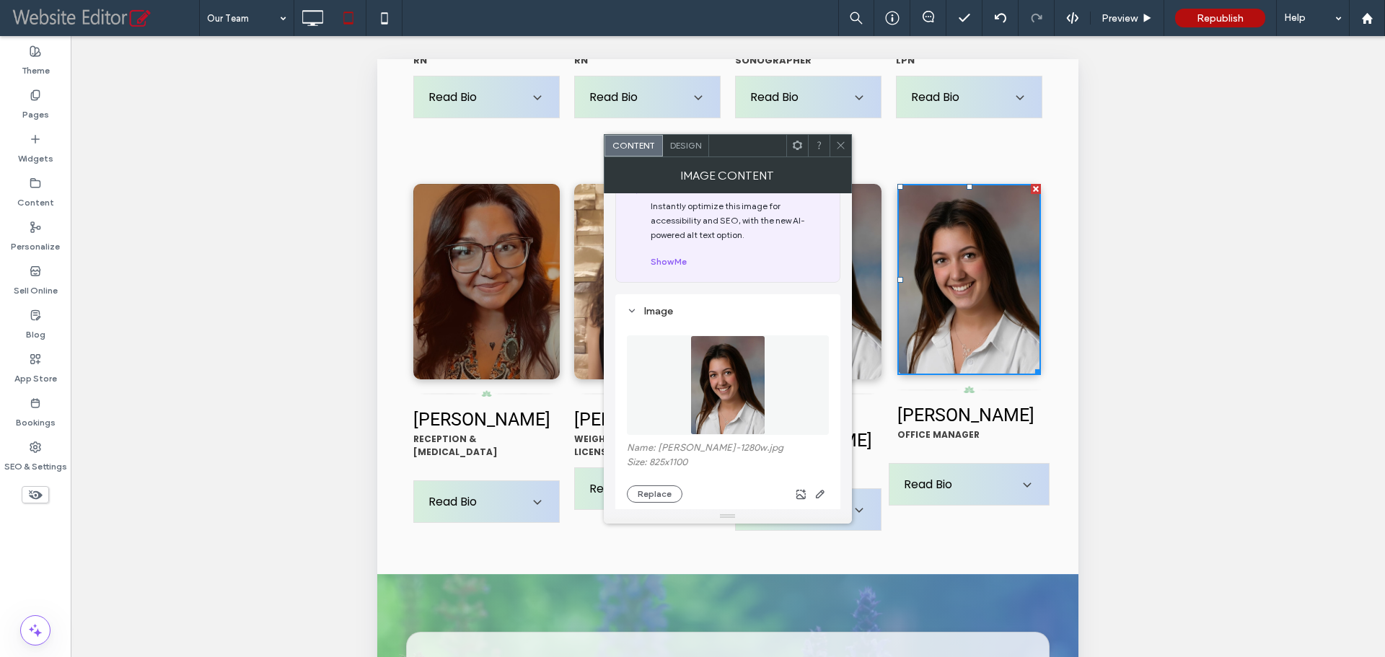
scroll to position [72, 0]
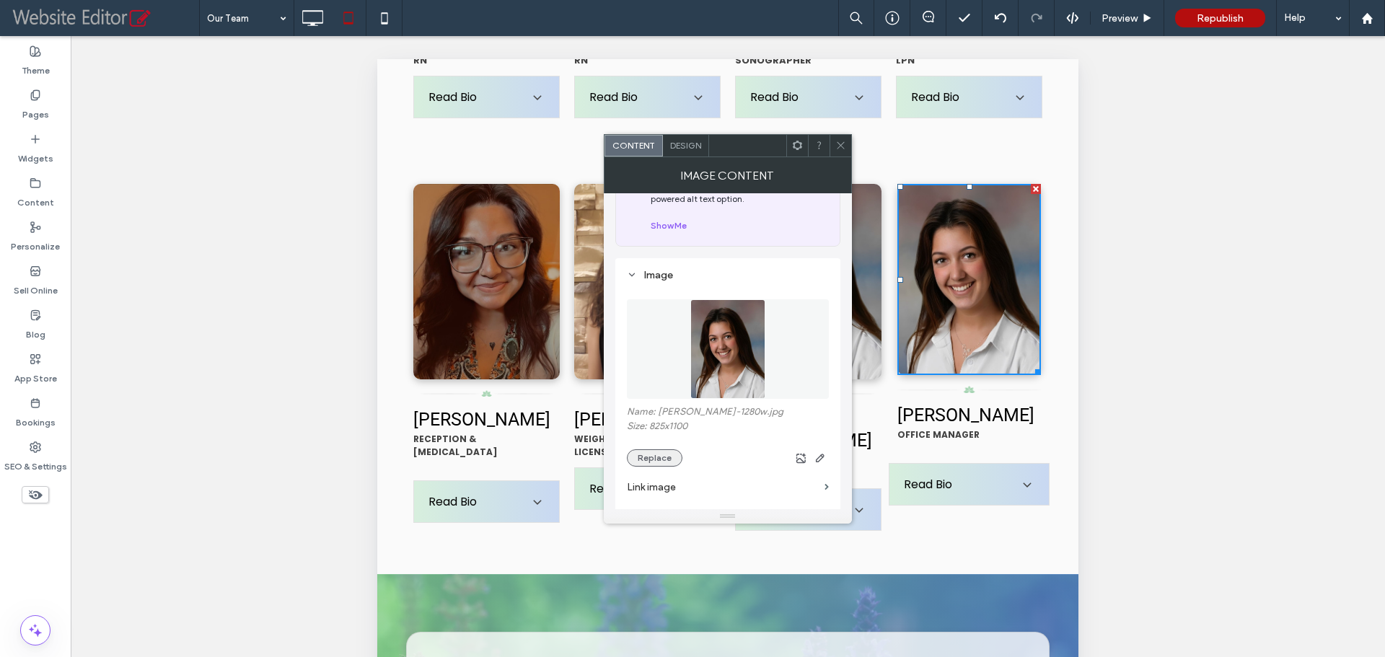
click at [653, 460] on button "Replace" at bounding box center [655, 457] width 56 height 17
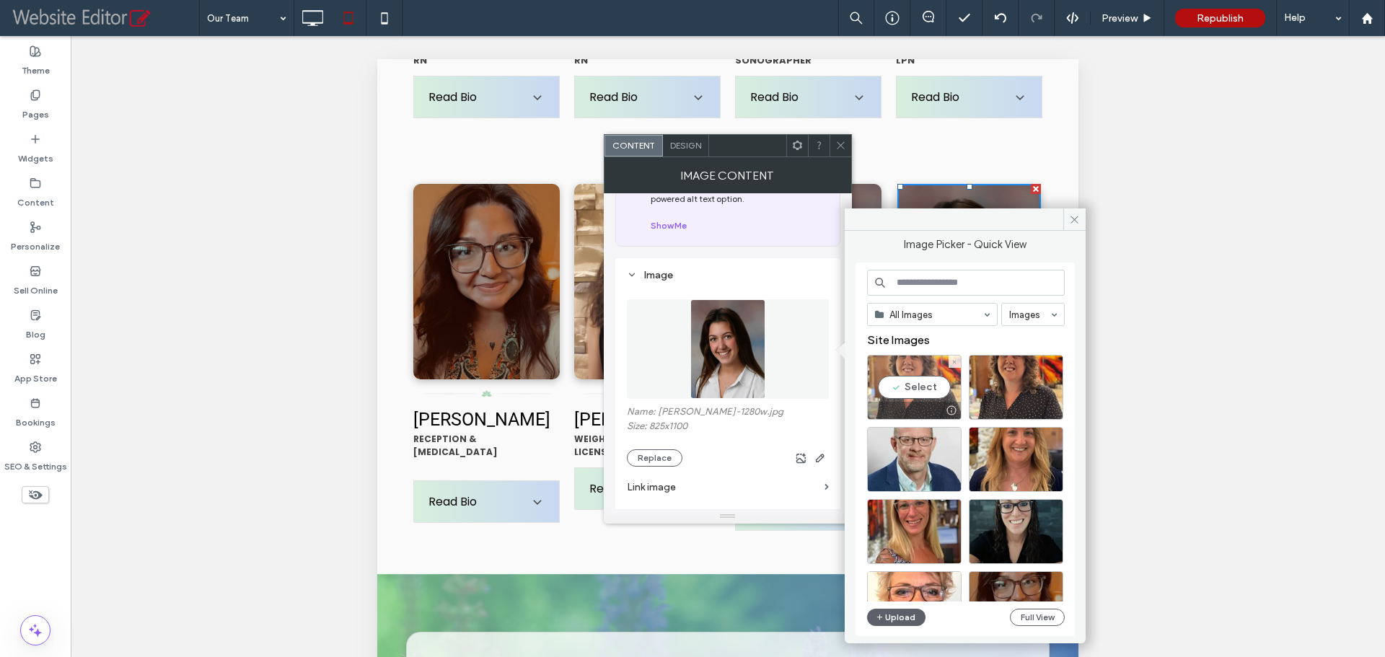
drag, startPoint x: 923, startPoint y: 397, endPoint x: 549, endPoint y: 338, distance: 378.3
click at [923, 397] on div "Select" at bounding box center [914, 387] width 94 height 65
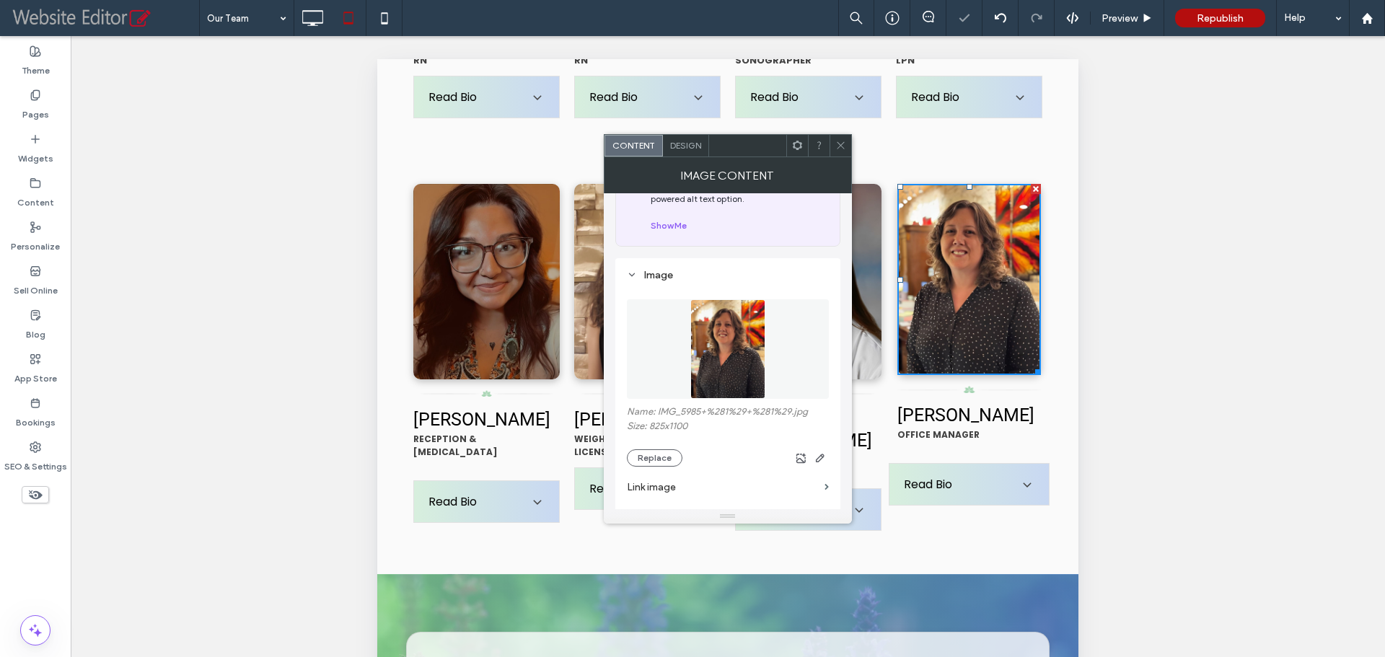
click at [835, 148] on icon at bounding box center [840, 145] width 11 height 11
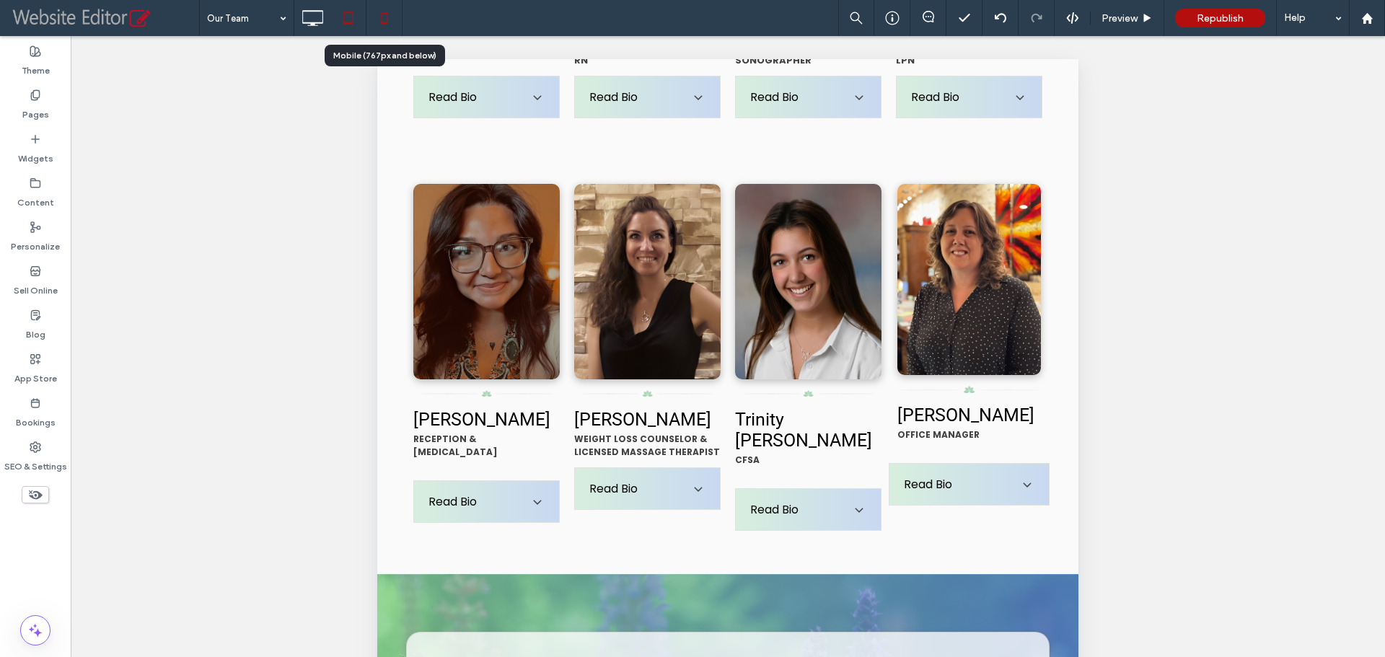
click at [385, 15] on icon at bounding box center [384, 18] width 29 height 29
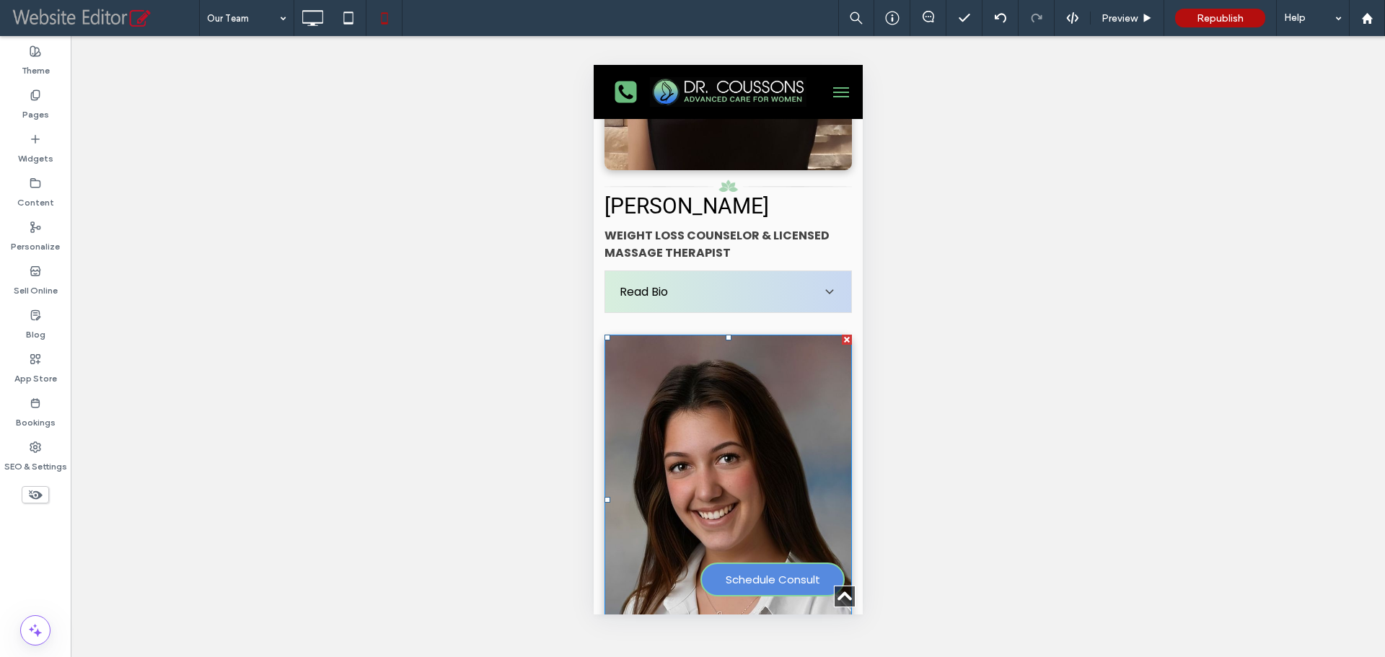
scroll to position [3390, 0]
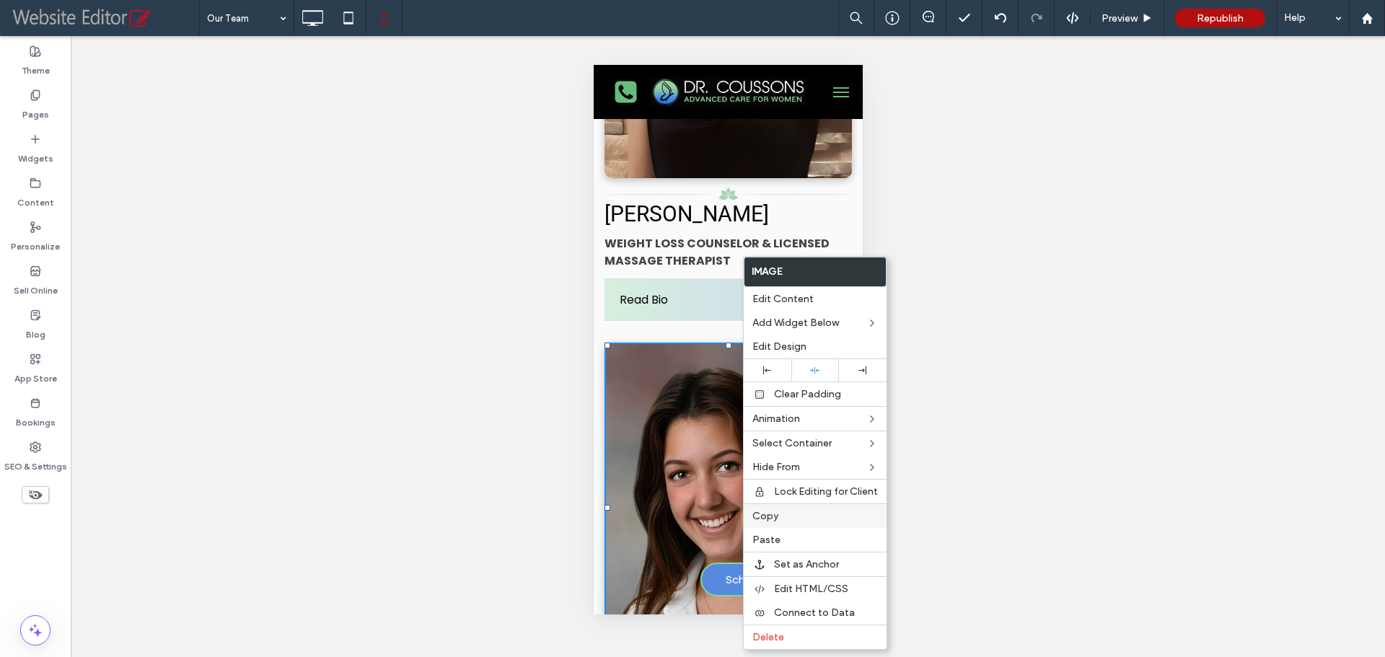
click at [765, 518] on span "Copy" at bounding box center [765, 516] width 26 height 12
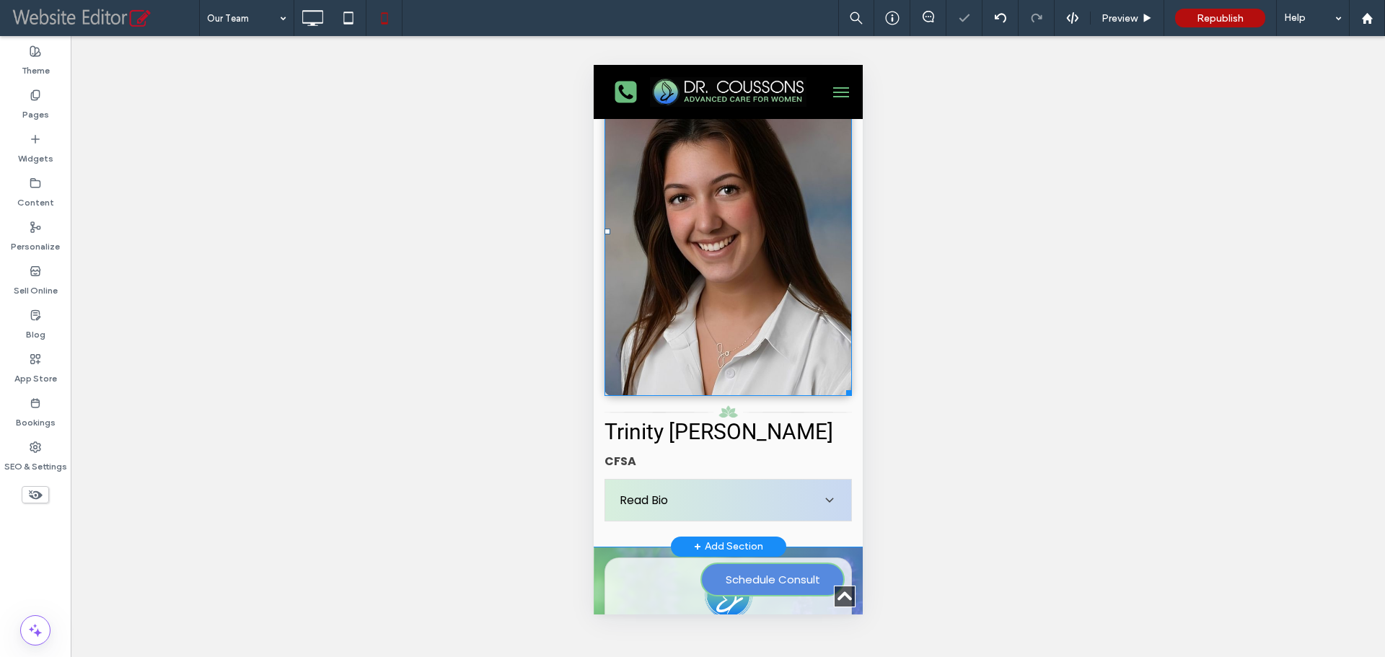
scroll to position [3679, 0]
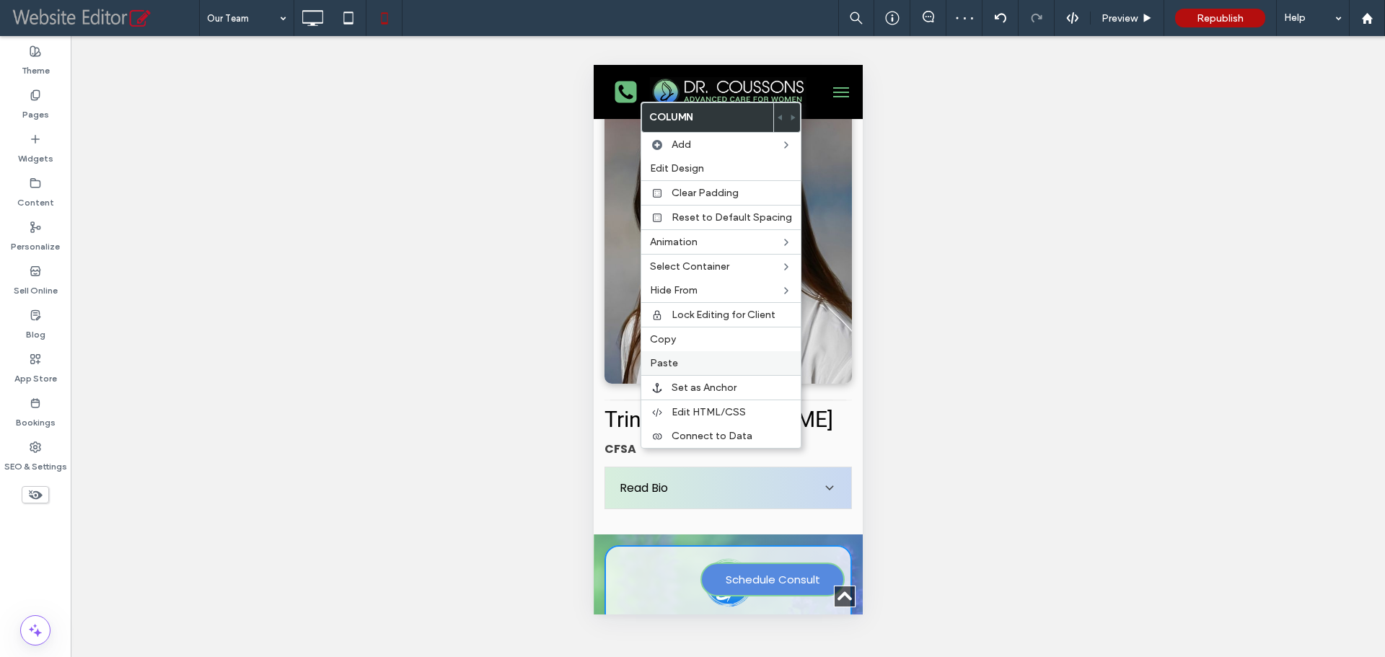
drag, startPoint x: 690, startPoint y: 354, endPoint x: 804, endPoint y: 315, distance: 119.8
click at [690, 355] on div "Paste" at bounding box center [720, 363] width 159 height 24
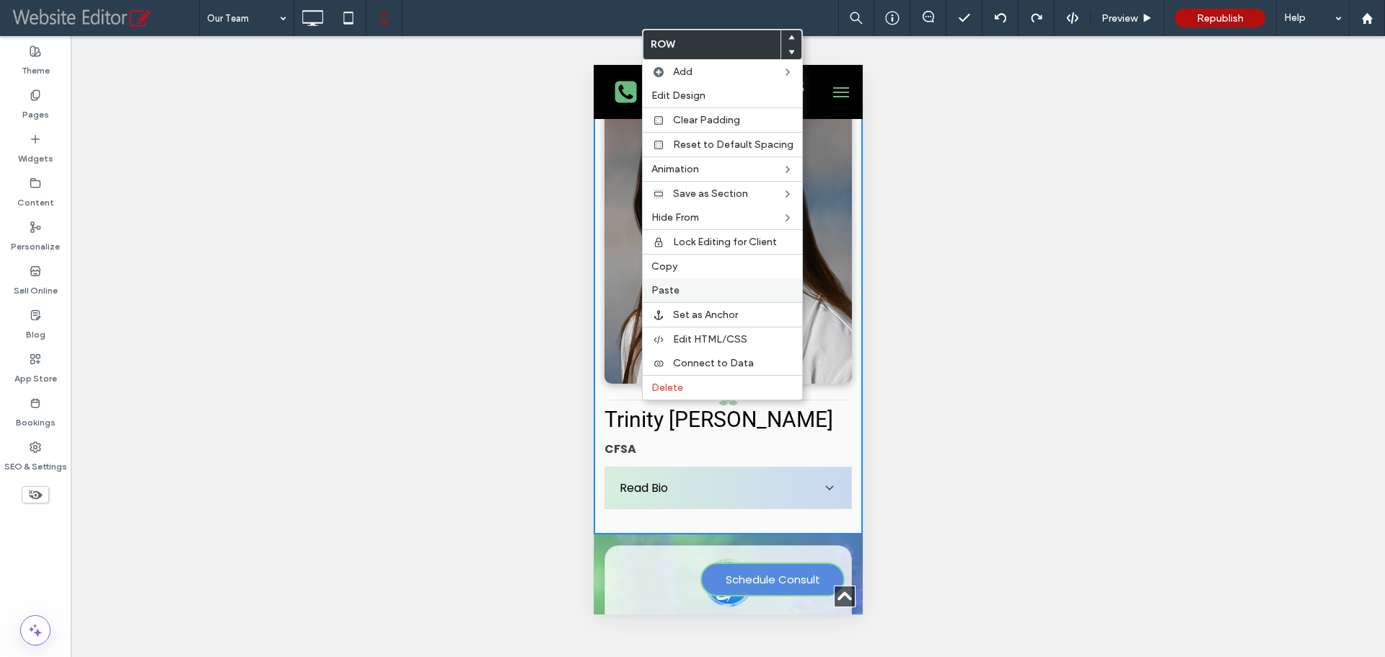
click at [679, 296] on label "Paste" at bounding box center [722, 290] width 142 height 12
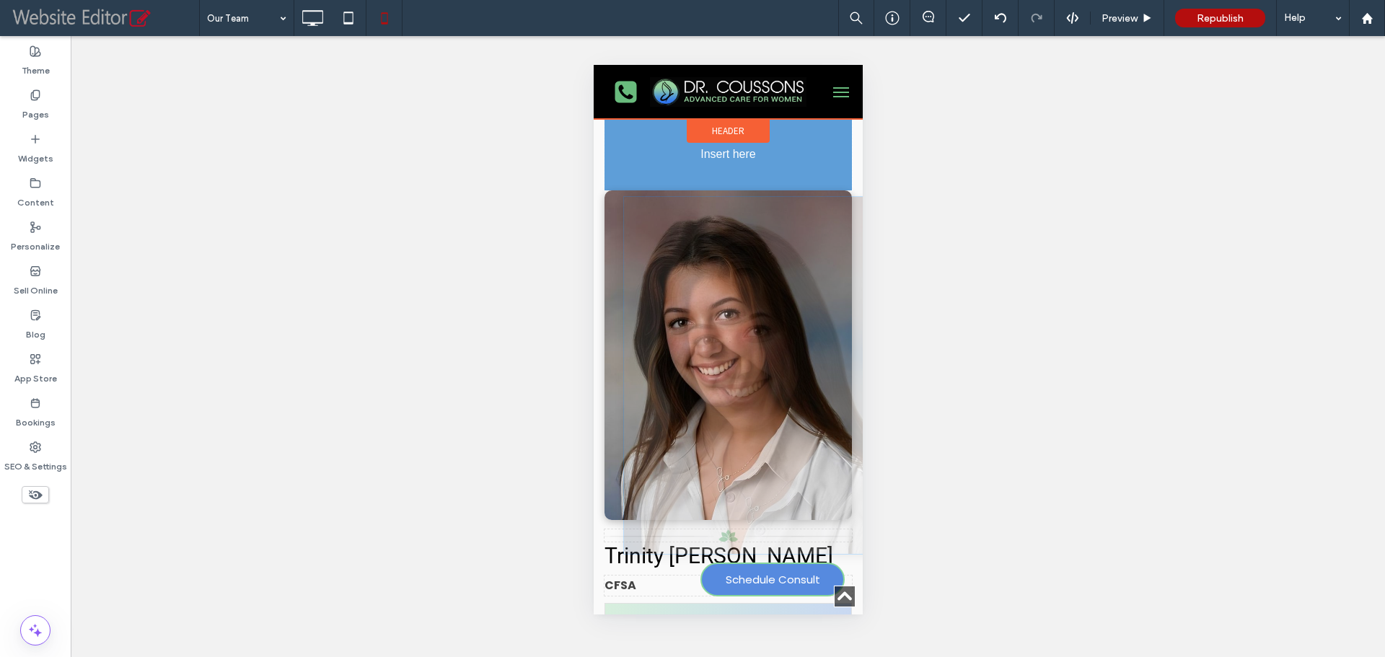
scroll to position [3666, 0]
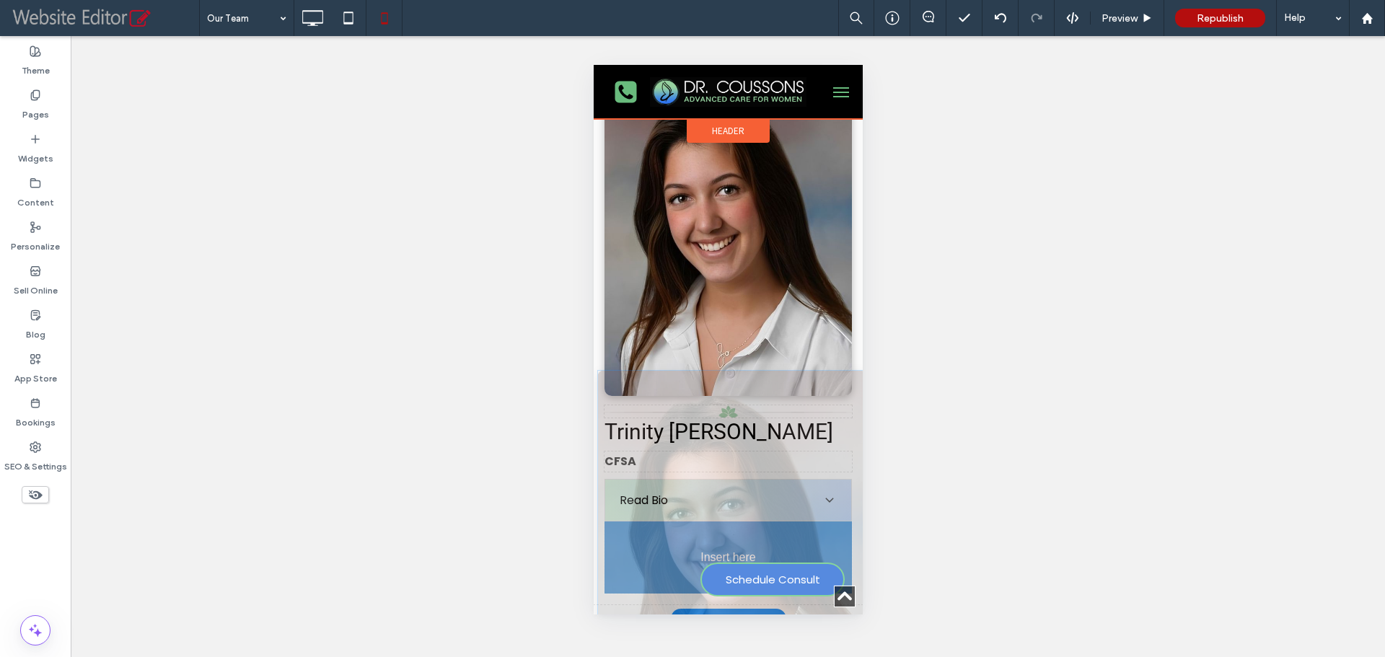
drag, startPoint x: 746, startPoint y: 473, endPoint x: 673, endPoint y: 465, distance: 73.4
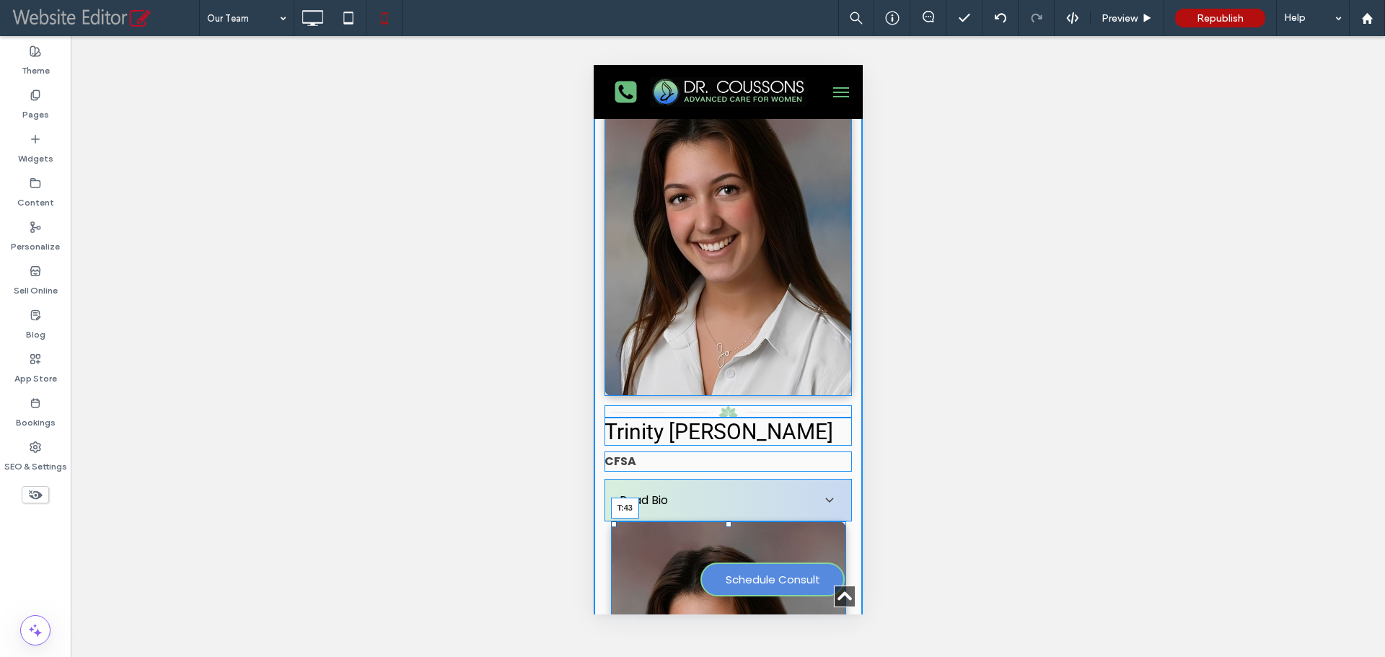
drag, startPoint x: 721, startPoint y: 402, endPoint x: 721, endPoint y: 434, distance: 31.0
click at [725, 522] on div at bounding box center [728, 525] width 6 height 6
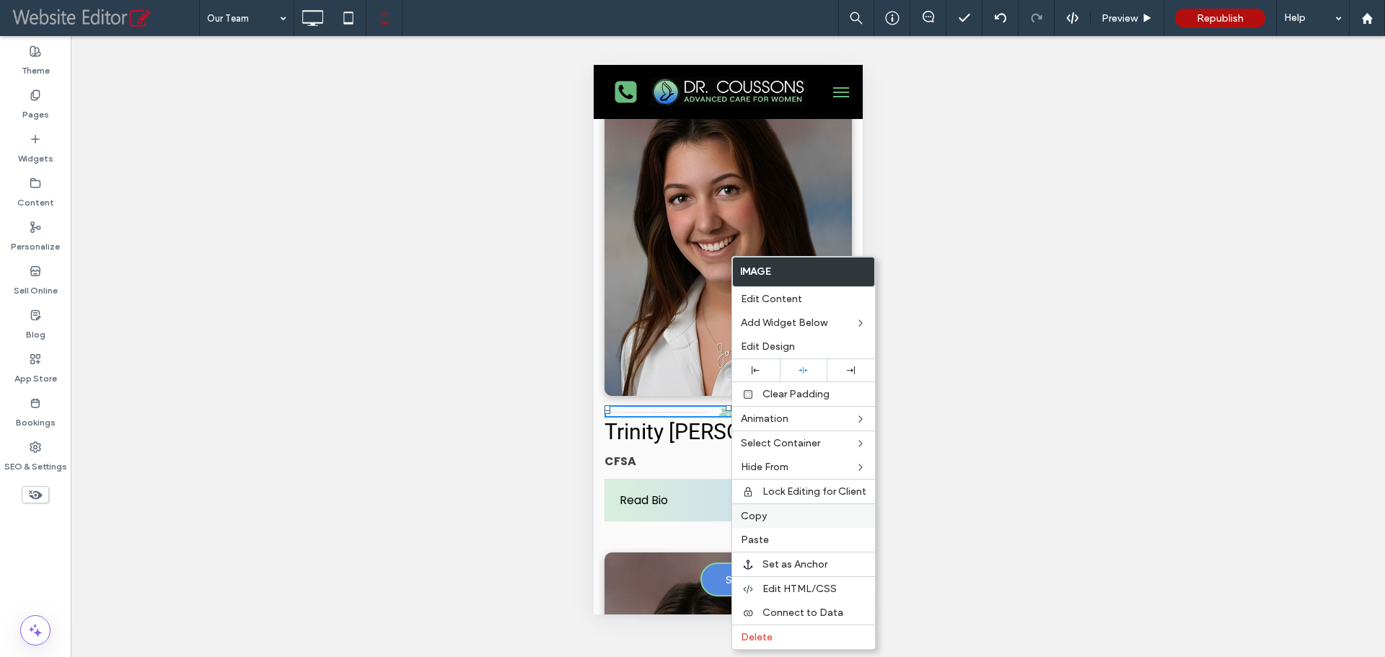
drag, startPoint x: 760, startPoint y: 522, endPoint x: 119, endPoint y: 338, distance: 667.1
click at [760, 522] on span "Copy" at bounding box center [754, 516] width 26 height 12
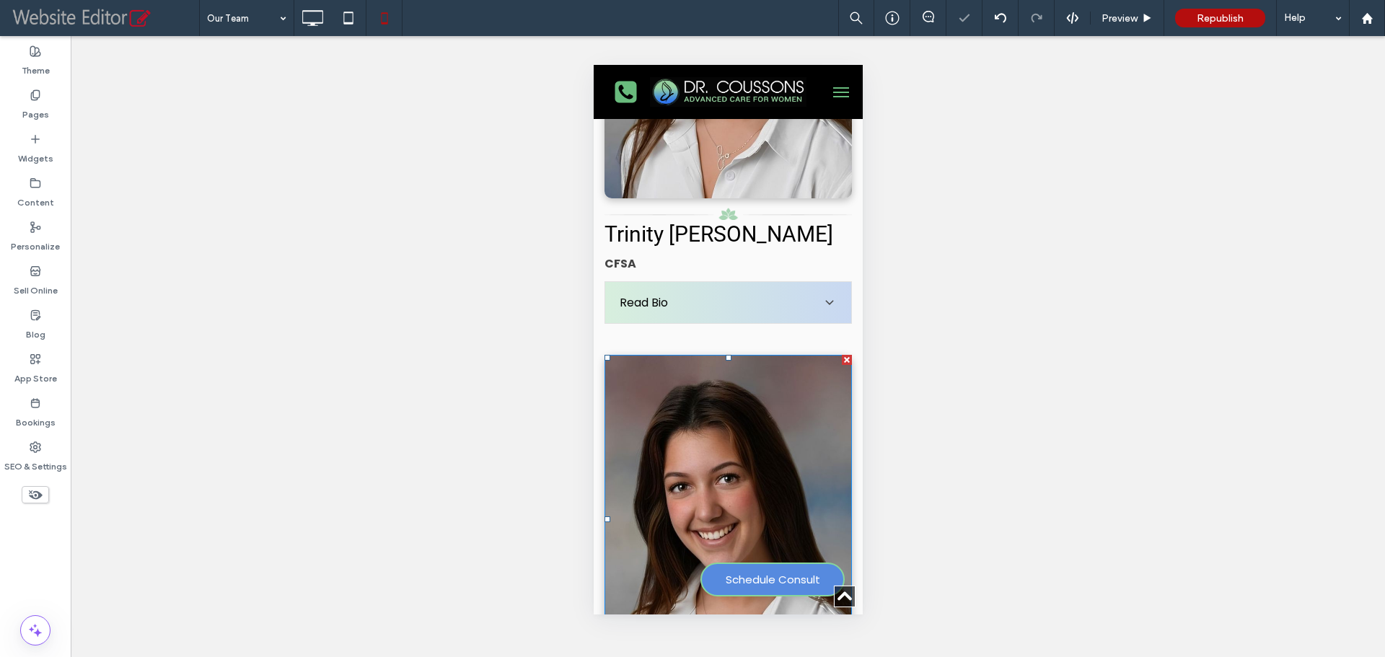
scroll to position [3955, 0]
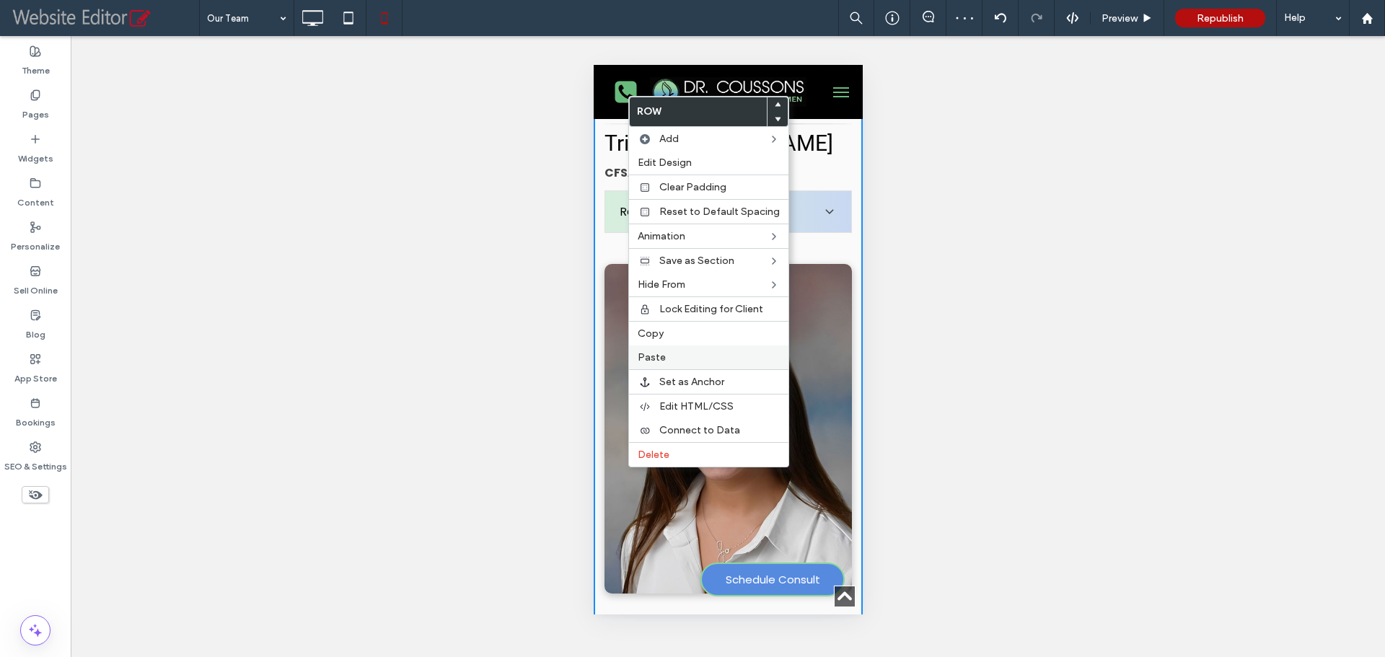
click at [680, 365] on div "Paste" at bounding box center [708, 358] width 159 height 24
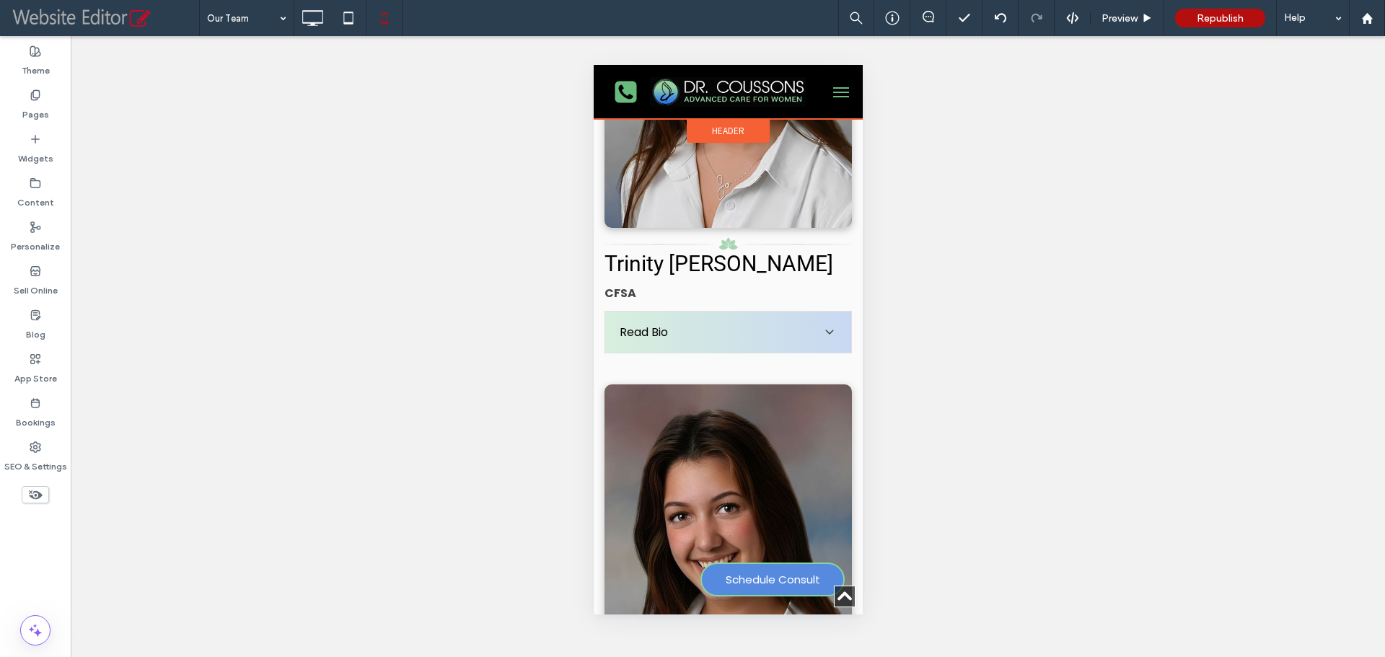
scroll to position [4027, 0]
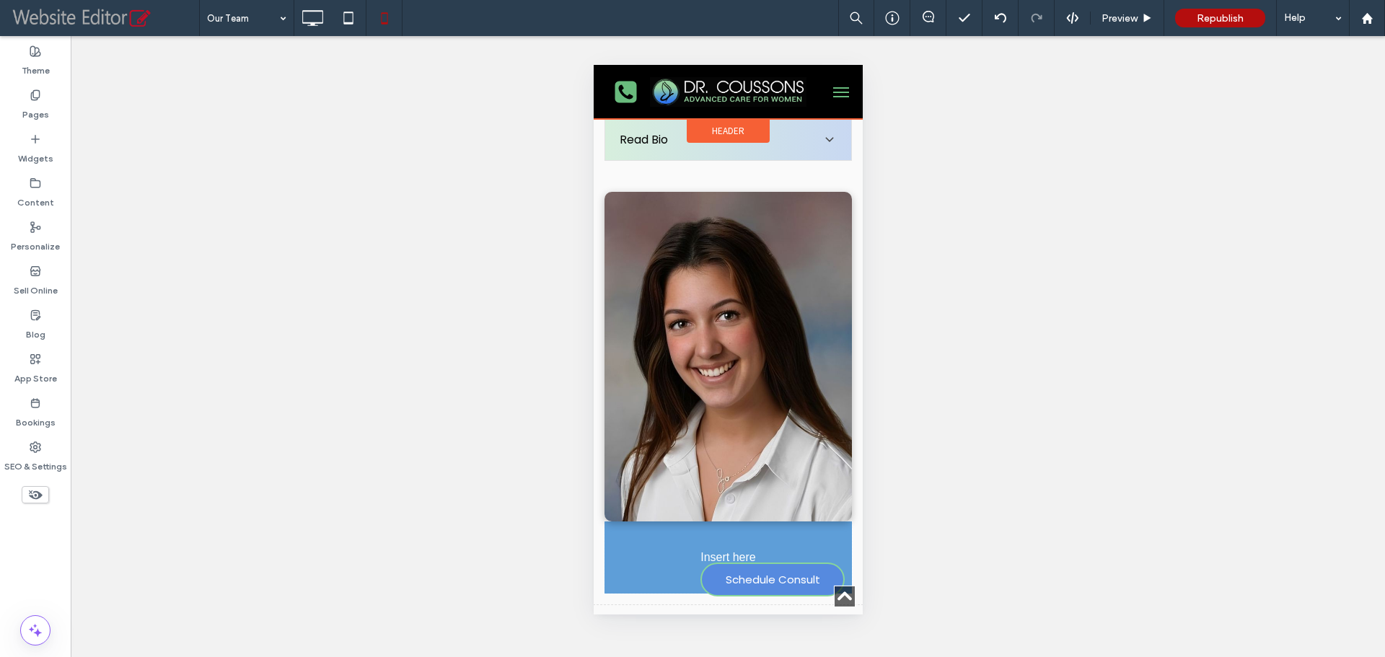
drag, startPoint x: 731, startPoint y: 249, endPoint x: 683, endPoint y: 397, distance: 155.6
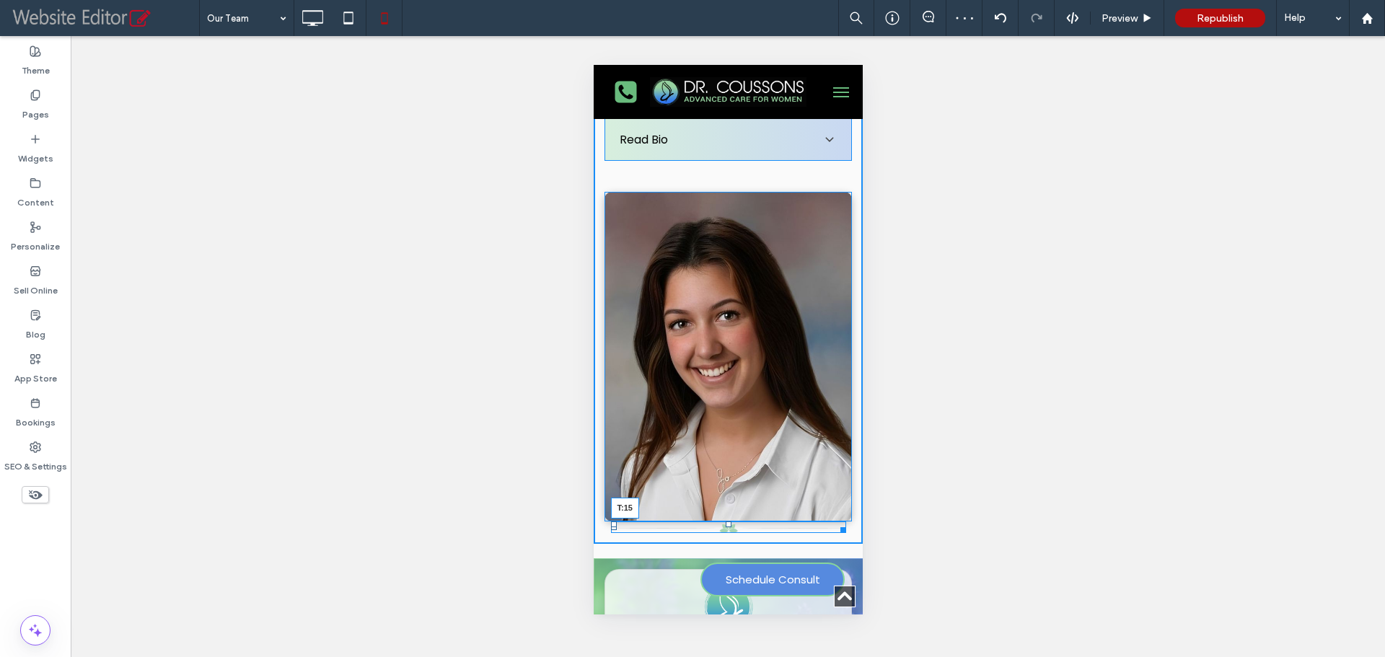
drag, startPoint x: 718, startPoint y: 387, endPoint x: 719, endPoint y: 397, distance: 10.8
click at [725, 522] on div at bounding box center [728, 525] width 6 height 6
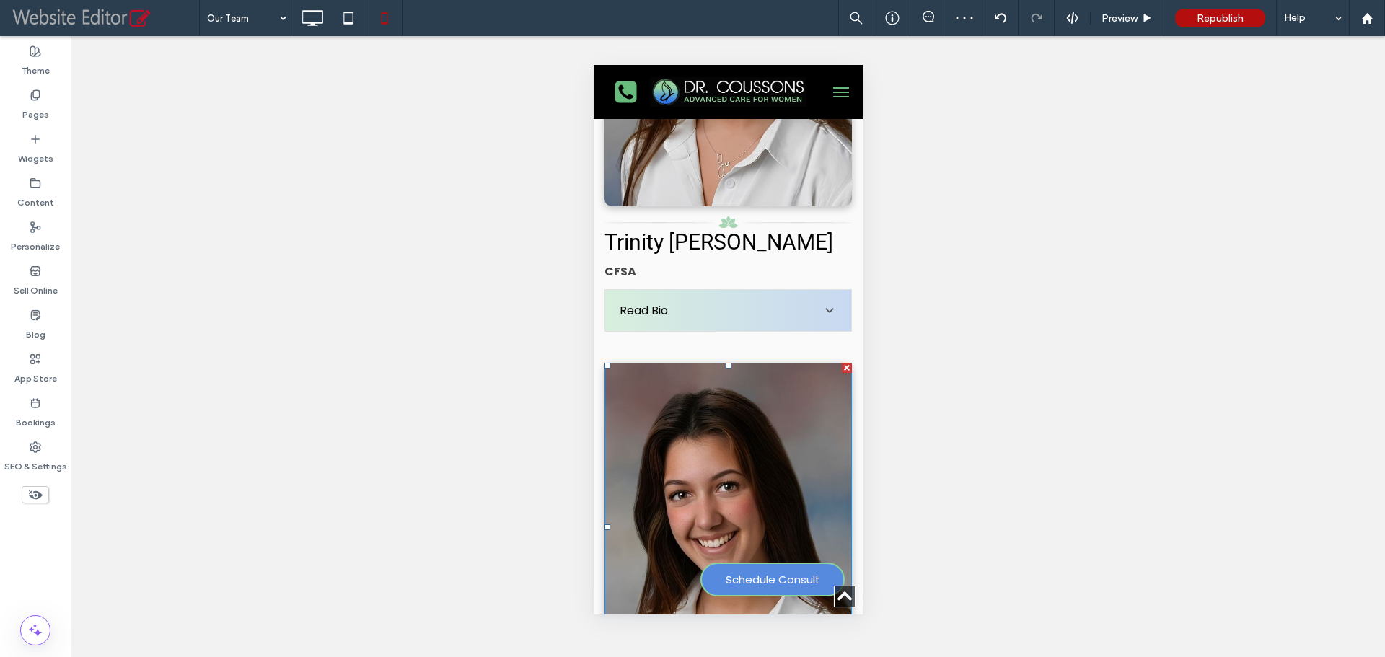
scroll to position [3811, 0]
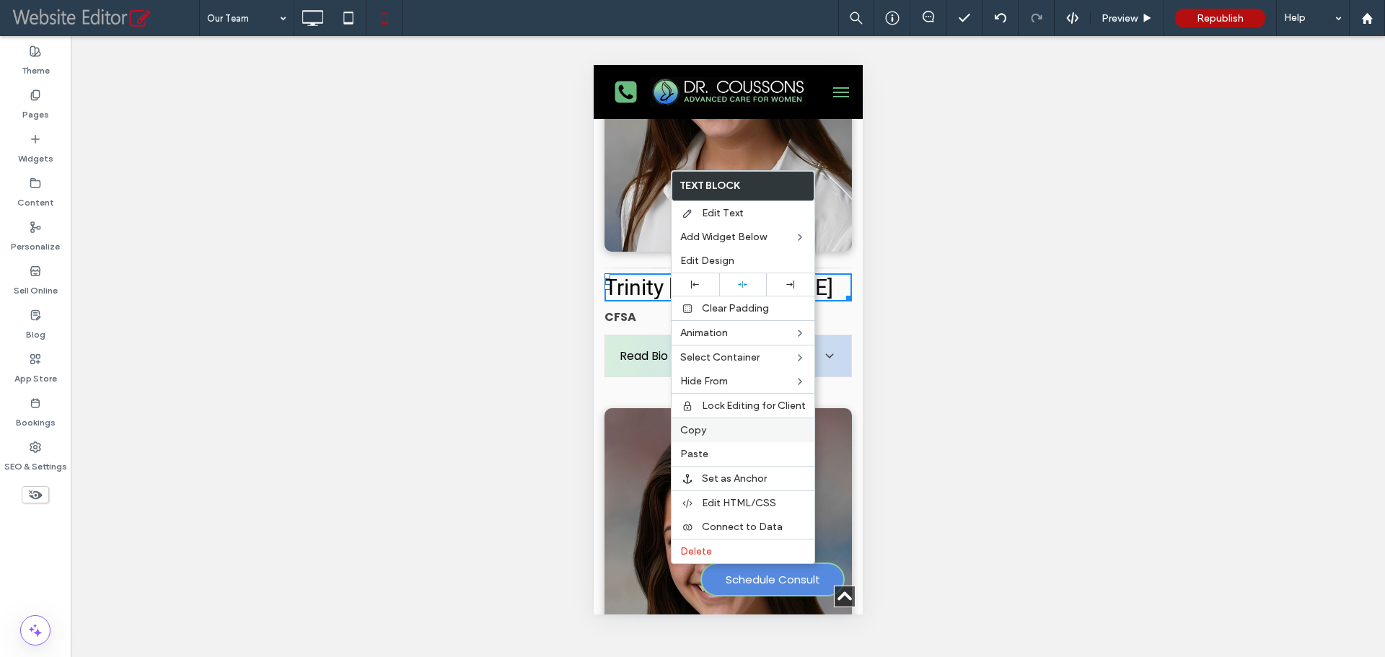
drag, startPoint x: 692, startPoint y: 431, endPoint x: 71, endPoint y: 372, distance: 624.5
click at [692, 431] on span "Copy" at bounding box center [693, 430] width 26 height 12
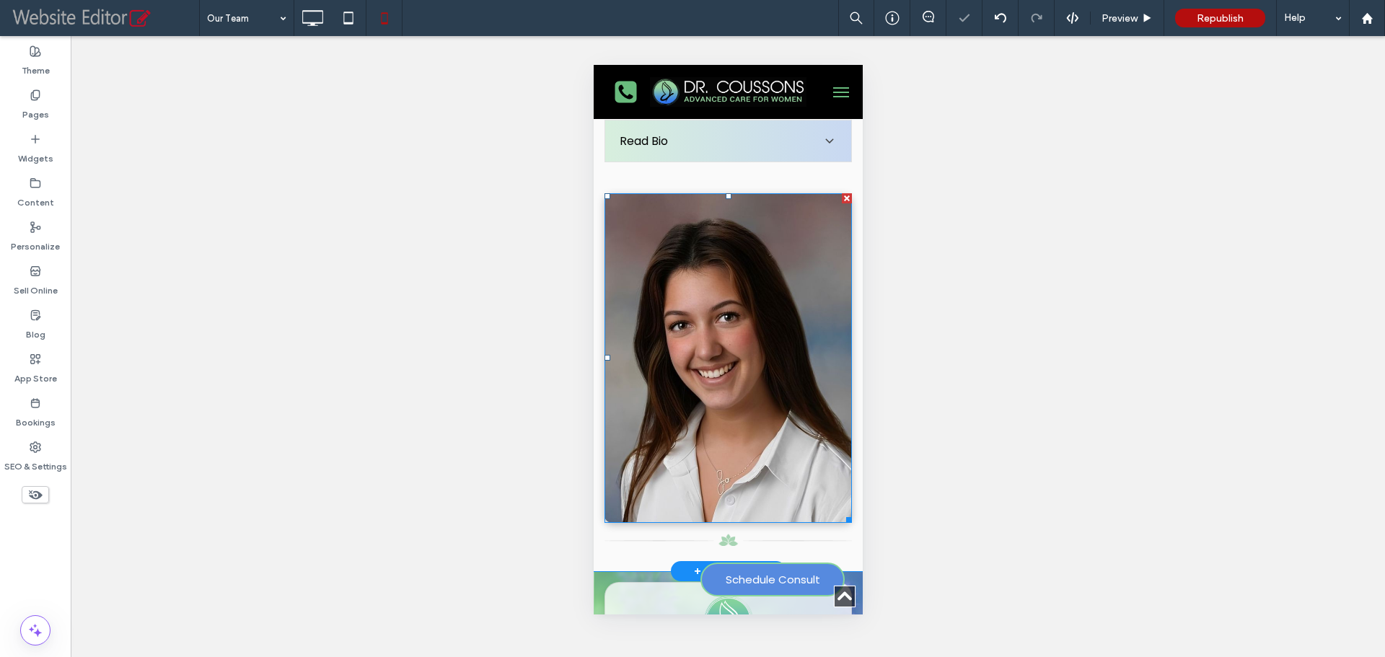
scroll to position [4027, 0]
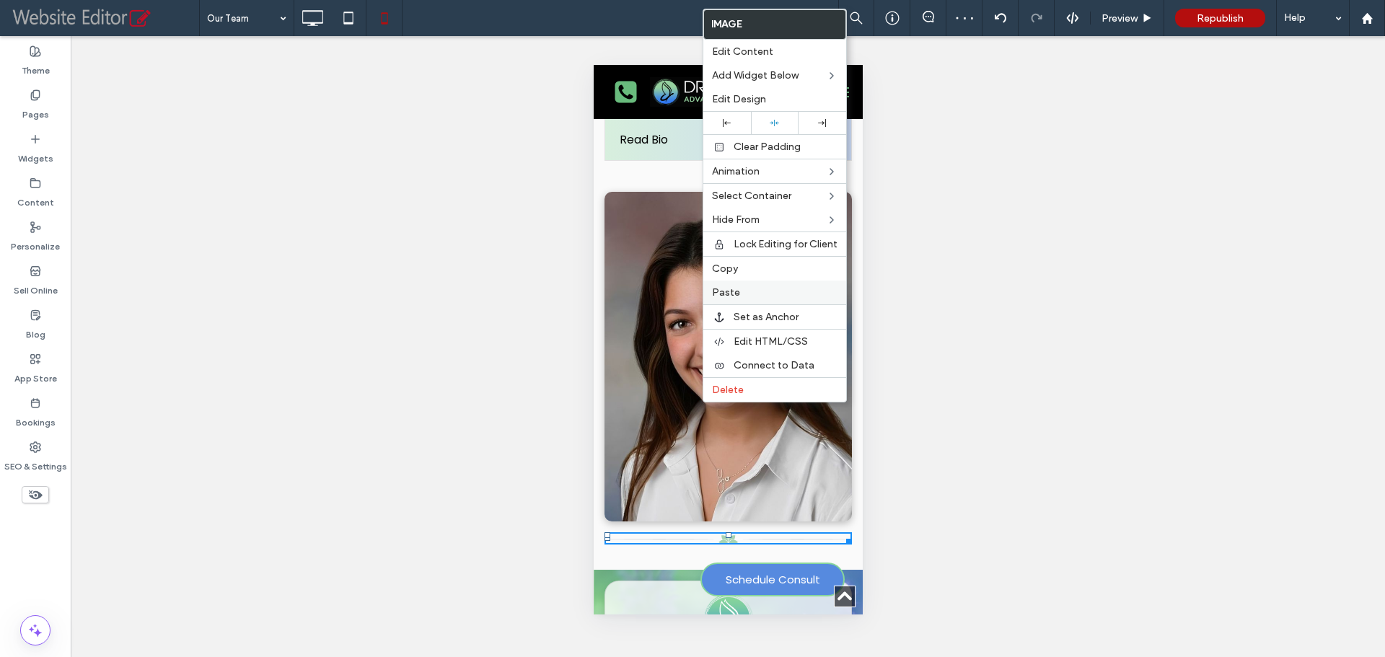
click at [728, 294] on span "Paste" at bounding box center [726, 292] width 28 height 12
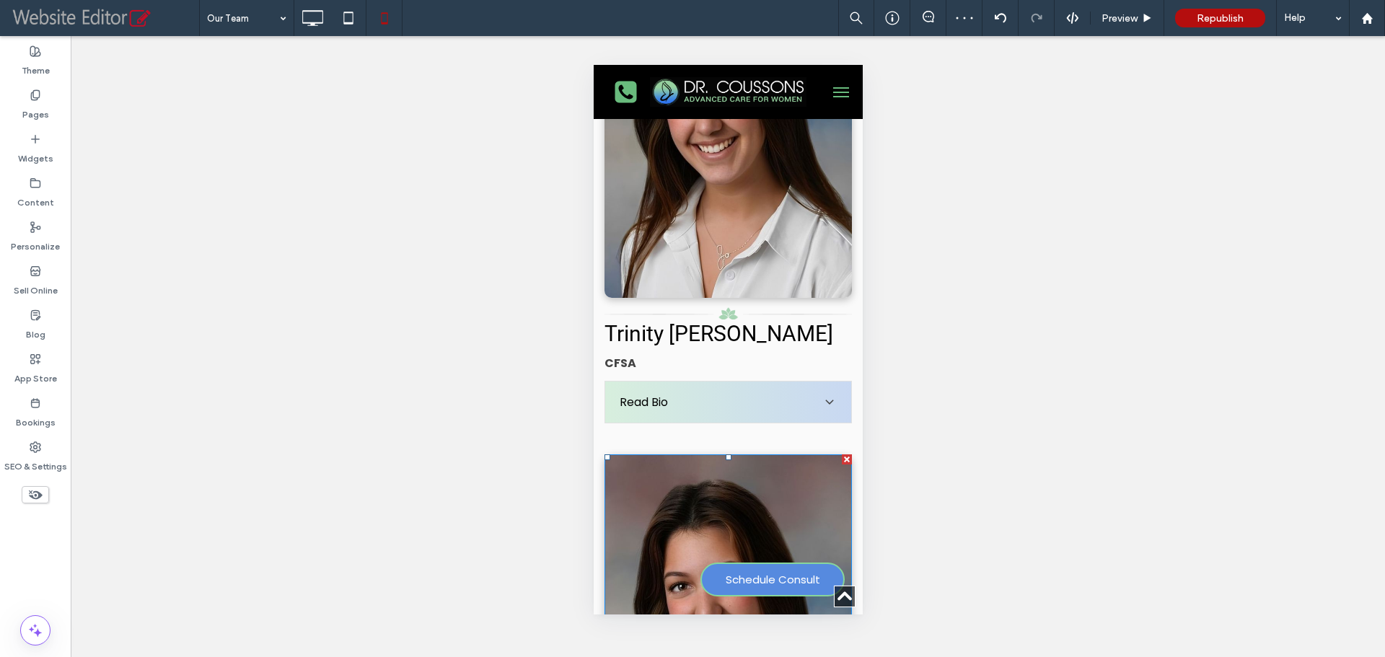
scroll to position [3739, 0]
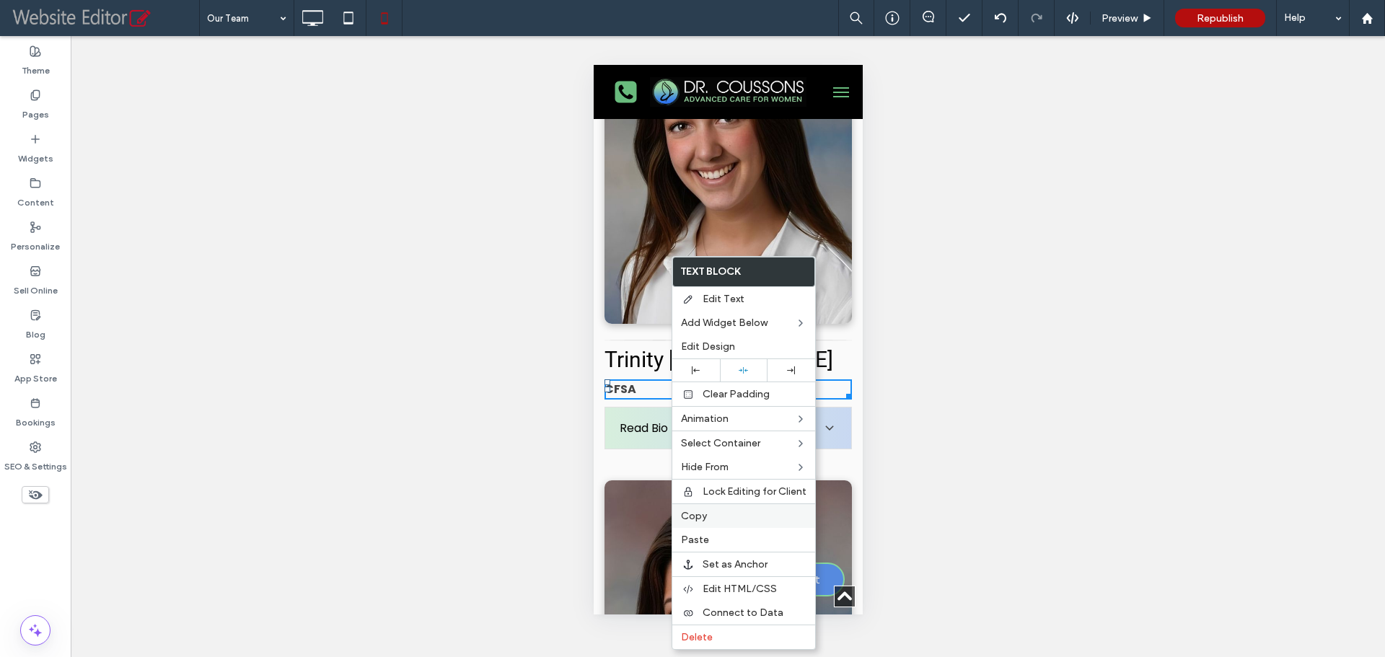
drag, startPoint x: 725, startPoint y: 516, endPoint x: 59, endPoint y: 407, distance: 674.7
click at [725, 516] on label "Copy" at bounding box center [744, 516] width 126 height 12
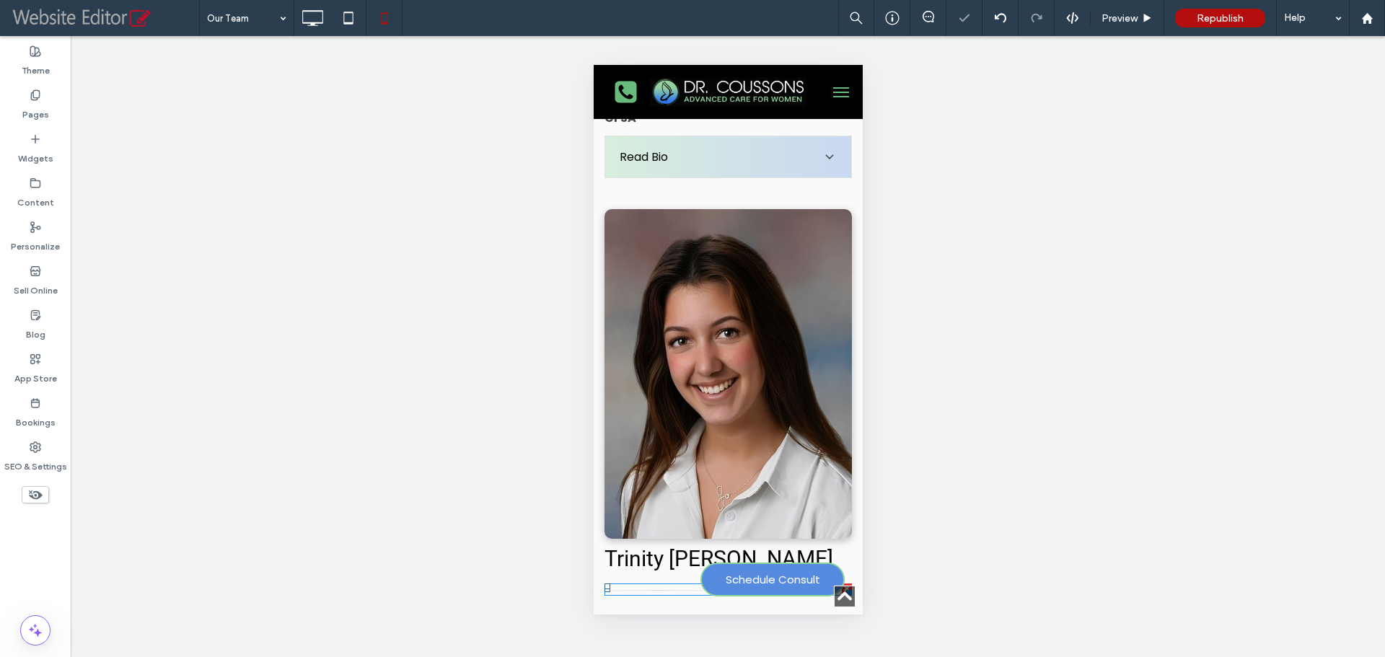
scroll to position [4027, 0]
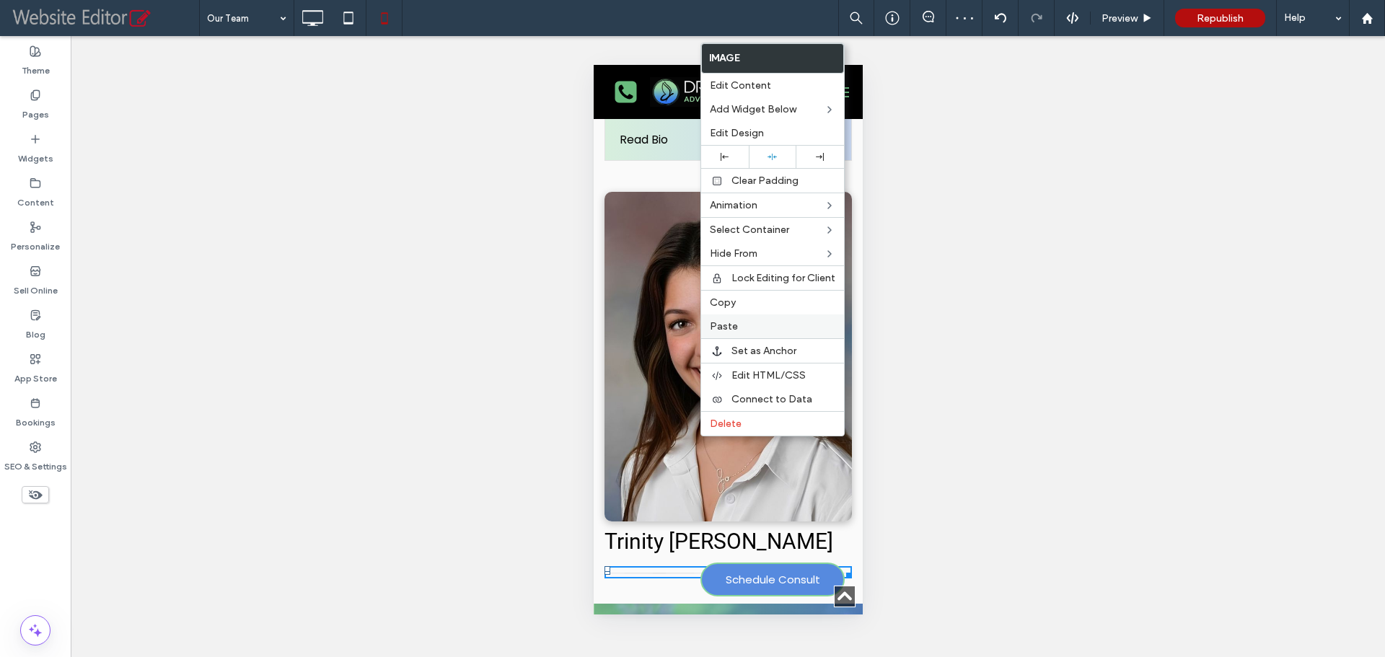
click at [728, 327] on span "Paste" at bounding box center [724, 326] width 28 height 12
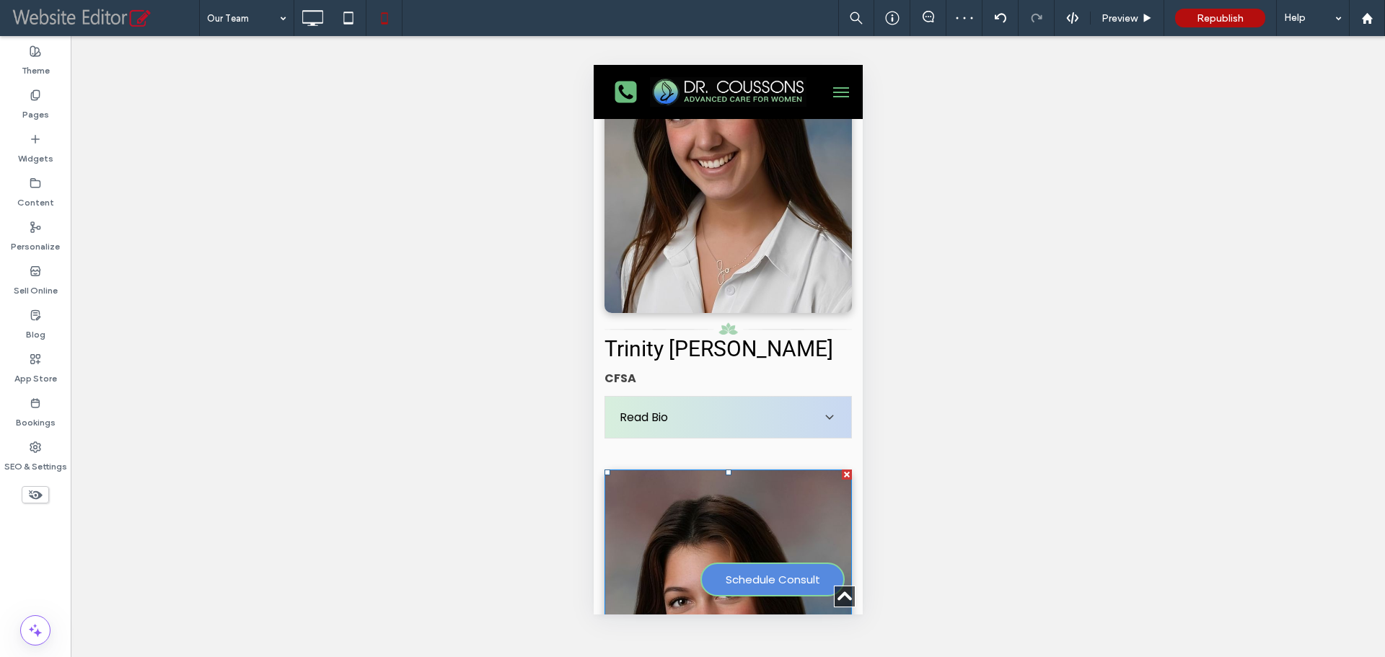
scroll to position [3666, 0]
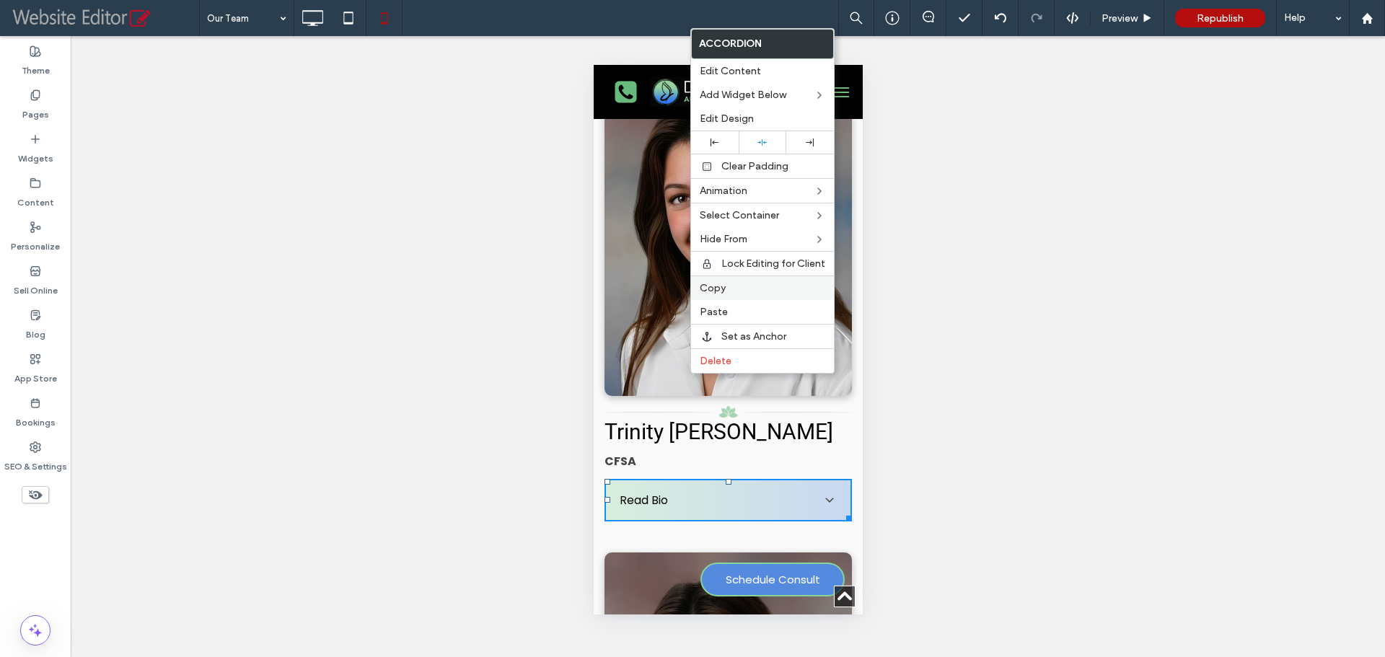
drag, startPoint x: 734, startPoint y: 281, endPoint x: 60, endPoint y: 408, distance: 685.4
click at [734, 281] on div "Copy" at bounding box center [762, 288] width 143 height 25
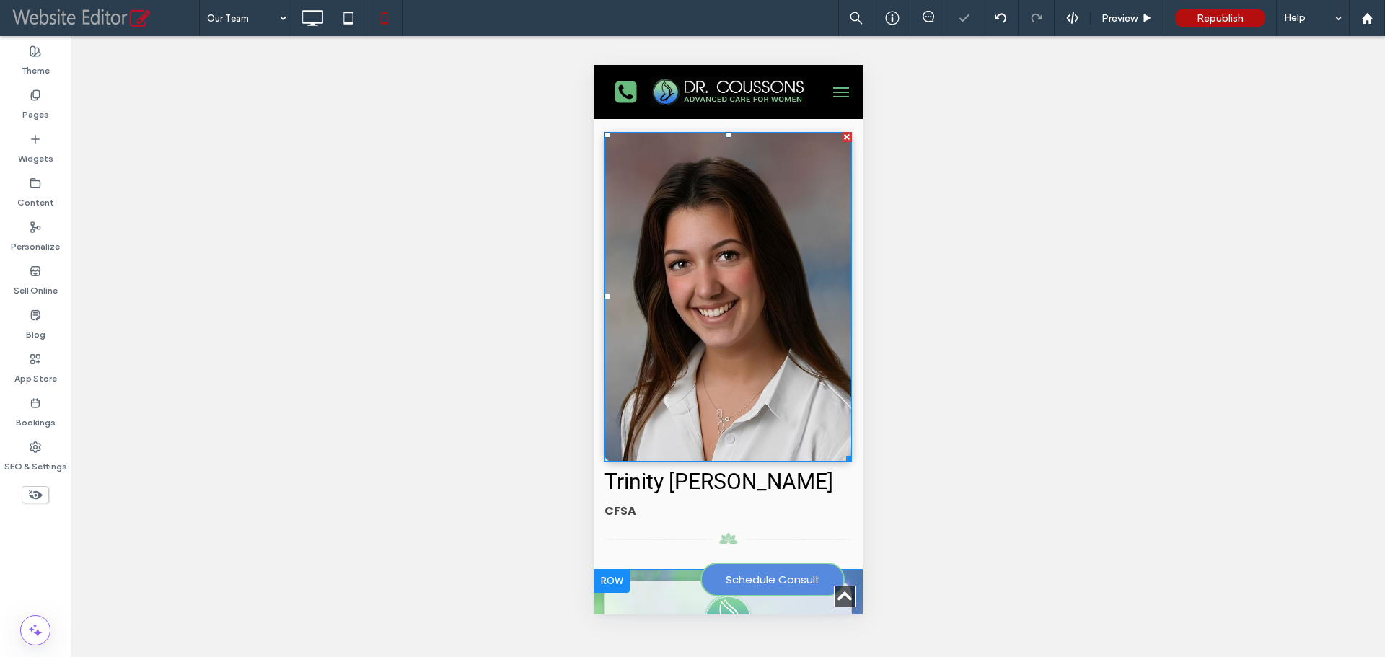
scroll to position [4099, 0]
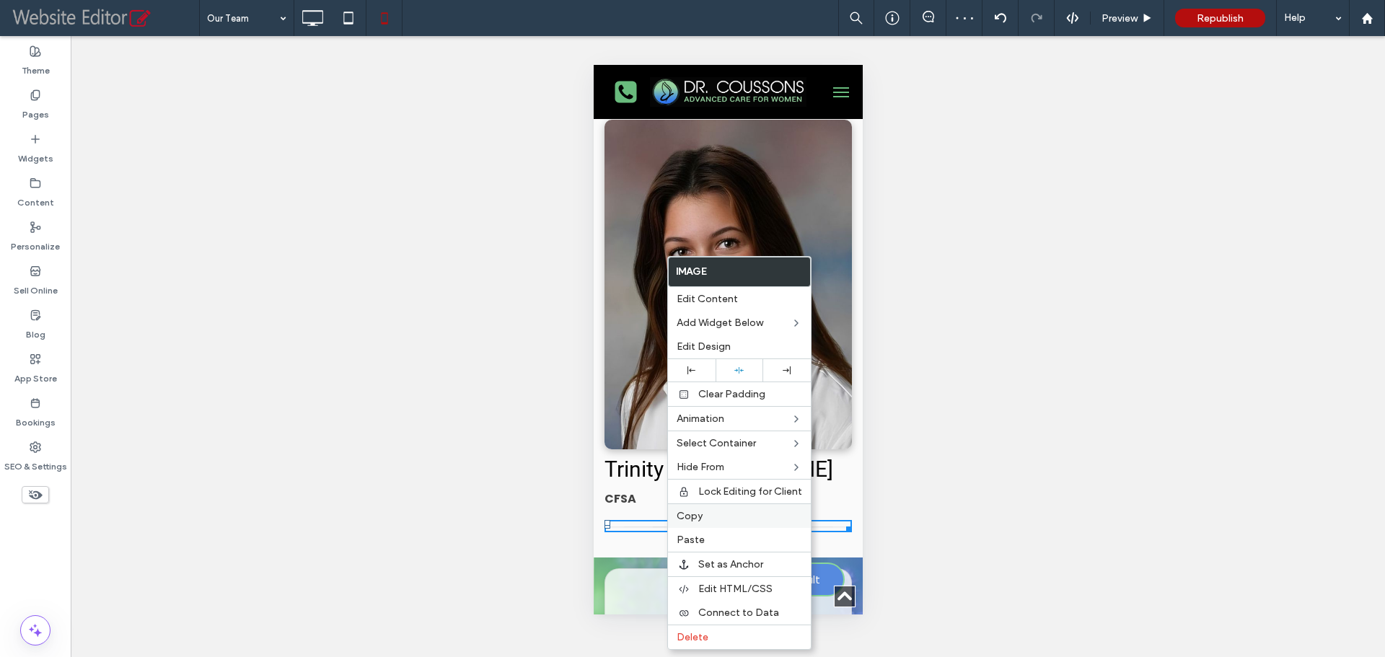
click at [698, 517] on span "Copy" at bounding box center [690, 516] width 26 height 12
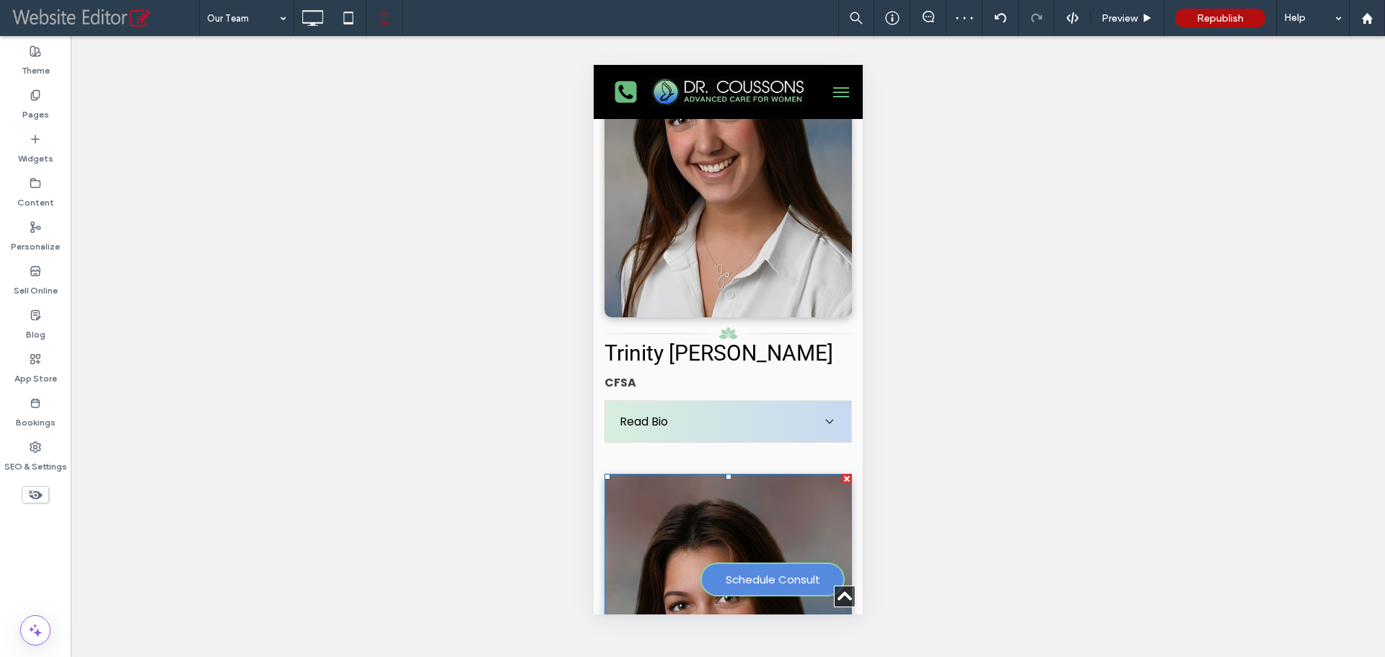
scroll to position [3739, 0]
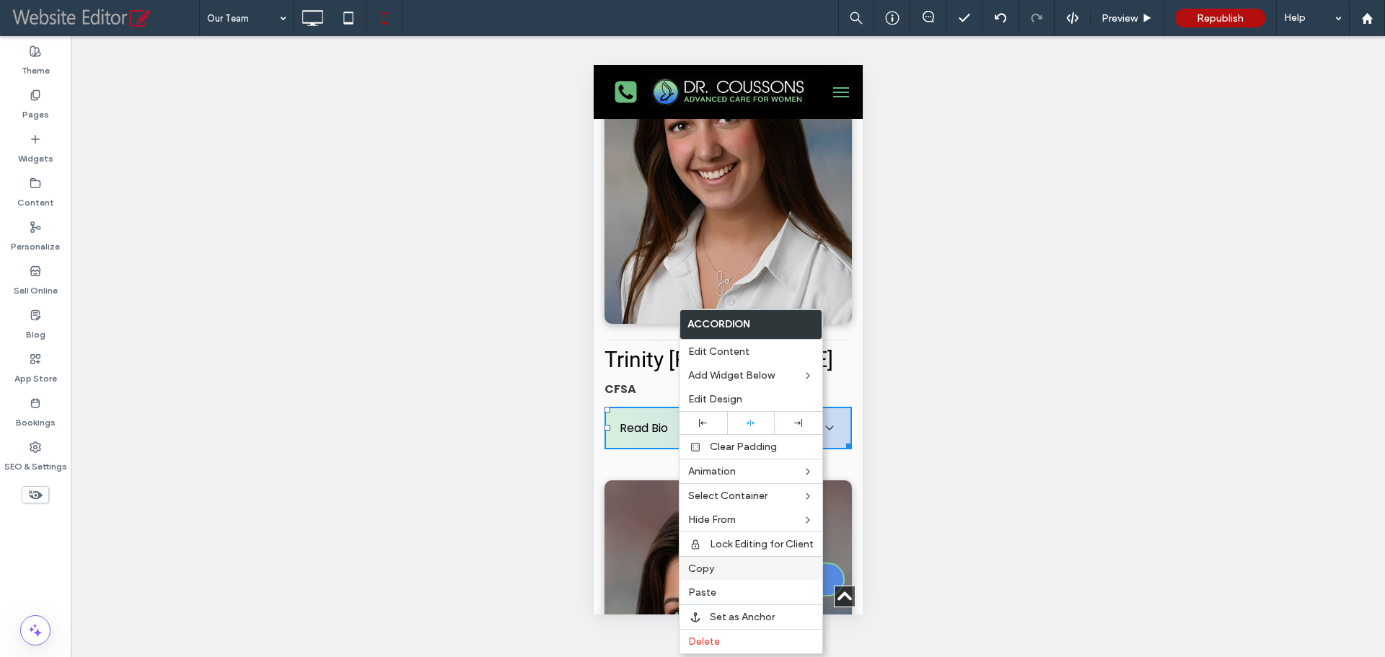
click at [715, 572] on label "Copy" at bounding box center [751, 569] width 126 height 12
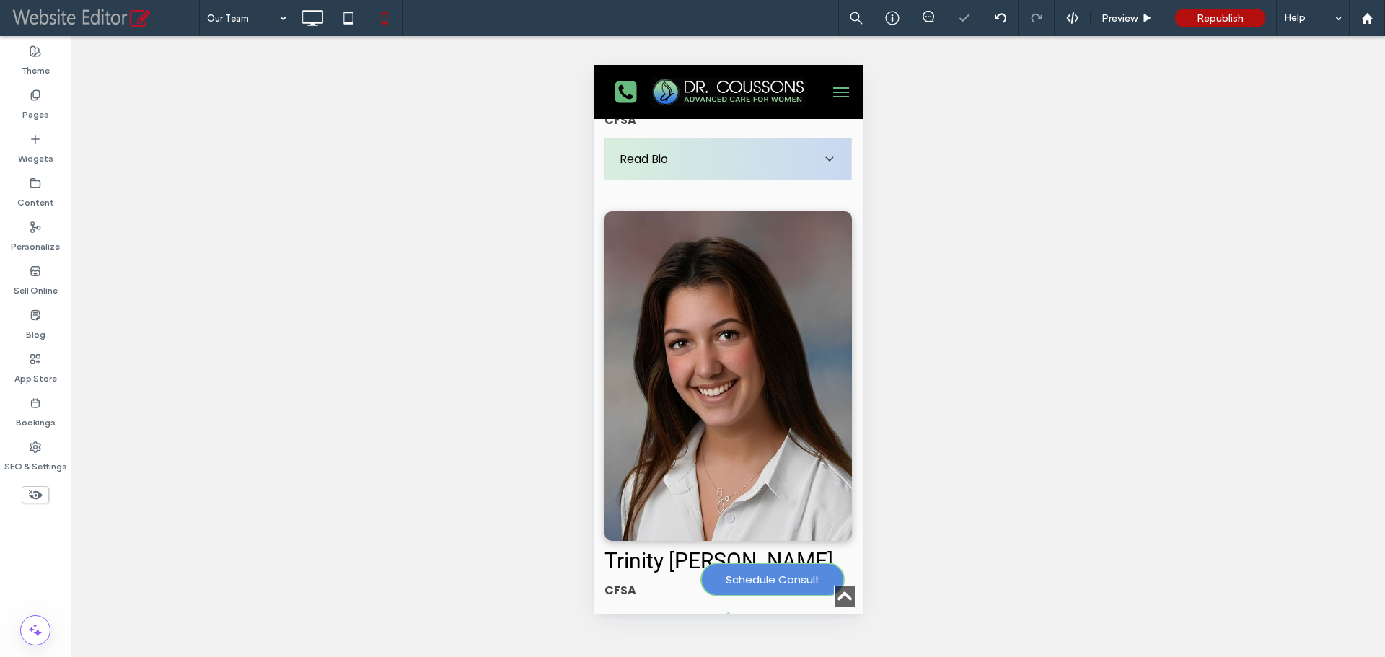
scroll to position [4099, 0]
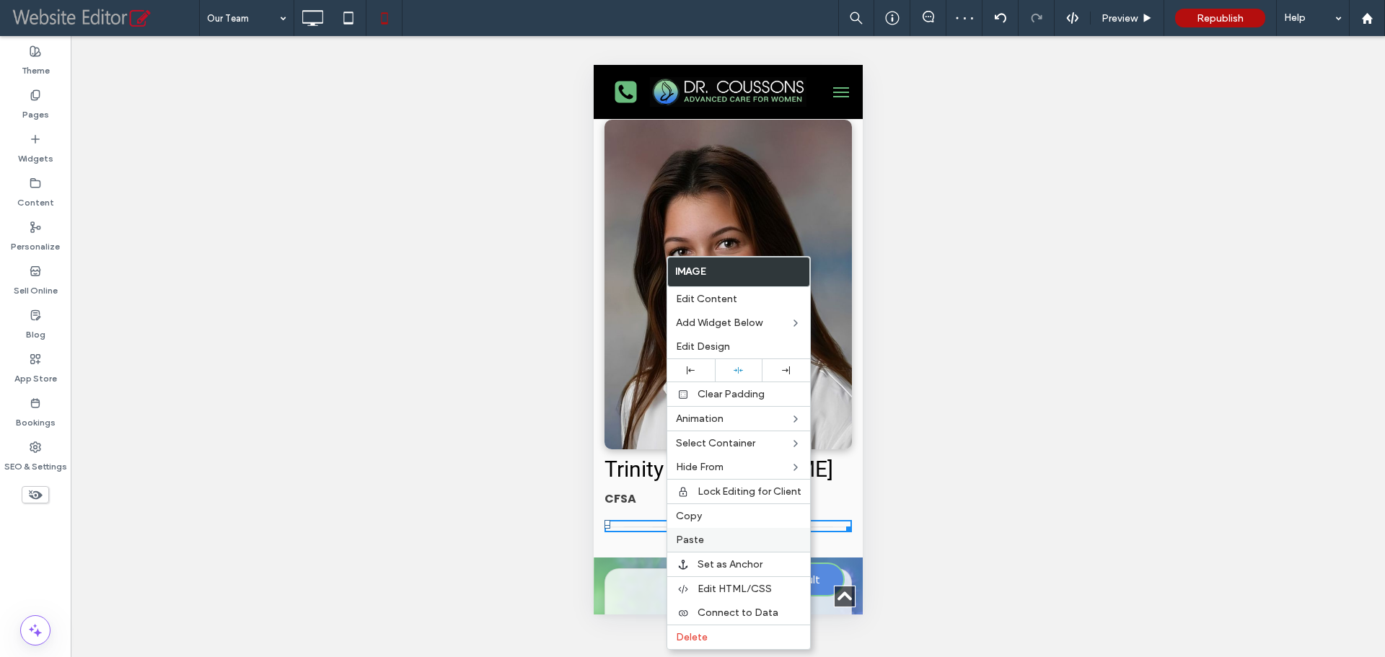
click at [711, 542] on label "Paste" at bounding box center [739, 540] width 126 height 12
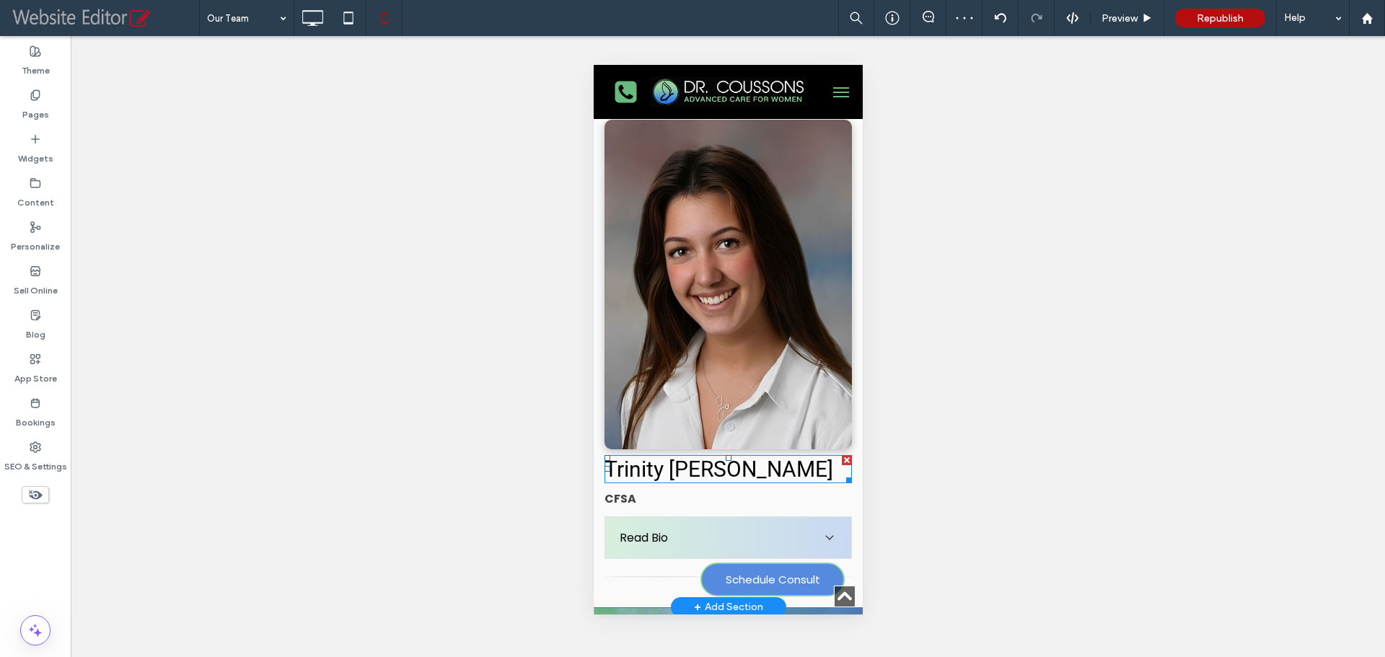
click at [687, 457] on span "Trinity [PERSON_NAME]" at bounding box center [718, 469] width 229 height 25
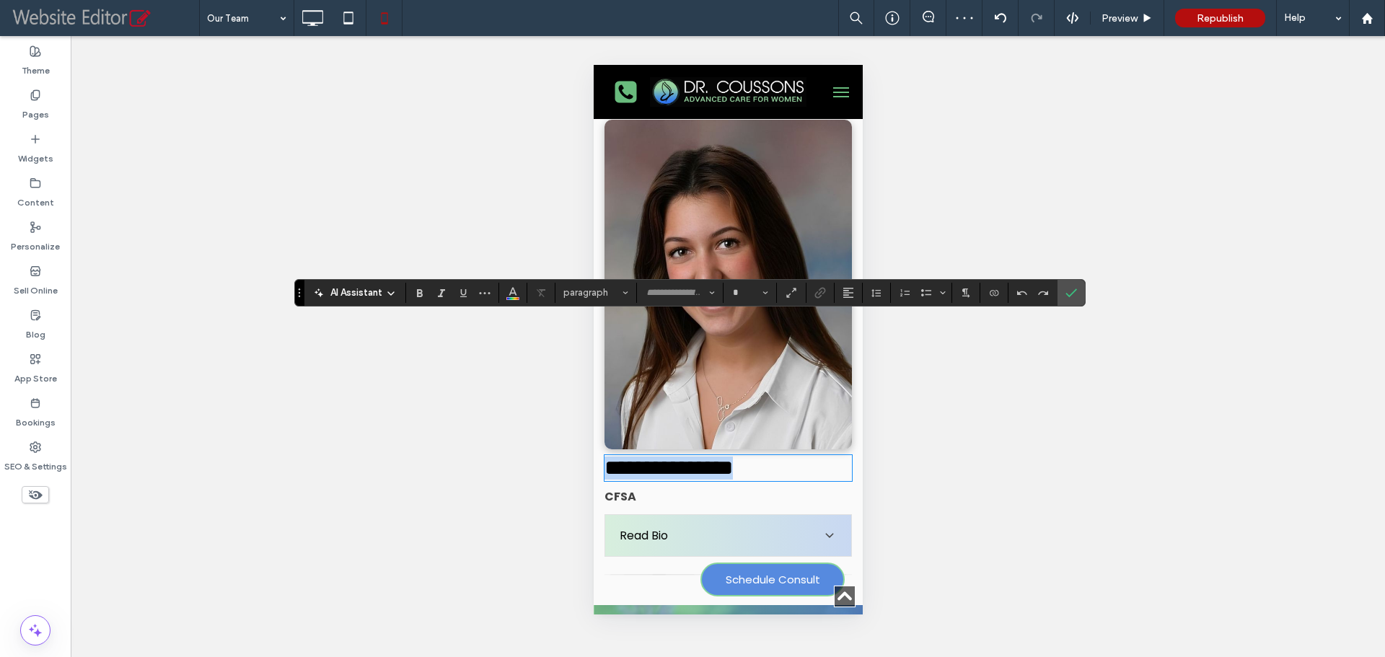
type input "******"
type input "**"
click at [617, 457] on span "**********" at bounding box center [659, 467] width 111 height 21
click at [639, 488] on p "CFSA" at bounding box center [727, 496] width 247 height 17
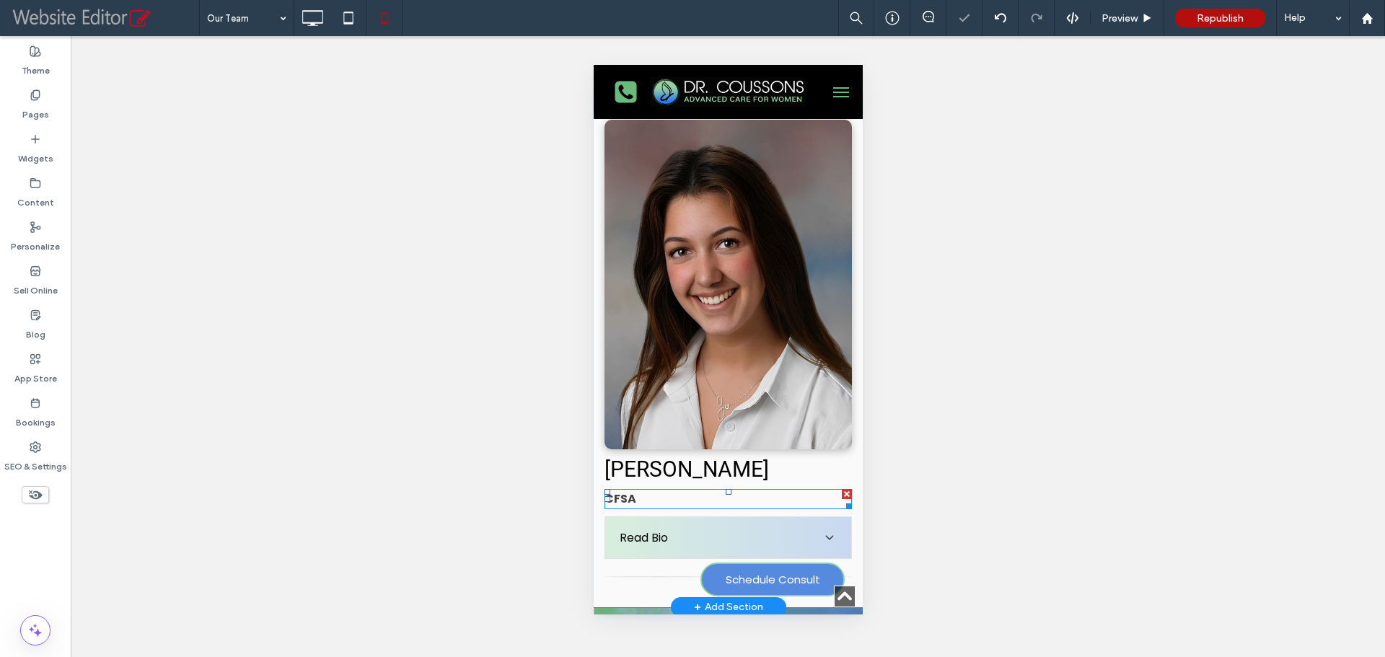
click at [639, 490] on p "CFSA" at bounding box center [727, 498] width 247 height 17
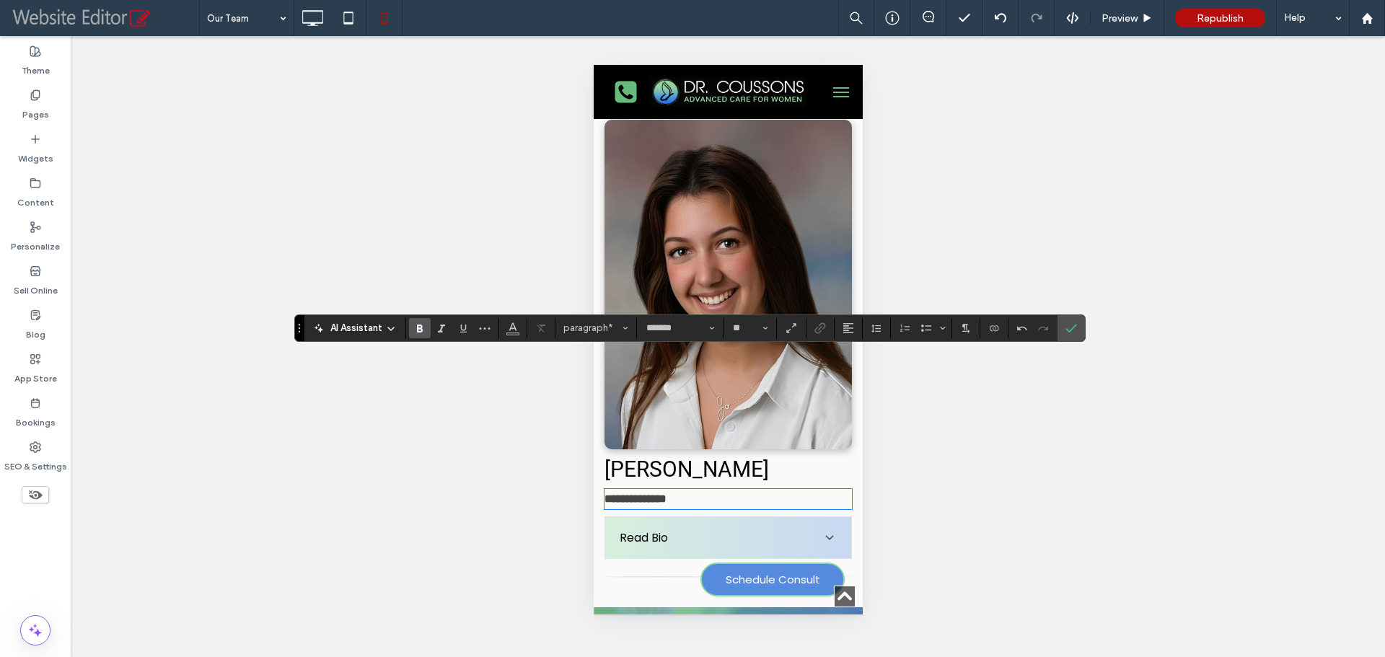
click at [672, 529] on span "Read Bio" at bounding box center [717, 538] width 197 height 18
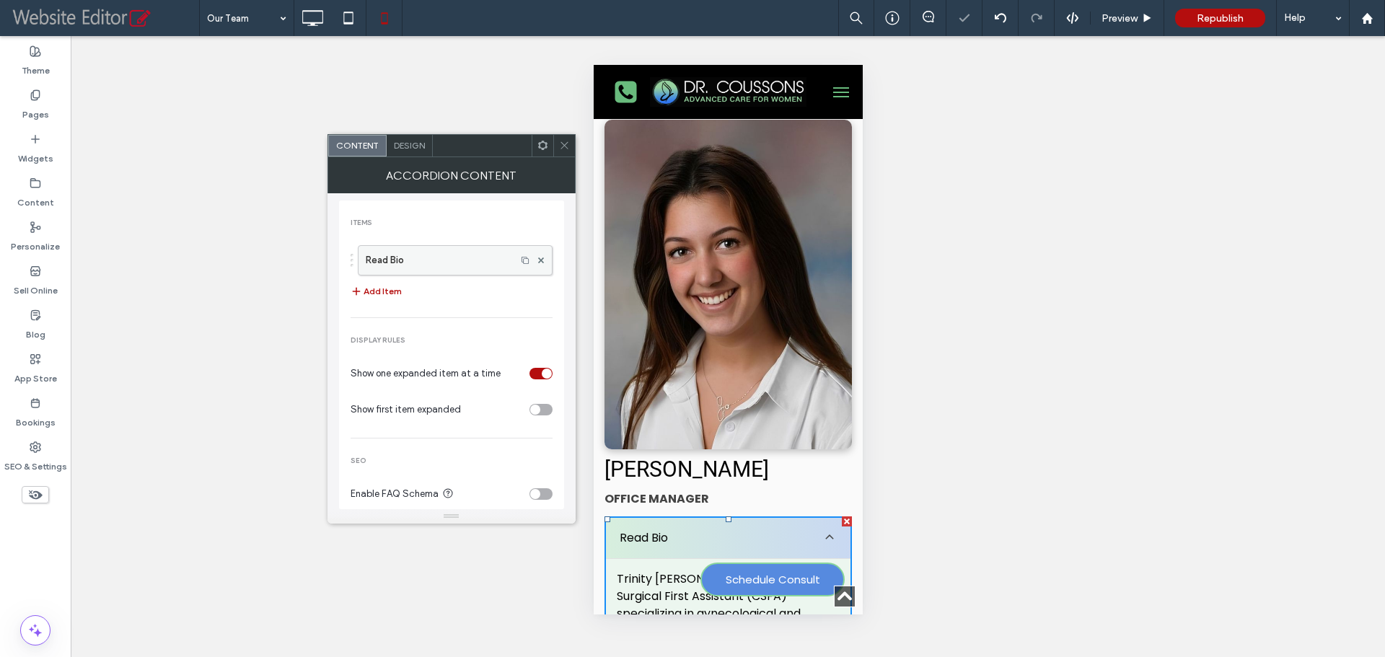
drag, startPoint x: 425, startPoint y: 258, endPoint x: 93, endPoint y: 278, distance: 332.4
click at [425, 258] on label "Read Bio" at bounding box center [437, 260] width 143 height 29
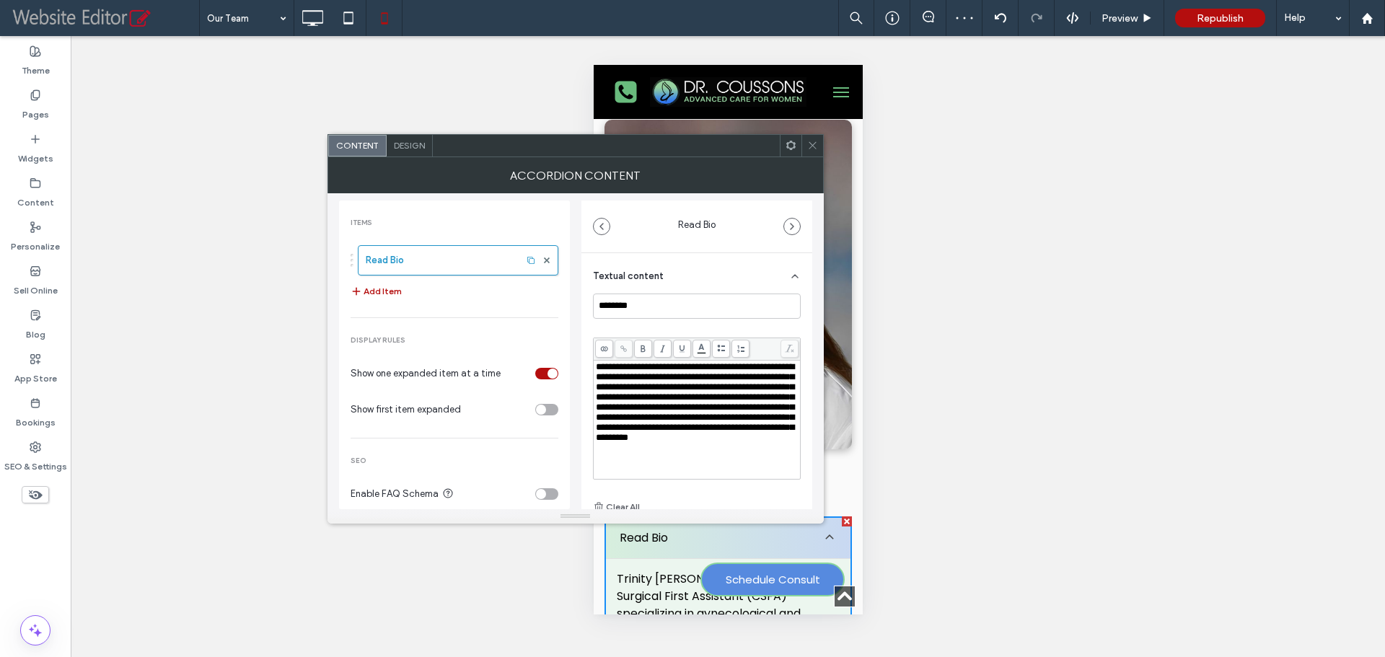
click at [688, 401] on span "**********" at bounding box center [695, 402] width 198 height 80
drag, startPoint x: 659, startPoint y: 365, endPoint x: 630, endPoint y: 370, distance: 30.0
click at [630, 370] on span "**********" at bounding box center [695, 437] width 198 height 151
click at [813, 146] on use at bounding box center [812, 145] width 7 height 7
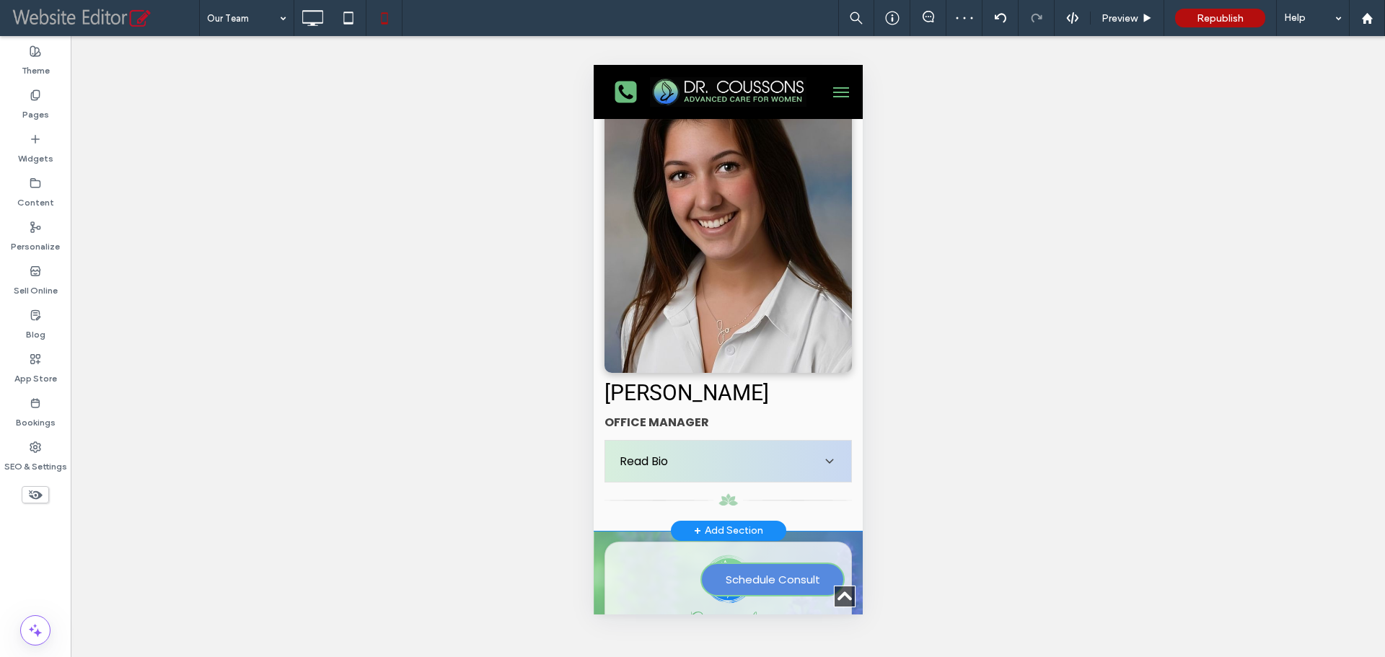
scroll to position [4171, 0]
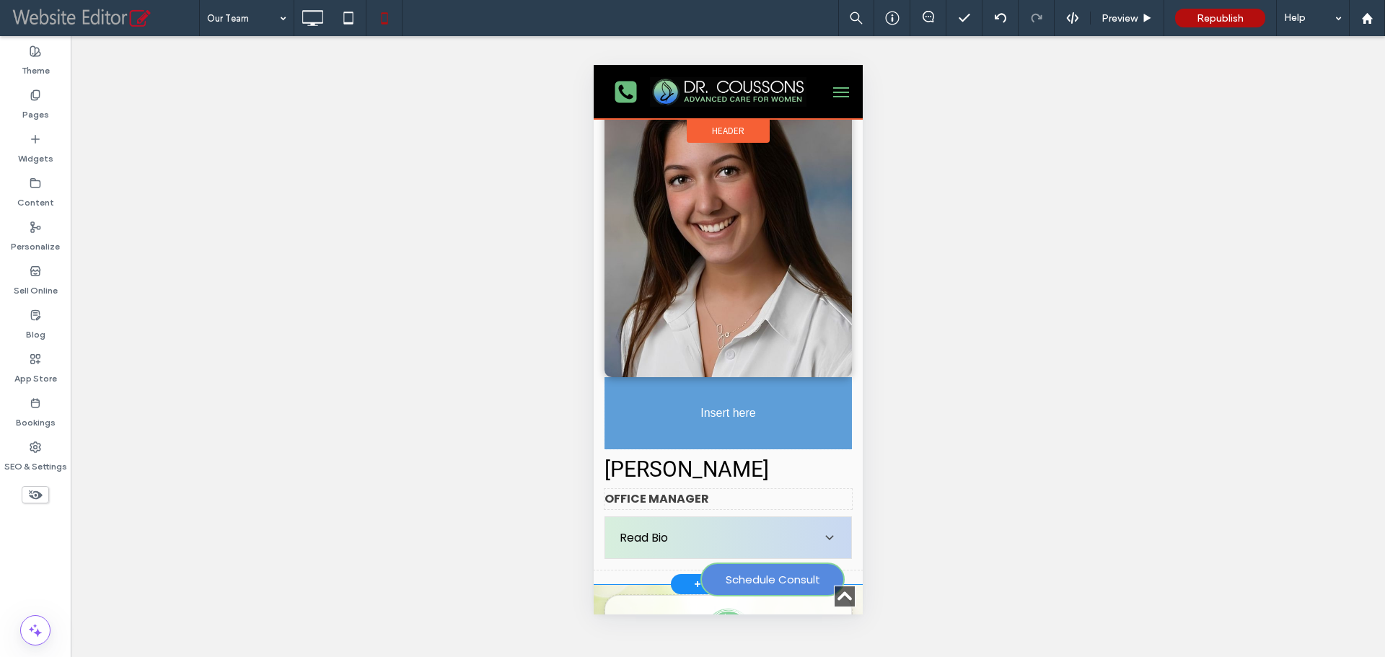
drag, startPoint x: 723, startPoint y: 371, endPoint x: 716, endPoint y: 256, distance: 115.0
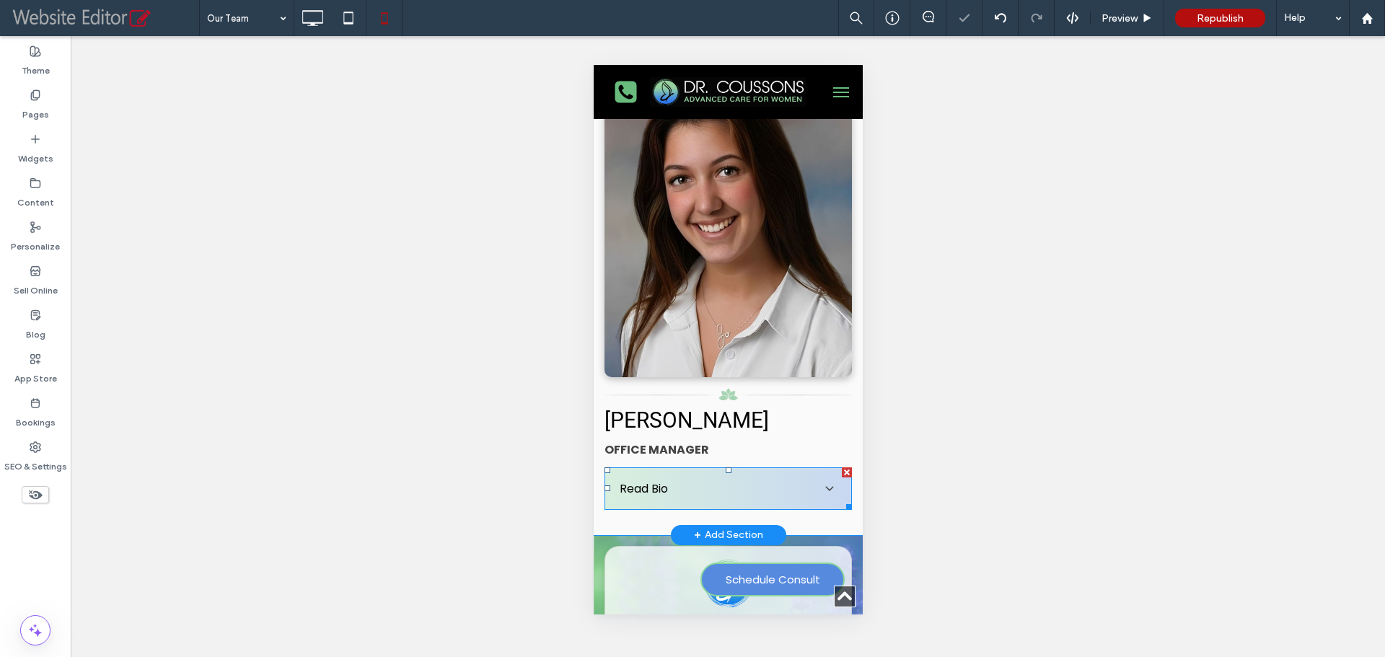
click at [731, 468] on div "Read Bio" at bounding box center [727, 489] width 246 height 42
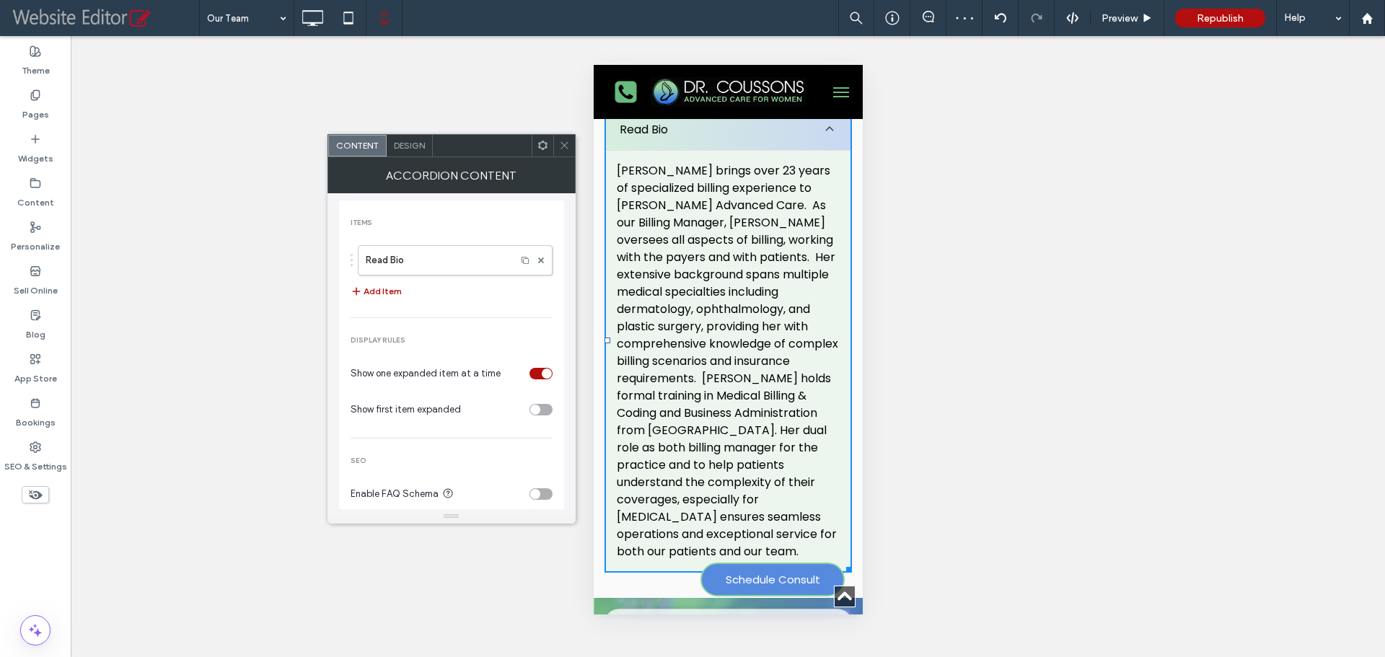
scroll to position [4532, 0]
click at [567, 143] on use at bounding box center [563, 145] width 7 height 7
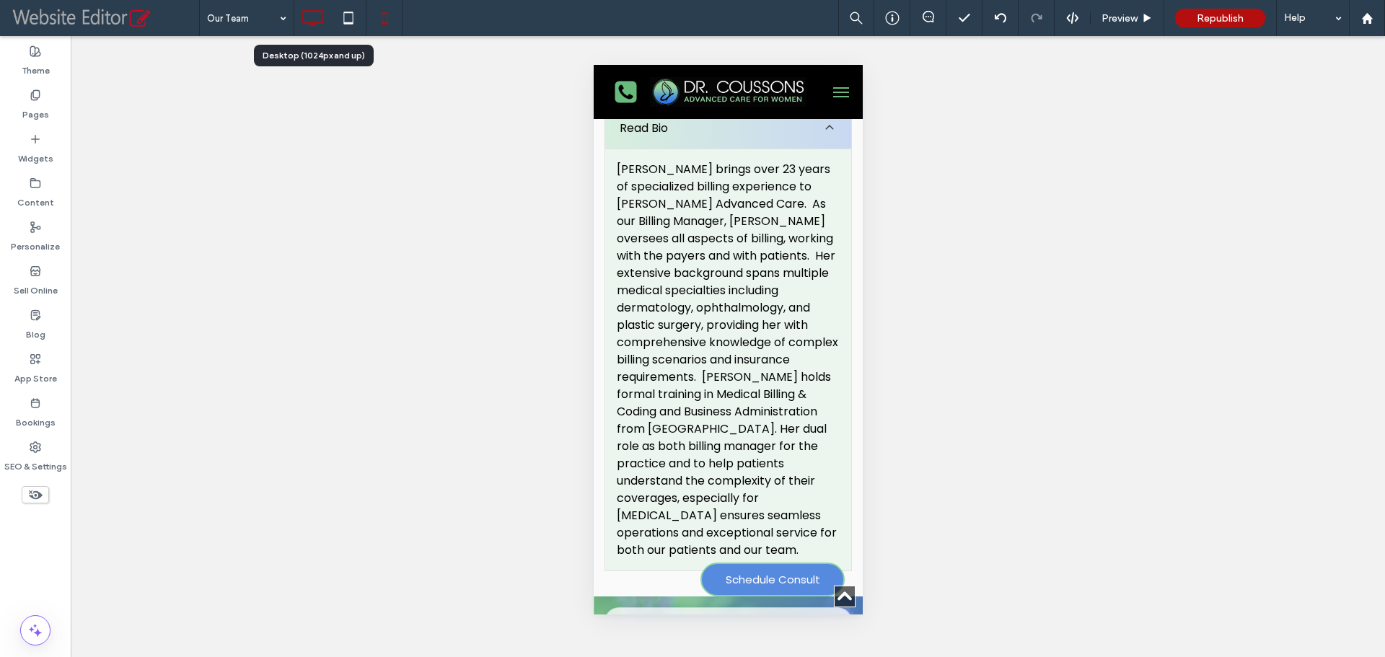
click at [311, 19] on icon at bounding box center [312, 18] width 29 height 29
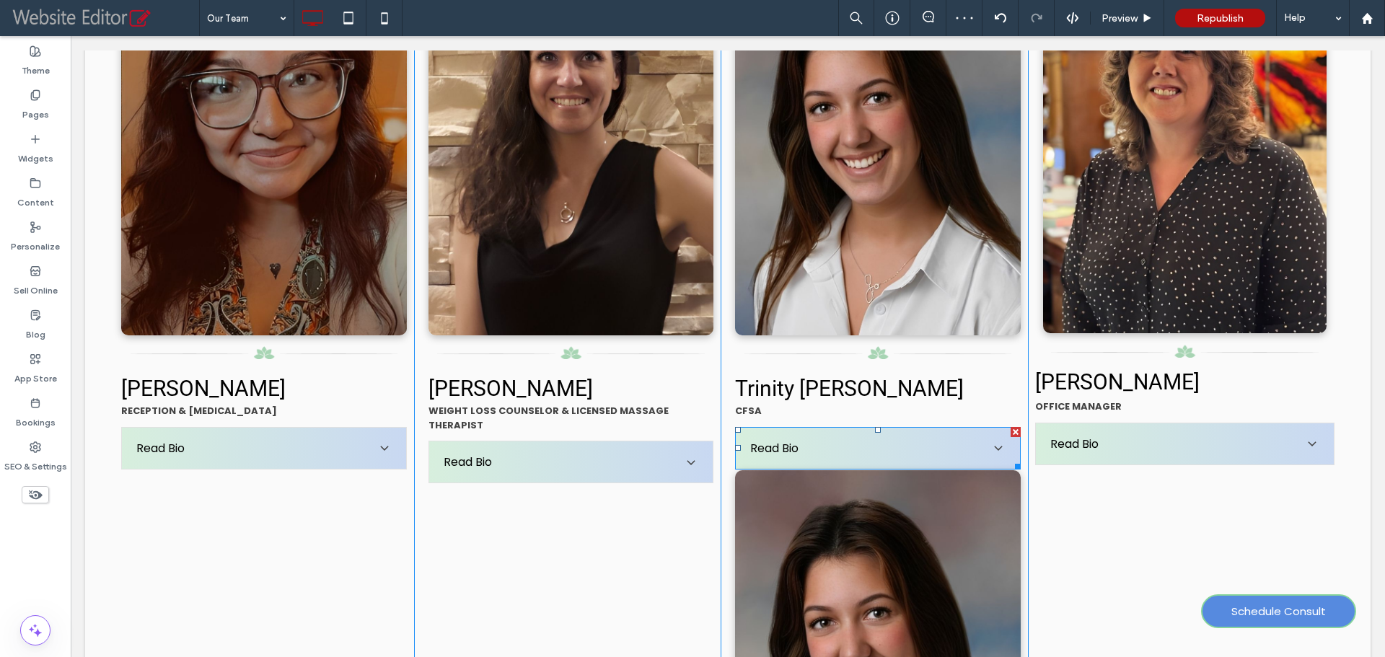
scroll to position [1874, 0]
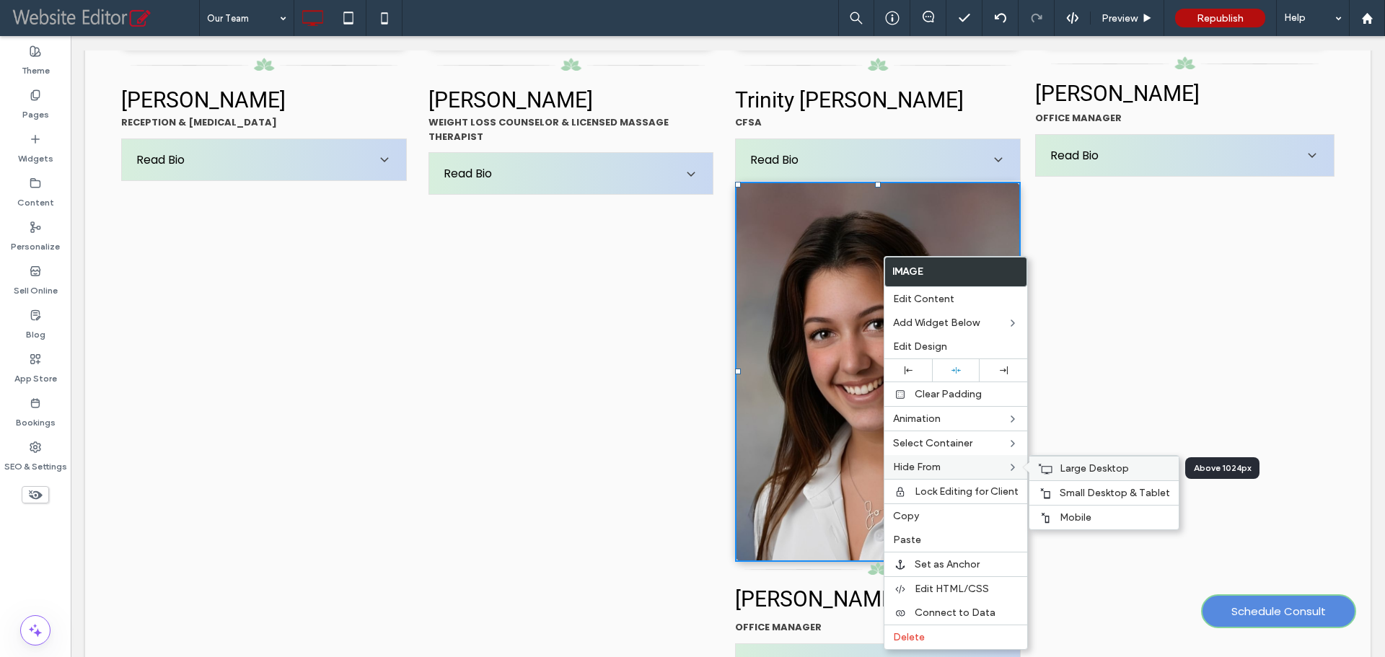
click at [1088, 470] on span "Large Desktop" at bounding box center [1094, 468] width 69 height 12
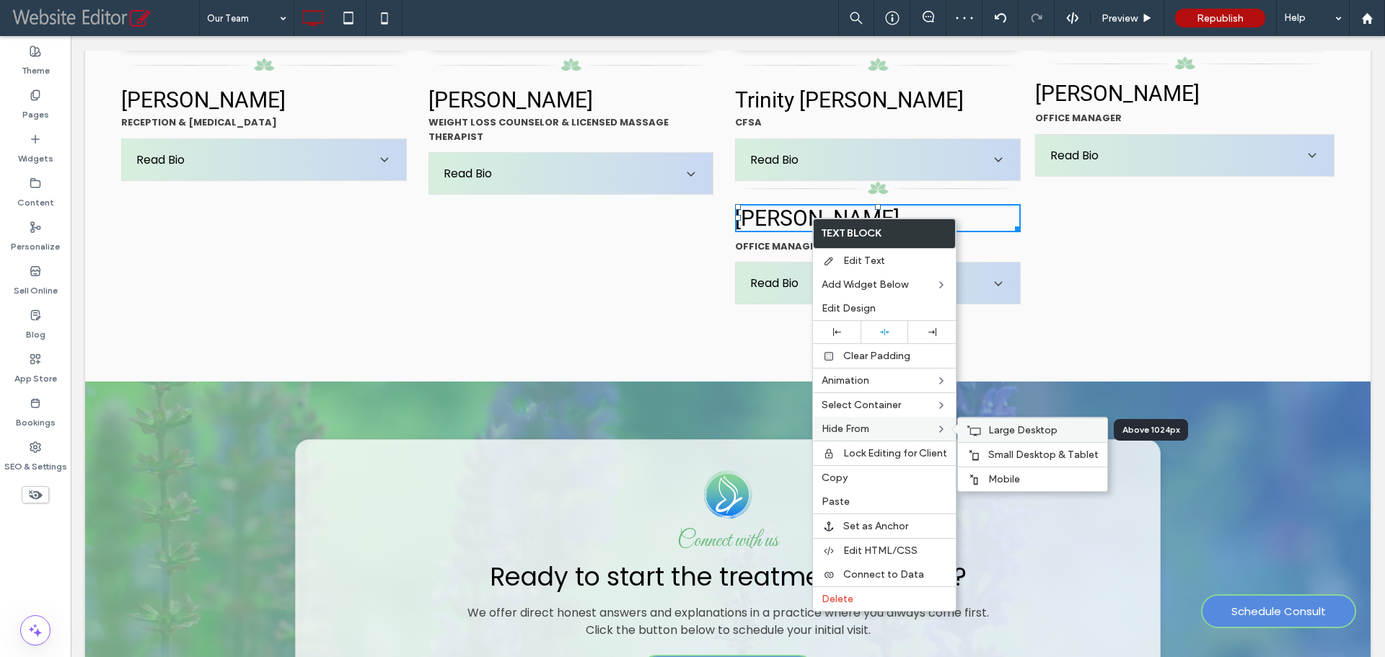
click at [1005, 433] on span "Large Desktop" at bounding box center [1022, 430] width 69 height 12
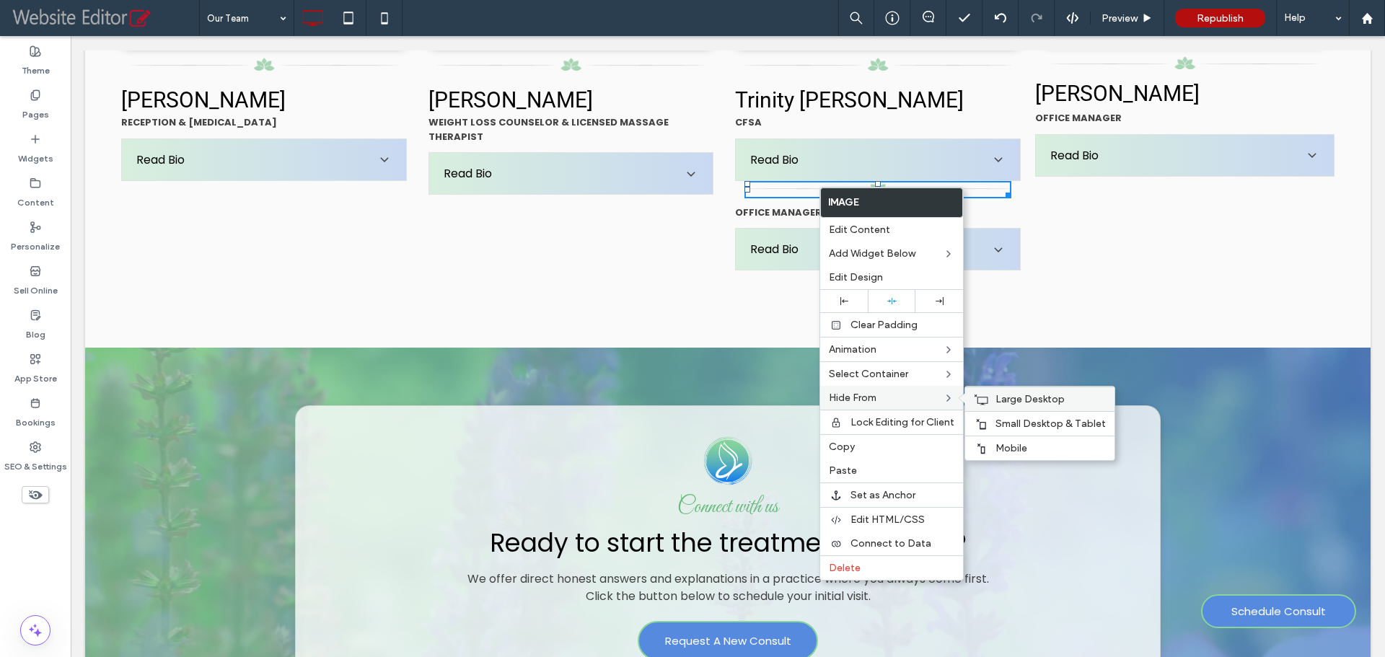
click at [1012, 400] on span "Large Desktop" at bounding box center [1029, 399] width 69 height 12
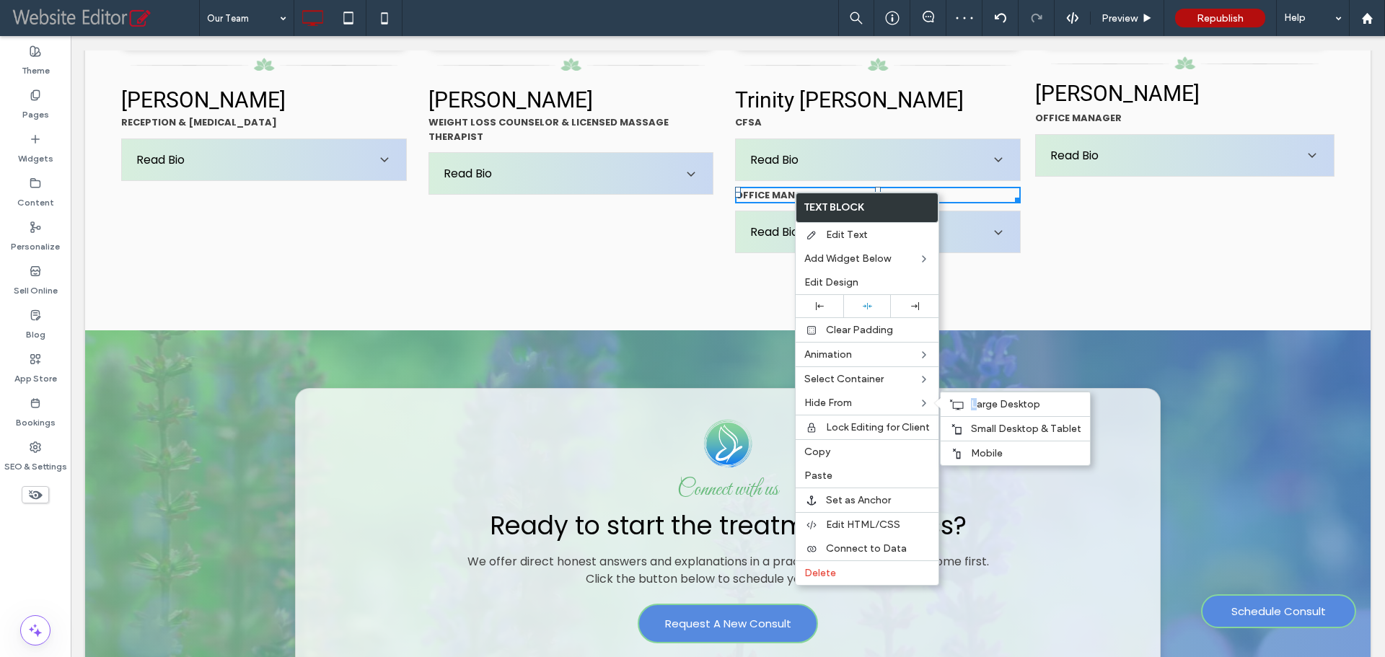
drag, startPoint x: 972, startPoint y: 408, endPoint x: 798, endPoint y: 213, distance: 261.0
click at [973, 408] on span "Large Desktop" at bounding box center [1005, 404] width 69 height 12
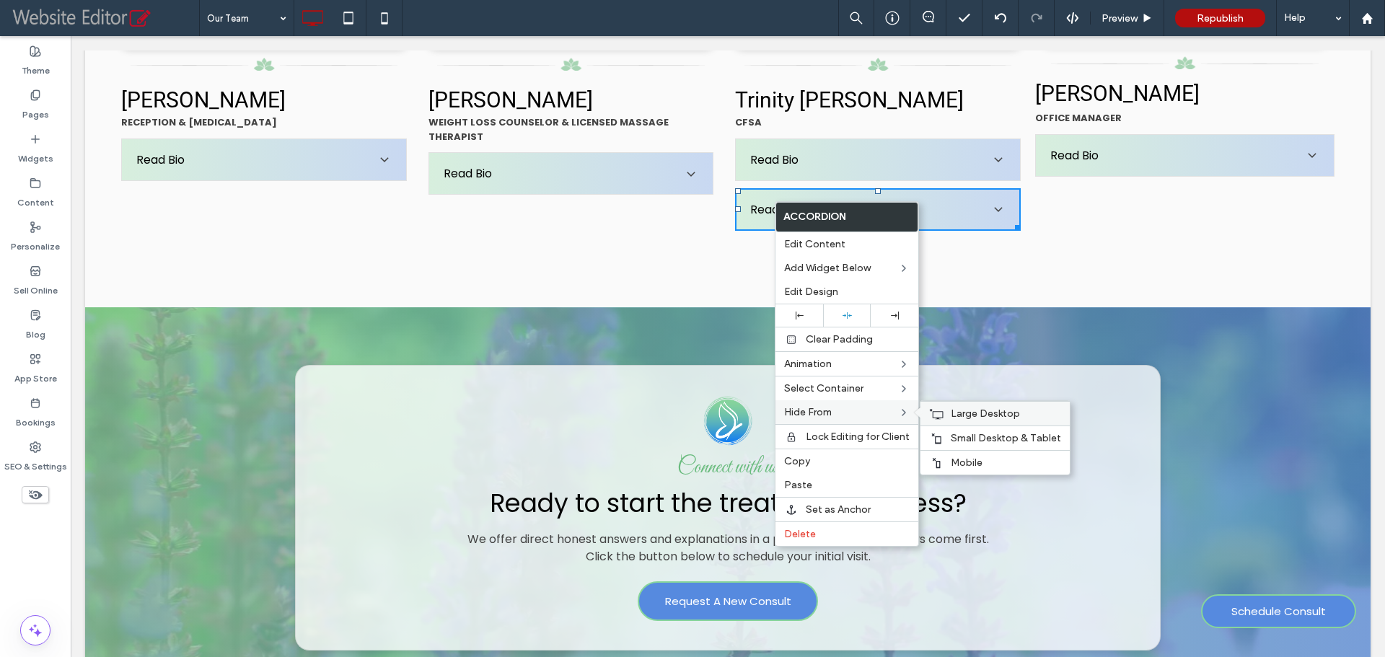
click at [961, 411] on span "Large Desktop" at bounding box center [985, 414] width 69 height 12
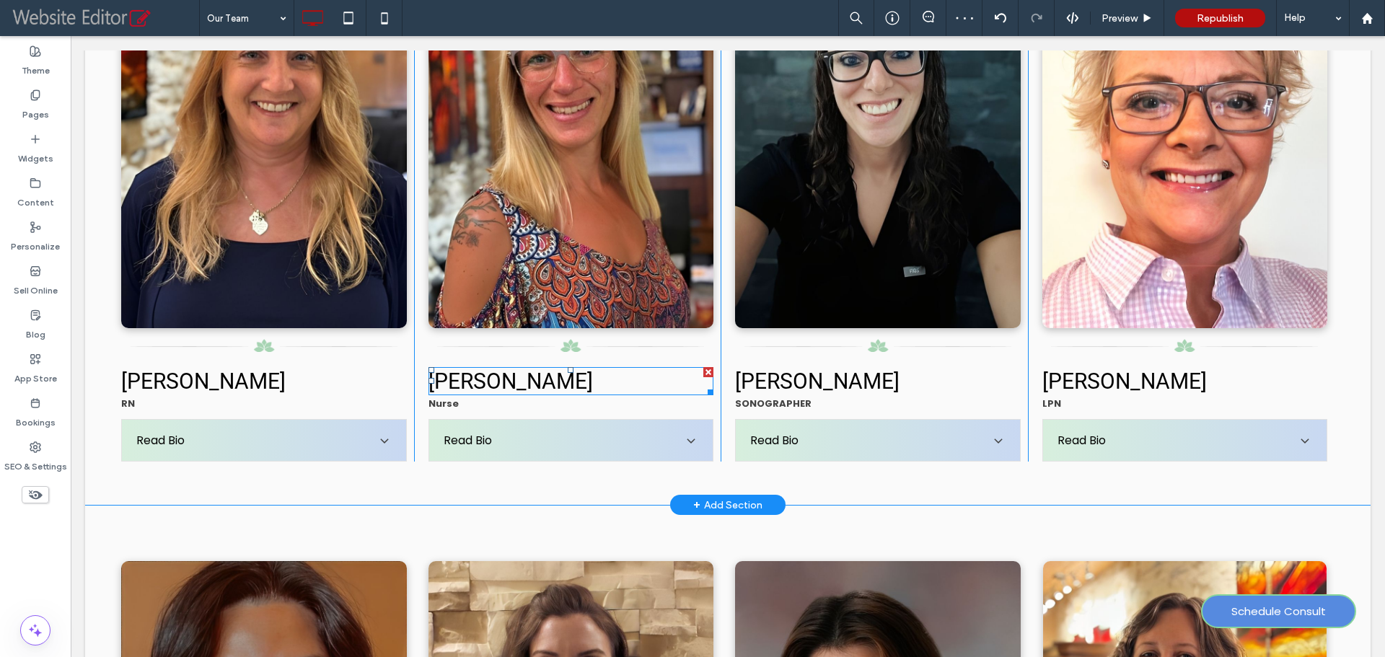
scroll to position [1010, 0]
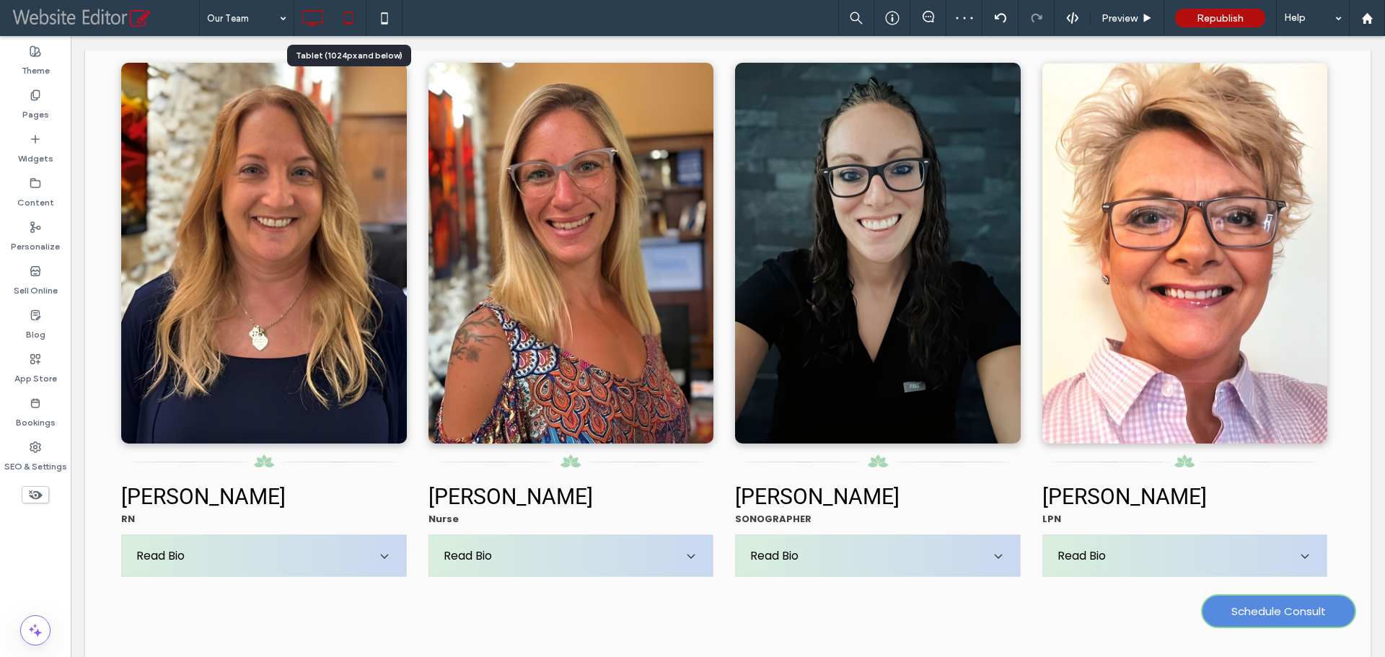
click at [350, 25] on icon at bounding box center [348, 18] width 29 height 29
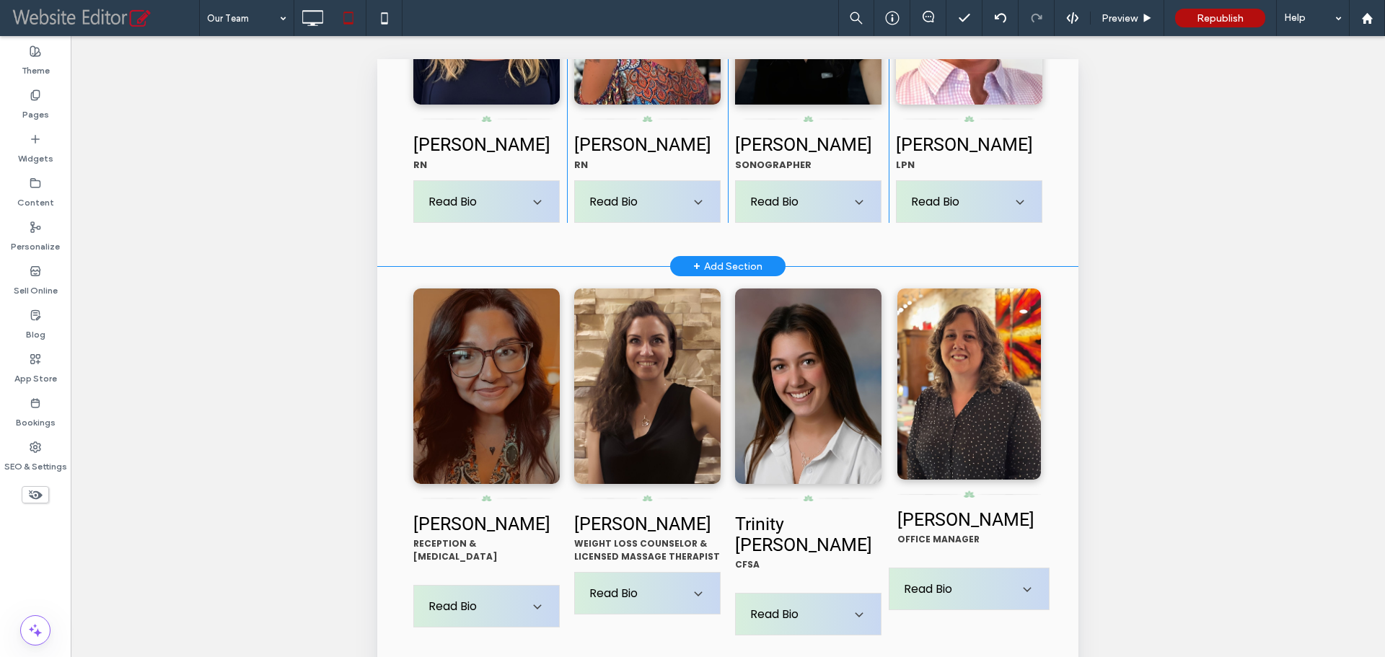
scroll to position [1226, 0]
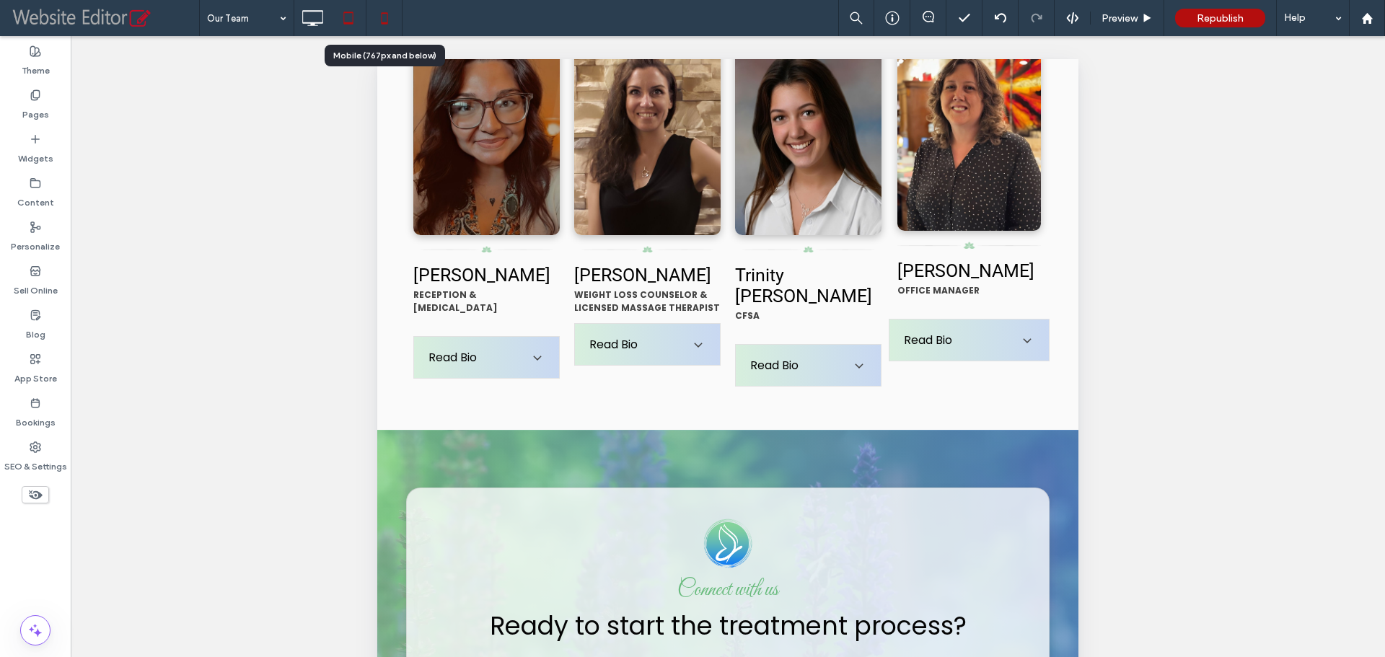
click at [385, 14] on icon at bounding box center [384, 18] width 29 height 29
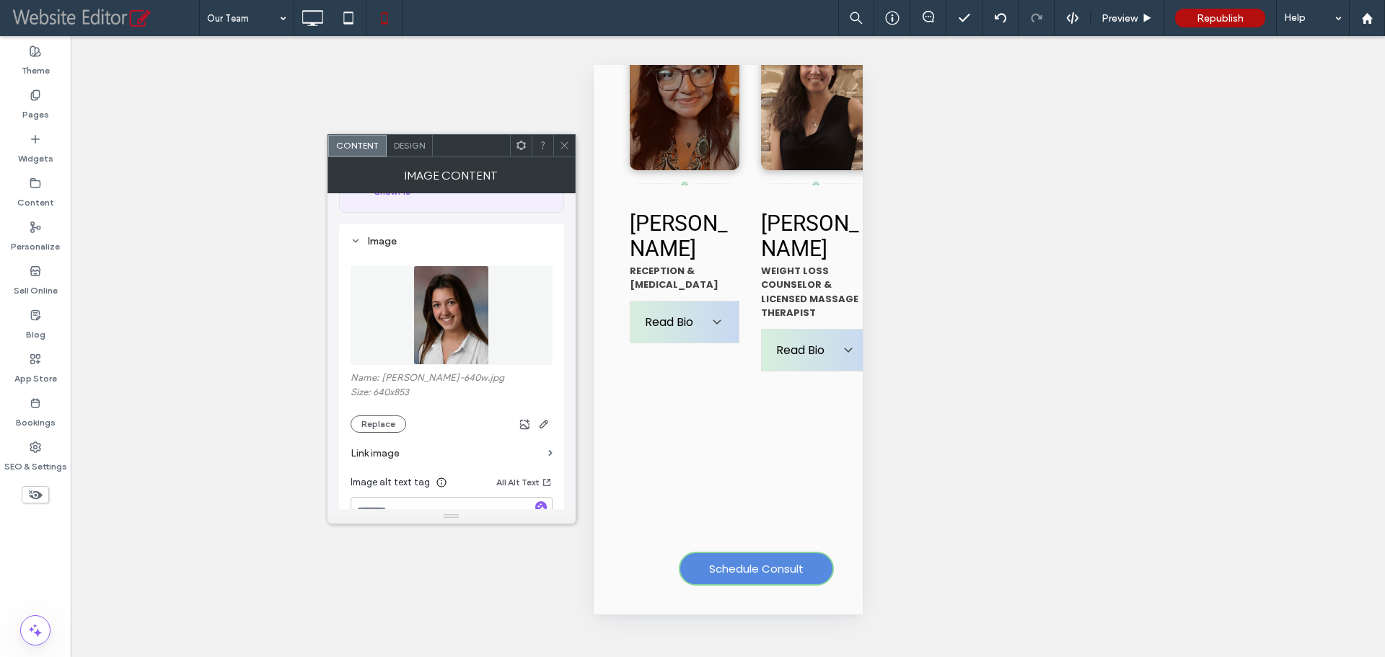
scroll to position [144, 0]
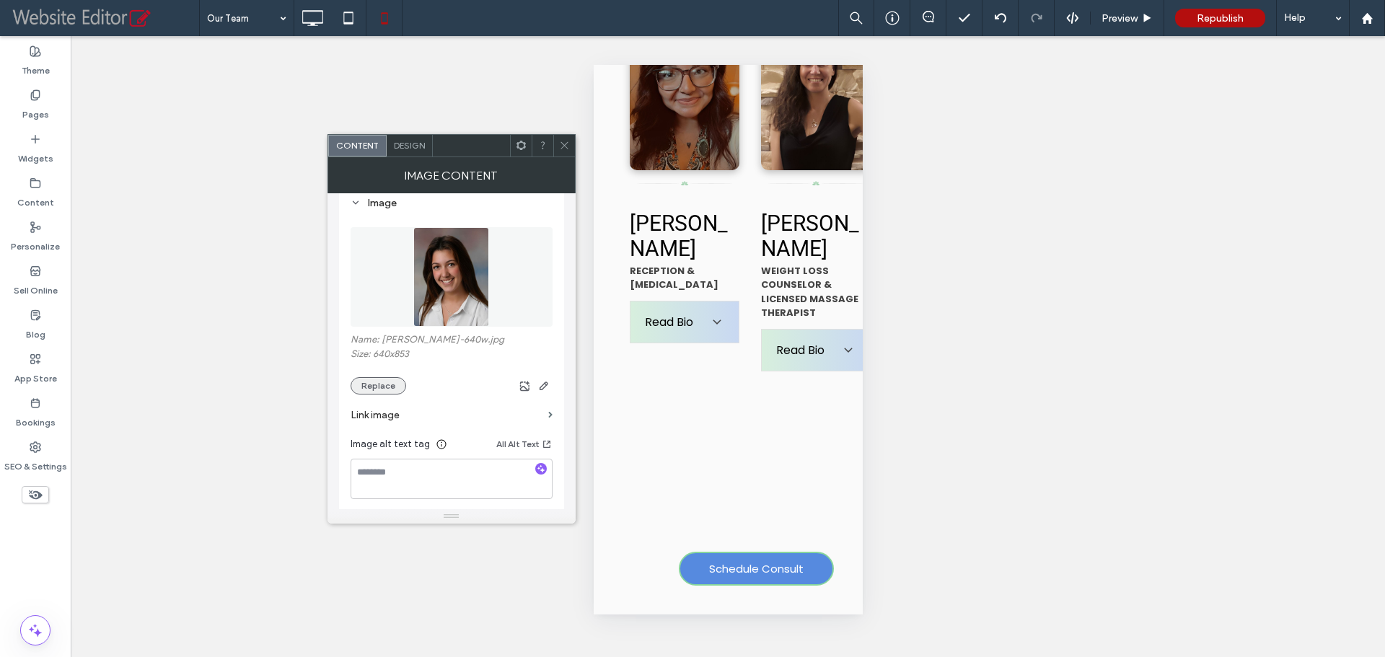
click at [384, 387] on button "Replace" at bounding box center [379, 385] width 56 height 17
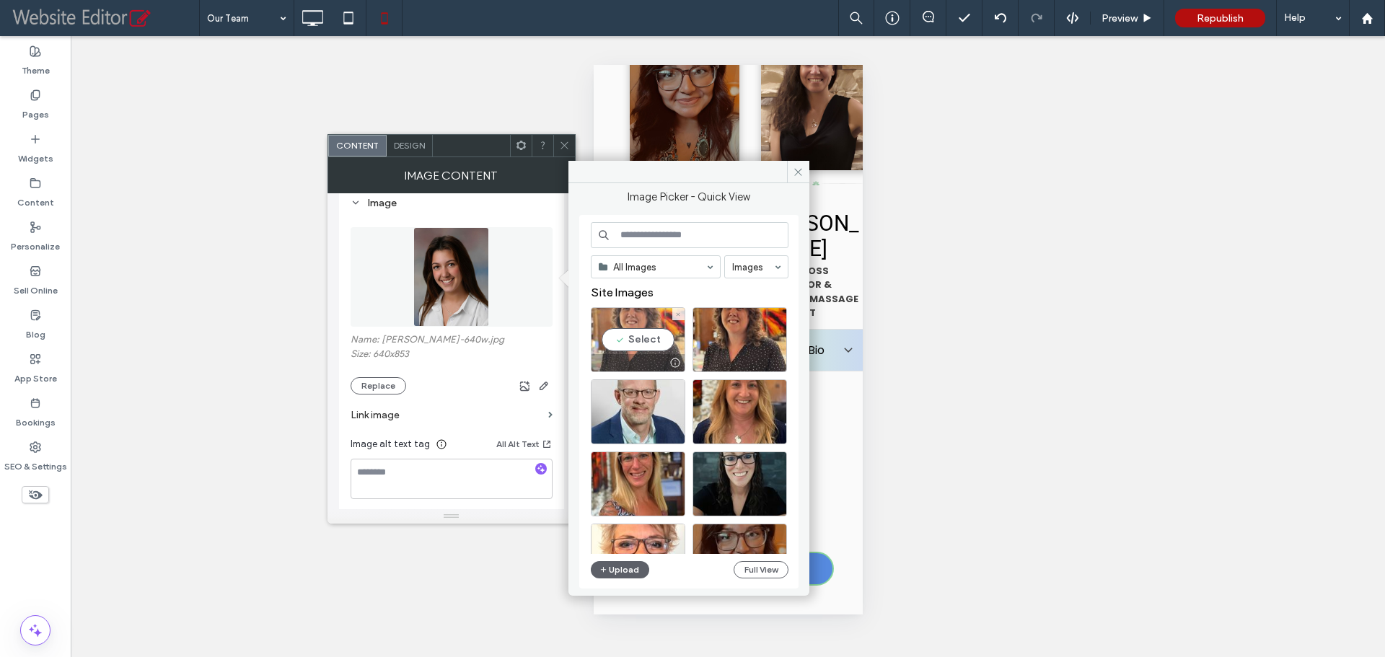
click at [636, 339] on div "Select" at bounding box center [638, 339] width 94 height 65
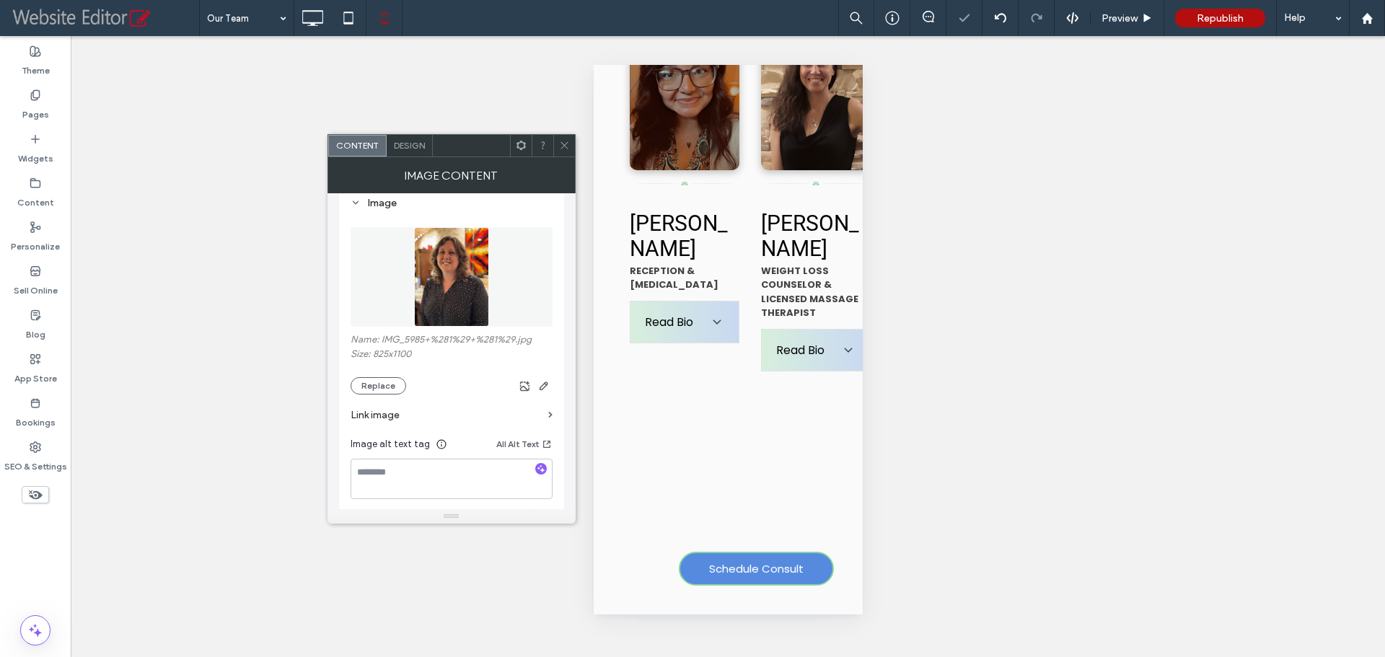
click at [564, 146] on use at bounding box center [563, 145] width 7 height 7
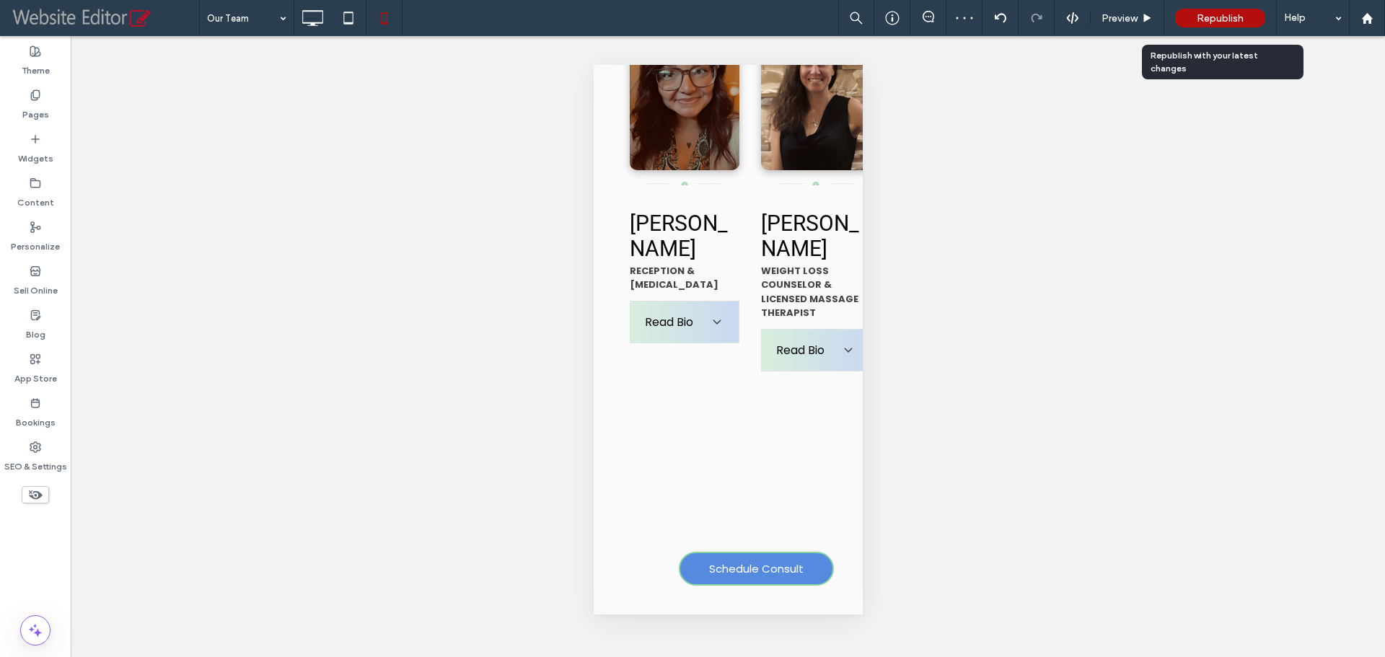
click at [1212, 14] on span "Republish" at bounding box center [1220, 18] width 47 height 12
